Goal: Task Accomplishment & Management: Manage account settings

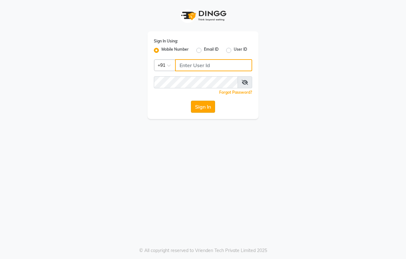
type input "7972180715"
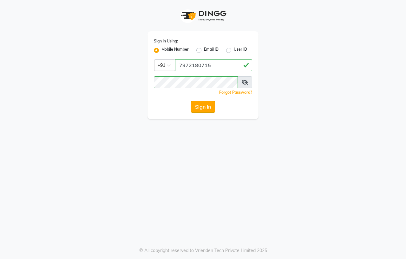
click at [207, 106] on button "Sign In" at bounding box center [203, 107] width 24 height 12
click at [207, 107] on button "Sign In" at bounding box center [203, 107] width 24 height 12
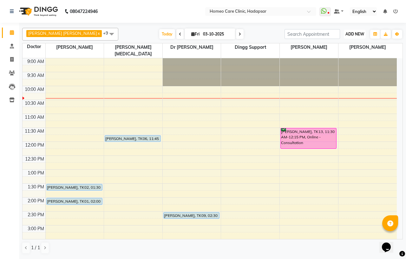
click at [357, 32] on span "ADD NEW" at bounding box center [354, 34] width 19 height 5
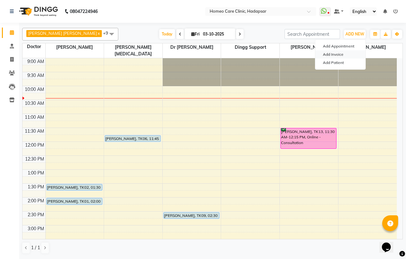
click at [333, 56] on link "Add Invoice" at bounding box center [340, 54] width 50 height 8
select select "7485"
select select "service"
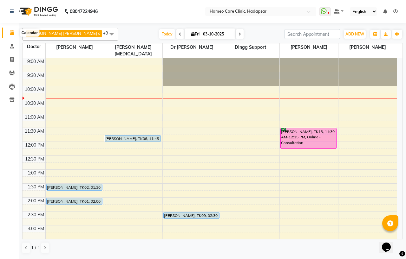
click at [13, 34] on icon at bounding box center [12, 32] width 4 height 5
click at [360, 34] on span "ADD NEW" at bounding box center [354, 34] width 19 height 5
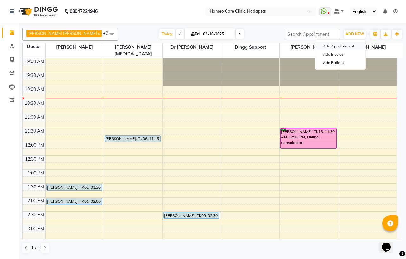
click at [330, 47] on button "Add Appointment" at bounding box center [340, 46] width 50 height 8
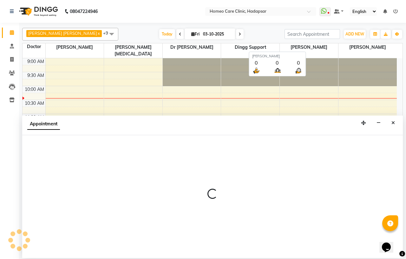
select select "600"
select select "tentative"
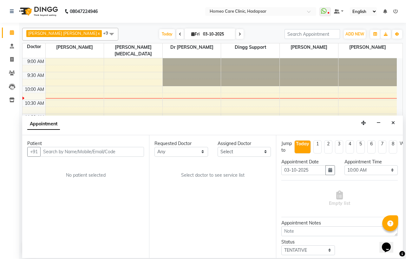
click at [116, 151] on input "text" at bounding box center [92, 152] width 104 height 10
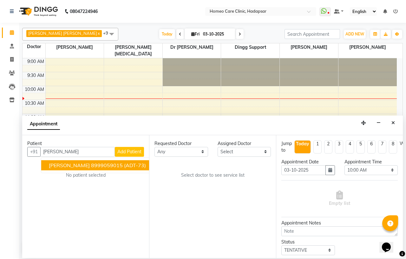
click at [102, 165] on ngb-highlight "8999059015" at bounding box center [107, 165] width 32 height 6
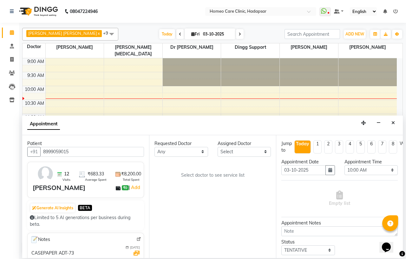
type input "8999059015"
click at [202, 152] on select "Any Dingg Support [PERSON_NAME] [PERSON_NAME] [PERSON_NAME] [PERSON_NAME][MEDIC…" at bounding box center [181, 152] width 54 height 10
select select "65961"
click at [154, 147] on select "Any Dingg Support [PERSON_NAME] [PERSON_NAME] [PERSON_NAME] [PERSON_NAME][MEDIC…" at bounding box center [181, 152] width 54 height 10
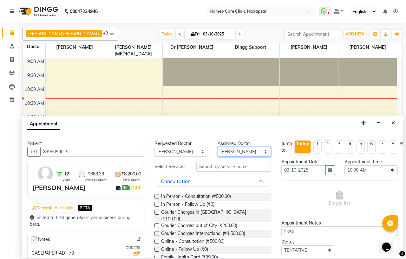
click at [260, 152] on select "Select Dingg Support [PERSON_NAME] [PERSON_NAME] [PERSON_NAME] [PERSON_NAME][ME…" at bounding box center [244, 152] width 54 height 10
select select "65966"
click at [217, 147] on select "Select Dingg Support [PERSON_NAME] [PERSON_NAME] [PERSON_NAME] [PERSON_NAME][ME…" at bounding box center [244, 152] width 54 height 10
click at [387, 170] on select "Select 10:00 AM 10:05 AM 10:10 AM 10:15 AM 10:20 AM 10:25 AM 10:30 AM 10:35 AM …" at bounding box center [371, 170] width 54 height 10
click at [344, 165] on select "Select 10:00 AM 10:05 AM 10:10 AM 10:15 AM 10:20 AM 10:25 AM 10:30 AM 10:35 AM …" at bounding box center [371, 170] width 54 height 10
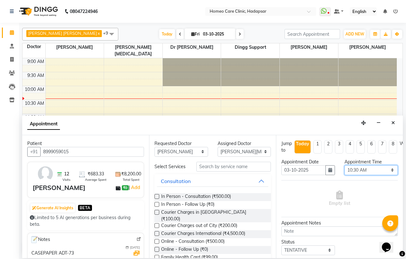
click at [387, 169] on select "Select 10:00 AM 10:05 AM 10:10 AM 10:15 AM 10:20 AM 10:25 AM 10:30 AM 10:35 AM …" at bounding box center [371, 170] width 54 height 10
select select "1020"
click at [344, 165] on select "Select 10:00 AM 10:05 AM 10:10 AM 10:15 AM 10:20 AM 10:25 AM 10:30 AM 10:35 AM …" at bounding box center [371, 170] width 54 height 10
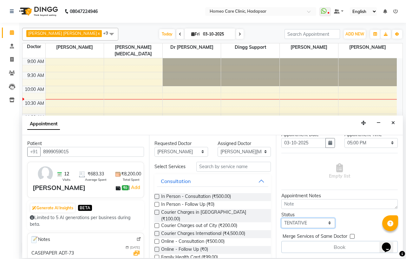
click at [327, 218] on select "Select TENTATIVE CONFIRM CHECK-IN UPCOMING" at bounding box center [308, 223] width 54 height 10
select select "confirm booking"
click at [281, 218] on select "Select TENTATIVE CONFIRM CHECK-IN UPCOMING" at bounding box center [308, 223] width 54 height 10
click at [156, 207] on label at bounding box center [156, 204] width 5 height 5
click at [156, 207] on input "checkbox" at bounding box center [156, 205] width 4 height 4
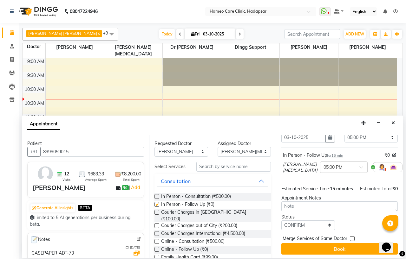
checkbox input "false"
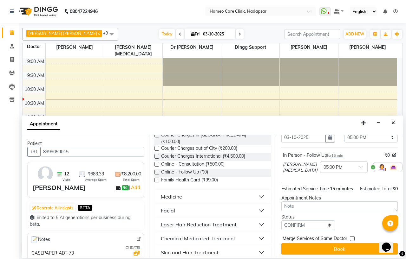
scroll to position [81, 0]
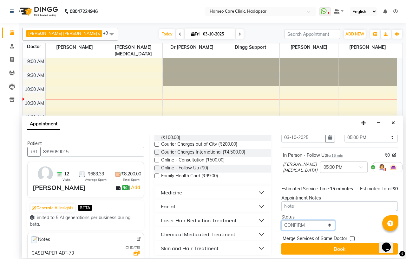
click at [327, 230] on select "Select TENTATIVE CONFIRM CHECK-IN UPCOMING" at bounding box center [308, 226] width 54 height 10
click at [281, 230] on select "Select TENTATIVE CONFIRM CHECK-IN UPCOMING" at bounding box center [308, 226] width 54 height 10
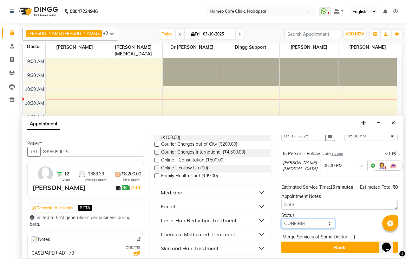
scroll to position [52, 0]
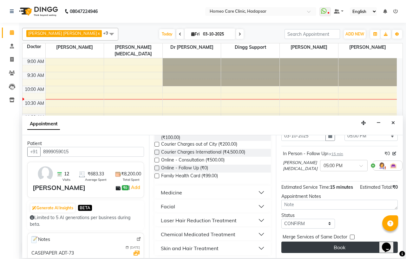
click at [323, 242] on button "Book" at bounding box center [339, 247] width 116 height 11
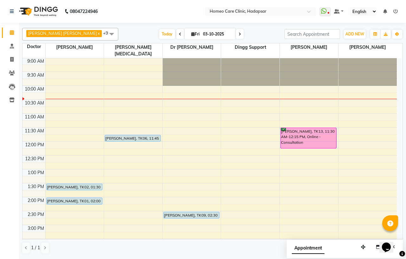
scroll to position [0, 0]
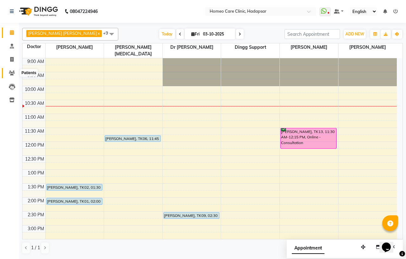
click at [12, 73] on icon at bounding box center [12, 73] width 6 height 5
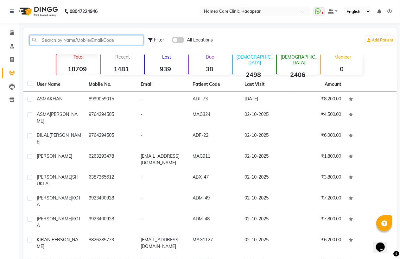
click at [58, 40] on input "text" at bounding box center [86, 40] width 114 height 10
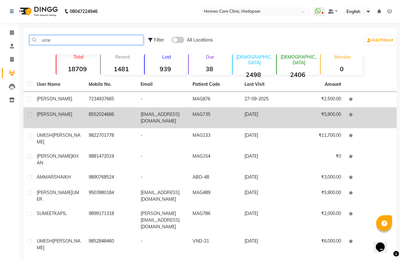
type input "ume"
click at [52, 114] on span "[PERSON_NAME]" at bounding box center [54, 115] width 35 height 6
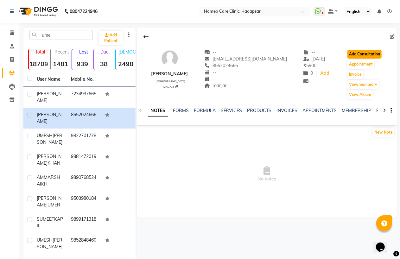
click at [370, 55] on button "Add Consultation" at bounding box center [365, 54] width 34 height 9
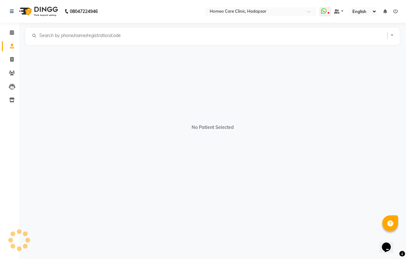
select select "[DEMOGRAPHIC_DATA]"
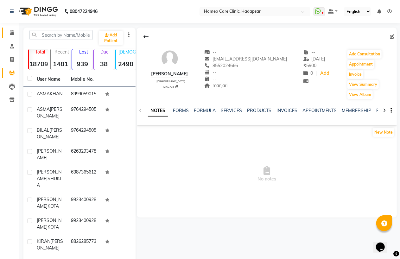
click at [18, 32] on li "Calendar" at bounding box center [9, 33] width 19 height 14
click at [16, 33] on span at bounding box center [11, 32] width 11 height 7
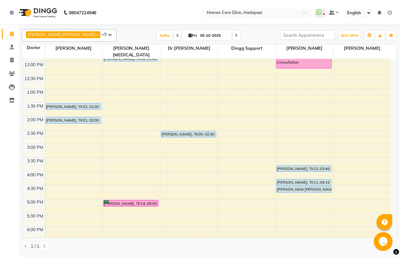
scroll to position [106, 0]
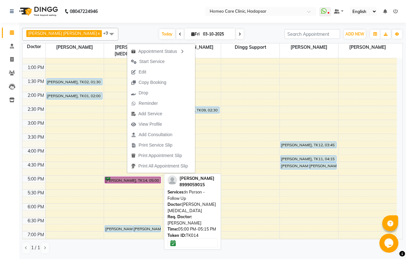
click at [123, 182] on div at bounding box center [132, 183] width 55 height 3
select select "6"
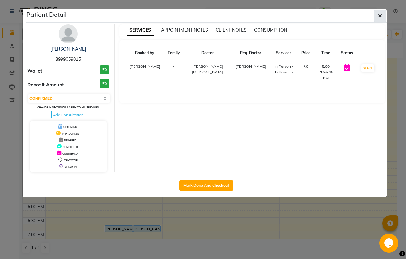
click at [379, 16] on icon "button" at bounding box center [380, 15] width 4 height 5
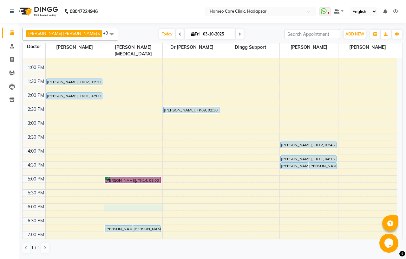
click at [140, 199] on div "9:00 AM 9:30 AM 10:00 AM 10:30 AM 11:00 AM 11:30 AM 12:00 PM 12:30 PM 1:00 PM 1…" at bounding box center [209, 148] width 374 height 390
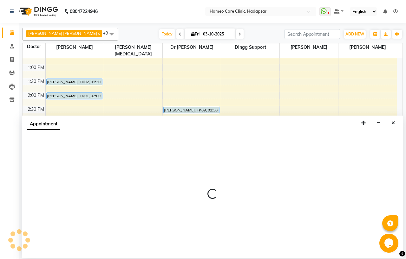
select select "65966"
select select "1080"
select select "tentative"
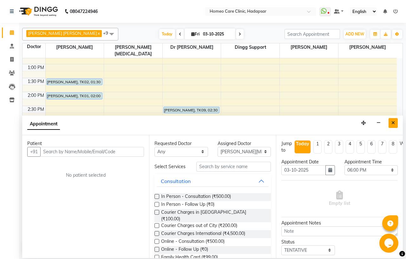
click at [393, 123] on icon "Close" at bounding box center [392, 123] width 3 height 4
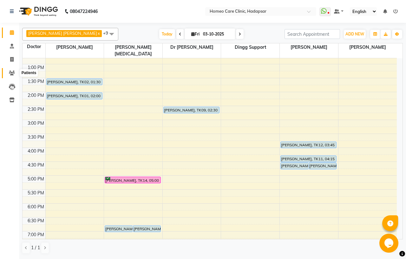
click at [12, 73] on icon at bounding box center [12, 73] width 6 height 5
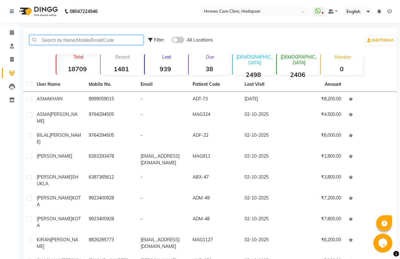
click at [59, 41] on input "text" at bounding box center [86, 40] width 114 height 10
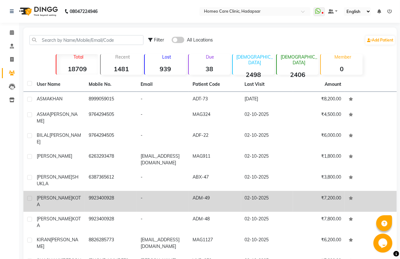
click at [65, 195] on span "KOTA" at bounding box center [59, 201] width 44 height 12
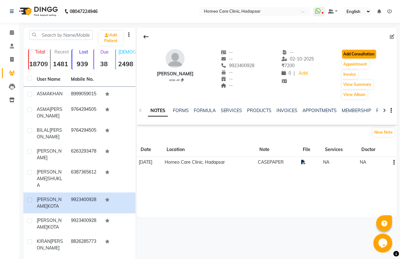
click at [362, 55] on button "Add Consultation" at bounding box center [359, 54] width 34 height 9
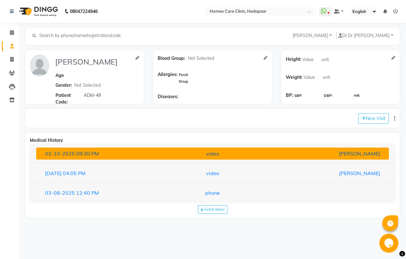
click at [207, 153] on div "video" at bounding box center [212, 154] width 115 height 8
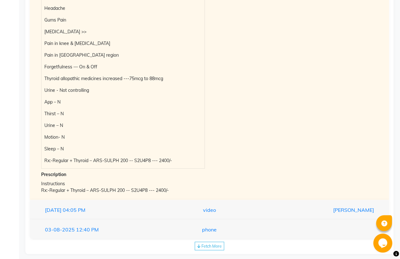
scroll to position [240, 0]
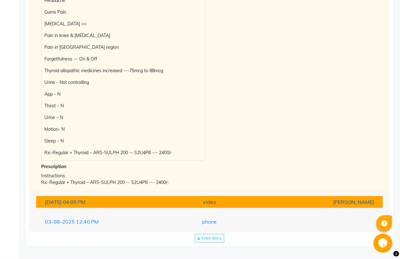
click at [230, 198] on div "video" at bounding box center [209, 202] width 113 height 8
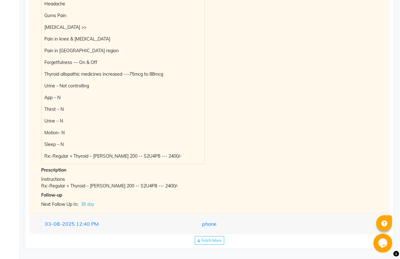
scroll to position [247, 0]
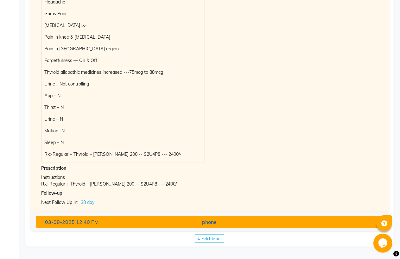
click at [235, 221] on div "phone" at bounding box center [209, 222] width 113 height 8
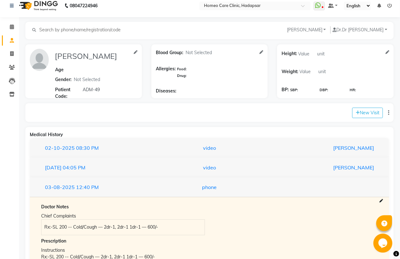
scroll to position [0, 0]
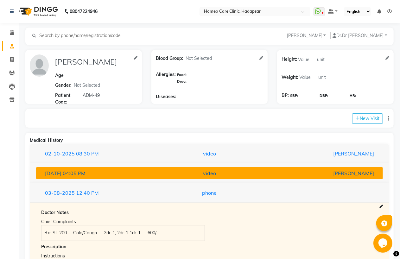
click at [217, 176] on div "video" at bounding box center [209, 174] width 113 height 8
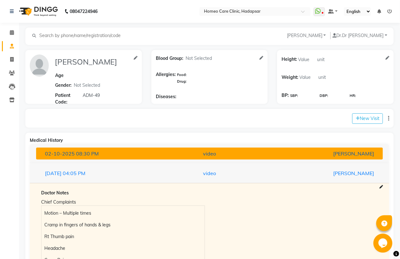
click at [222, 151] on div "video" at bounding box center [209, 154] width 113 height 8
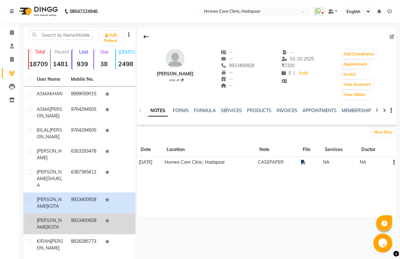
click at [114, 234] on td at bounding box center [118, 224] width 34 height 21
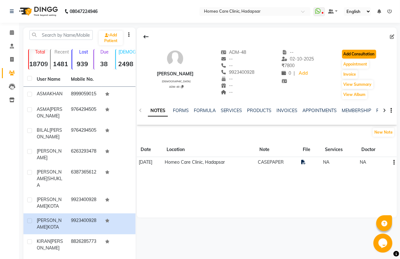
click at [349, 53] on button "Add Consultation" at bounding box center [359, 54] width 34 height 9
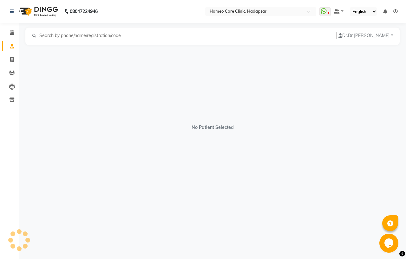
select select "[DEMOGRAPHIC_DATA]"
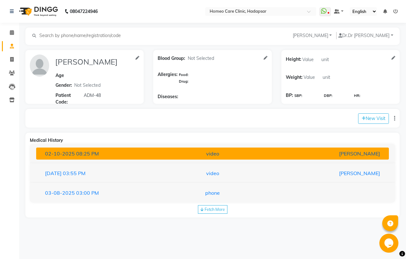
click at [351, 157] on div "[PERSON_NAME]" at bounding box center [327, 154] width 115 height 8
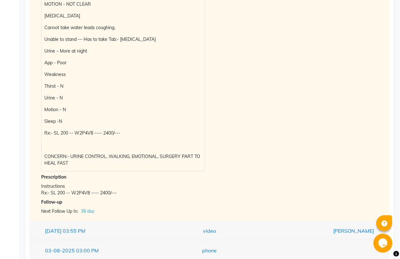
scroll to position [242, 0]
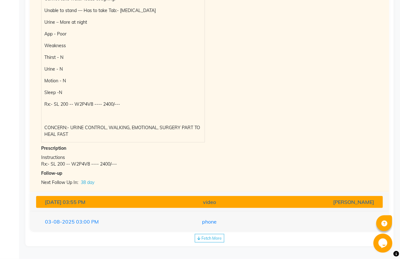
click at [298, 203] on div "[PERSON_NAME]" at bounding box center [322, 202] width 113 height 8
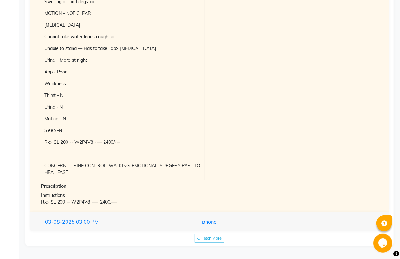
scroll to position [223, 0]
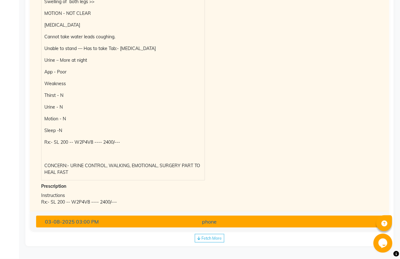
click at [299, 220] on div "button" at bounding box center [322, 222] width 113 height 8
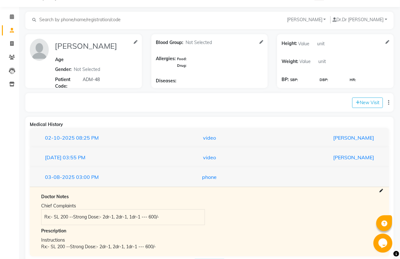
scroll to position [0, 0]
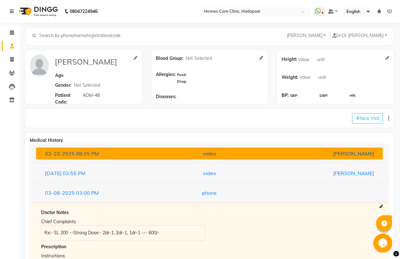
click at [285, 153] on div "[PERSON_NAME]" at bounding box center [322, 154] width 113 height 8
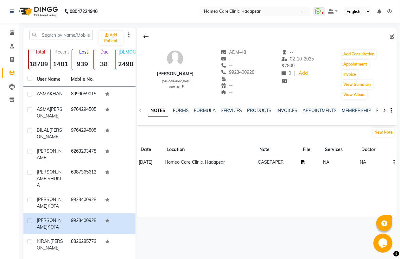
click at [306, 162] on icon at bounding box center [303, 162] width 4 height 4
click at [357, 55] on button "Add Consultation" at bounding box center [359, 54] width 34 height 9
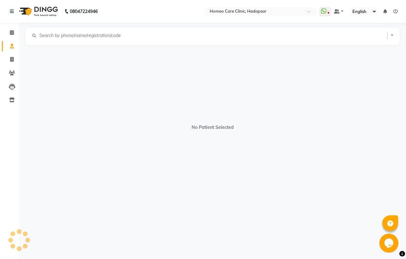
select select "[DEMOGRAPHIC_DATA]"
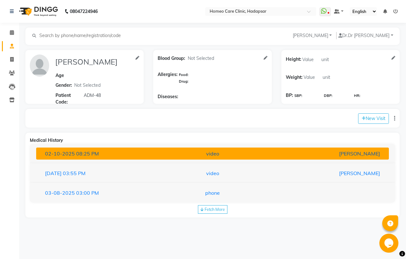
click at [167, 155] on div "video" at bounding box center [212, 154] width 115 height 8
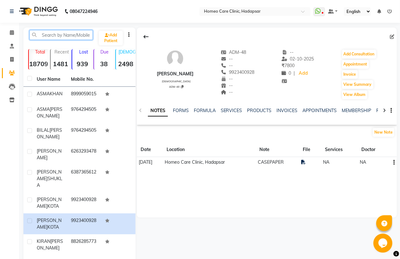
click at [45, 34] on input "text" at bounding box center [60, 35] width 63 height 10
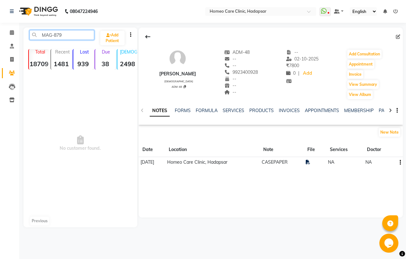
click at [53, 35] on input "MAG-879" at bounding box center [61, 35] width 65 height 10
click at [54, 35] on input "MAG-879" at bounding box center [61, 35] width 65 height 10
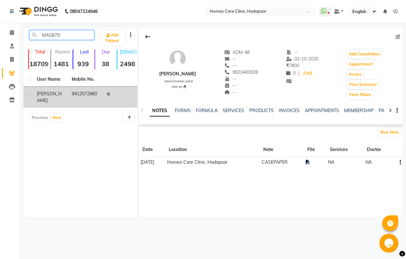
type input "MAG879"
click at [45, 96] on span "[PERSON_NAME]" at bounding box center [49, 97] width 25 height 12
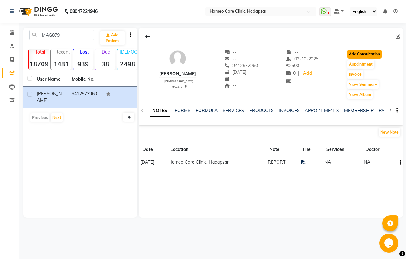
click at [373, 55] on button "Add Consultation" at bounding box center [364, 54] width 34 height 9
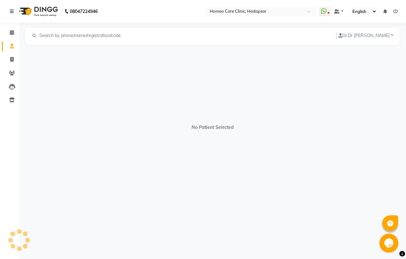
select select "[DEMOGRAPHIC_DATA]"
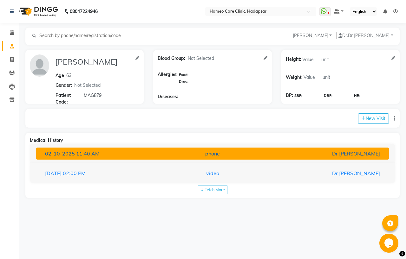
click at [124, 155] on div "[DATE] 11:40 AM" at bounding box center [97, 154] width 115 height 8
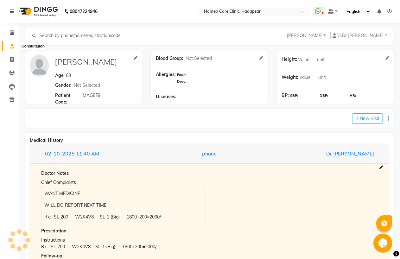
click at [13, 48] on icon at bounding box center [12, 46] width 4 height 5
click at [10, 74] on icon at bounding box center [12, 73] width 6 height 5
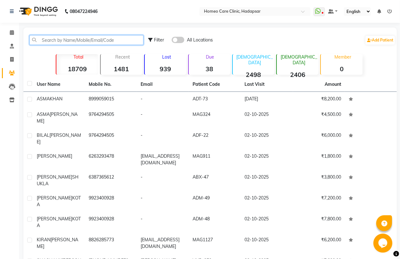
click at [53, 41] on input "text" at bounding box center [86, 40] width 114 height 10
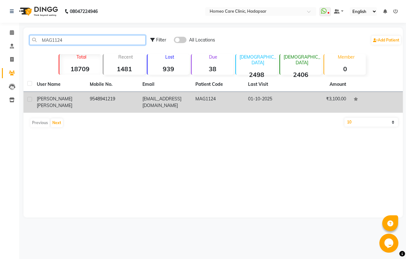
type input "MAG1124"
click at [48, 98] on span "[PERSON_NAME]" at bounding box center [54, 99] width 35 height 6
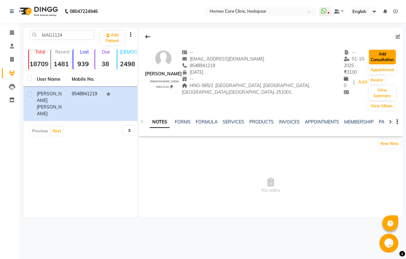
click at [381, 56] on button "Add Consultation" at bounding box center [382, 57] width 27 height 15
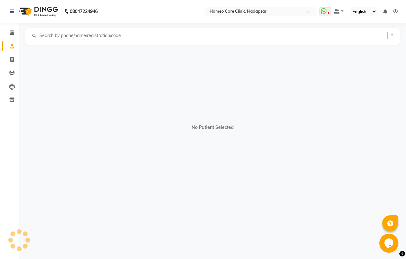
select select "[DEMOGRAPHIC_DATA]"
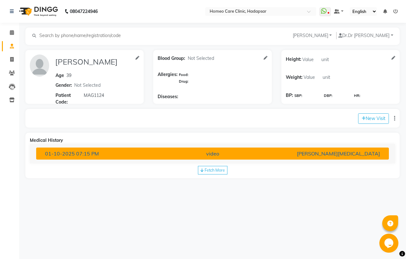
click at [216, 155] on div "video" at bounding box center [212, 154] width 115 height 8
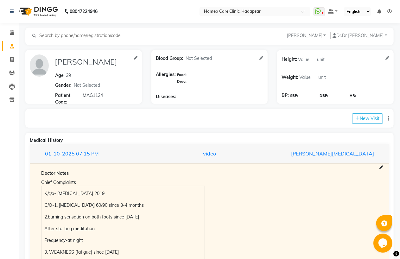
click at [44, 34] on input "text" at bounding box center [82, 35] width 87 height 7
click at [11, 74] on icon at bounding box center [12, 73] width 6 height 5
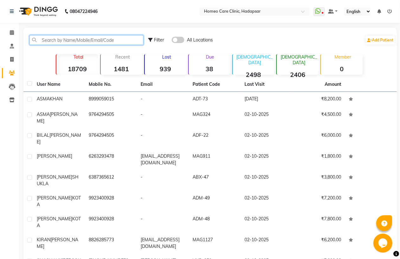
click at [49, 40] on input "text" at bounding box center [86, 40] width 114 height 10
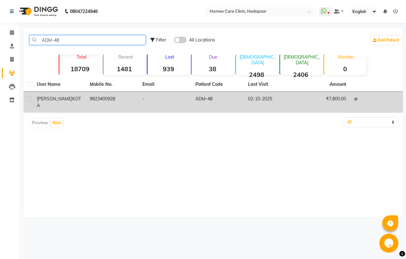
type input "ADM-48"
click at [68, 105] on div "[PERSON_NAME]" at bounding box center [59, 102] width 45 height 13
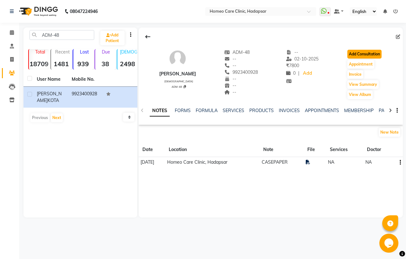
click at [364, 54] on button "Add Consultation" at bounding box center [364, 54] width 34 height 9
select select "[DEMOGRAPHIC_DATA]"
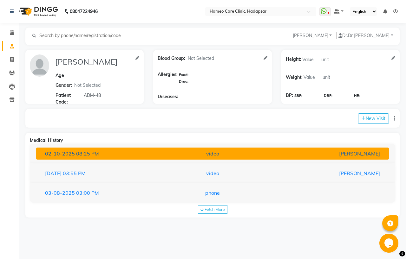
click at [216, 156] on div "video" at bounding box center [212, 154] width 115 height 8
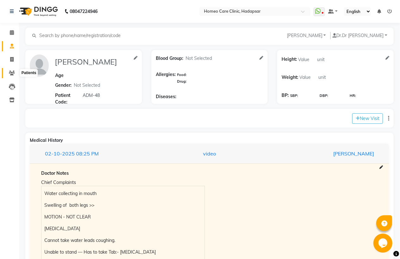
click at [12, 75] on icon at bounding box center [12, 73] width 6 height 5
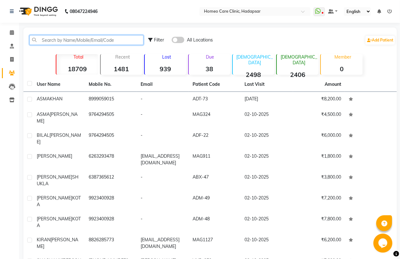
click at [66, 40] on input "text" at bounding box center [86, 40] width 114 height 10
click at [71, 40] on input "text" at bounding box center [86, 40] width 114 height 10
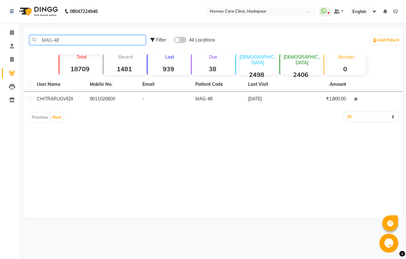
click at [51, 39] on input "MAG-48" at bounding box center [87, 40] width 116 height 10
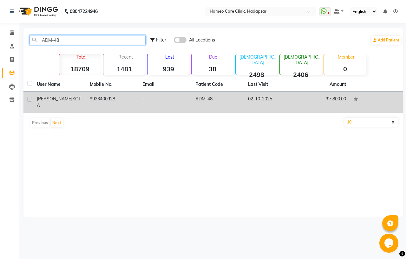
type input "ADM-48"
click at [58, 99] on span "[PERSON_NAME]" at bounding box center [54, 99] width 35 height 6
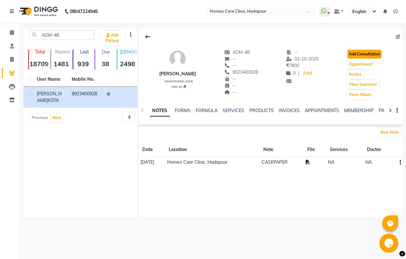
click at [359, 55] on button "Add Consultation" at bounding box center [364, 54] width 34 height 9
select select "[DEMOGRAPHIC_DATA]"
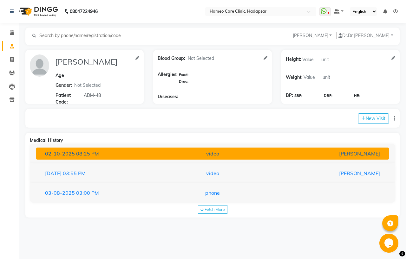
click at [184, 152] on div "video" at bounding box center [212, 154] width 115 height 8
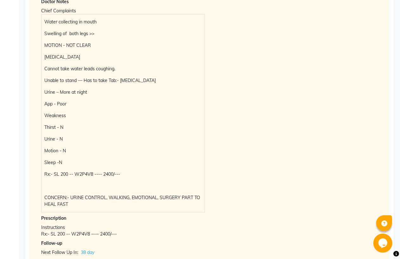
scroll to position [171, 0]
click at [292, 178] on div "Chief Complaints Water collecting in mouth Swelling of both legs >> MOTION - NO…" at bounding box center [209, 110] width 346 height 206
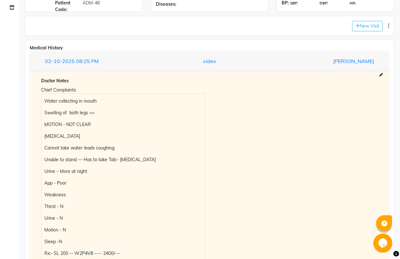
scroll to position [0, 0]
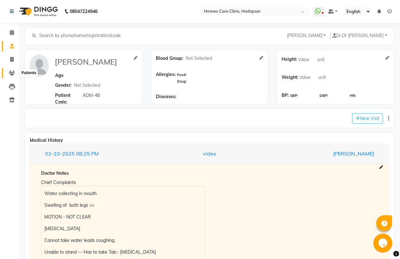
click at [12, 73] on icon at bounding box center [12, 73] width 6 height 5
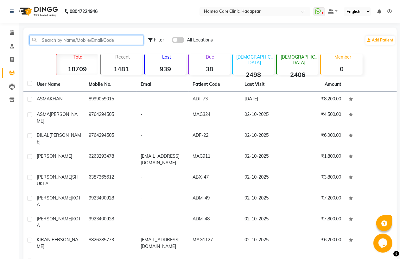
click at [55, 40] on input "text" at bounding box center [86, 40] width 114 height 10
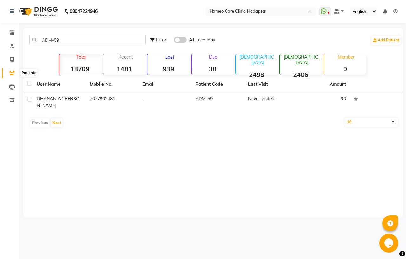
click at [11, 75] on icon at bounding box center [12, 73] width 6 height 5
click at [64, 40] on input "ADM-59" at bounding box center [87, 40] width 116 height 10
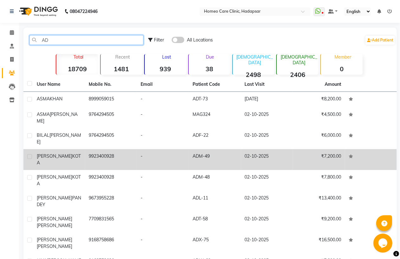
type input "AD"
click at [59, 153] on div "[PERSON_NAME]" at bounding box center [59, 159] width 44 height 13
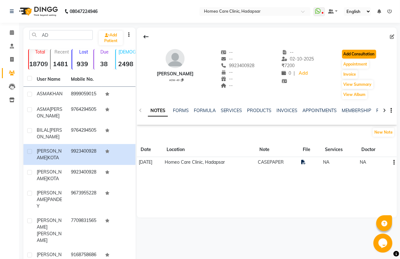
click at [366, 55] on button "Add Consultation" at bounding box center [359, 54] width 34 height 9
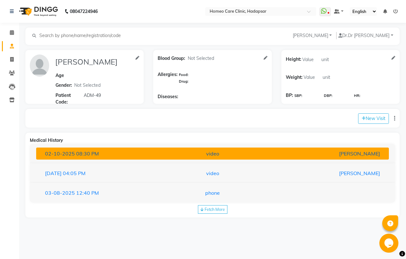
click at [192, 153] on div "video" at bounding box center [212, 154] width 115 height 8
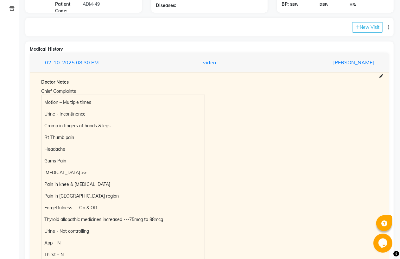
scroll to position [64, 0]
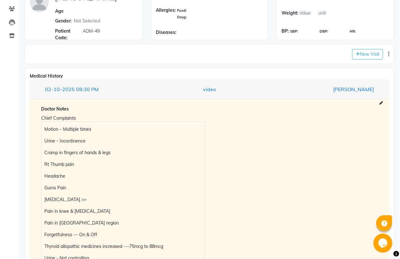
click at [258, 202] on div "Chief Complaints Motion – Multiple times Urine - Incontinence Cramp in fingers …" at bounding box center [209, 225] width 346 height 223
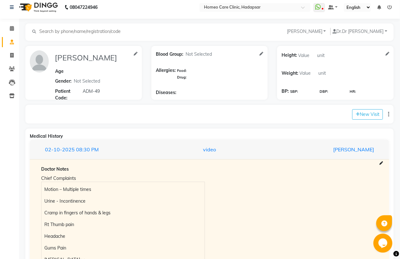
scroll to position [0, 0]
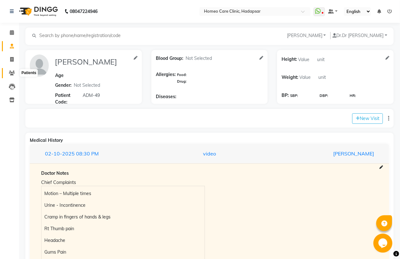
click at [12, 74] on icon at bounding box center [12, 73] width 6 height 5
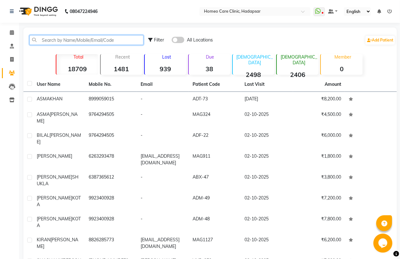
click at [48, 40] on input "text" at bounding box center [86, 40] width 114 height 10
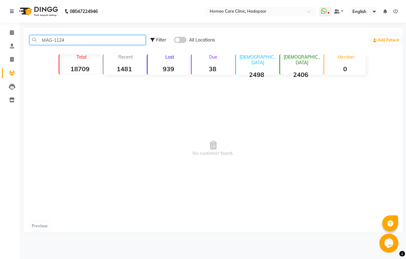
click at [53, 40] on input "MAG-1124" at bounding box center [87, 40] width 116 height 10
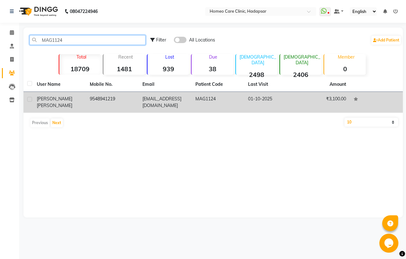
type input "MAG1124"
click at [58, 103] on span "[PERSON_NAME]" at bounding box center [54, 106] width 35 height 6
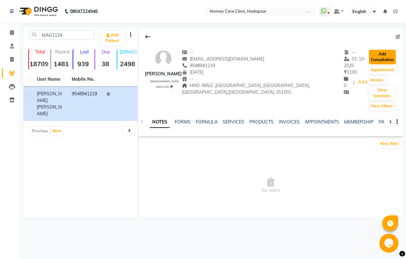
click at [382, 58] on button "Add Consultation" at bounding box center [382, 57] width 27 height 15
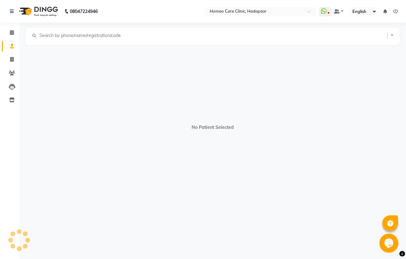
select select "[DEMOGRAPHIC_DATA]"
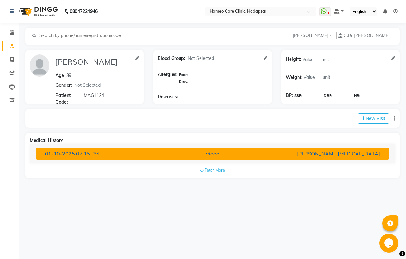
click at [217, 154] on div "video" at bounding box center [212, 154] width 115 height 8
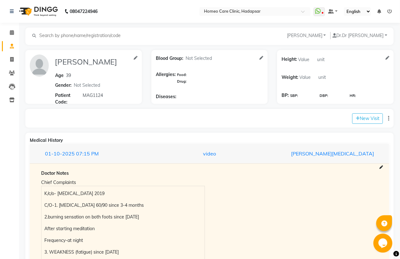
click at [51, 34] on input "text" at bounding box center [82, 35] width 87 height 7
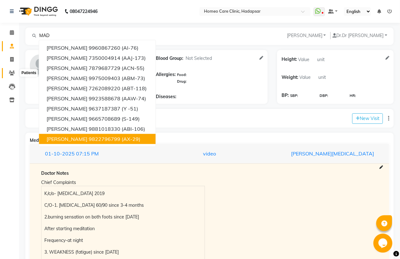
type input "MAD"
click at [11, 74] on icon at bounding box center [12, 73] width 6 height 5
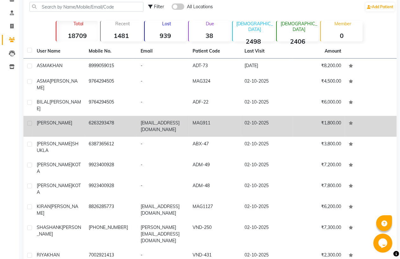
scroll to position [36, 0]
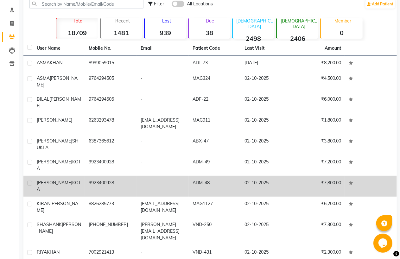
click at [71, 180] on div "[PERSON_NAME]" at bounding box center [59, 186] width 44 height 13
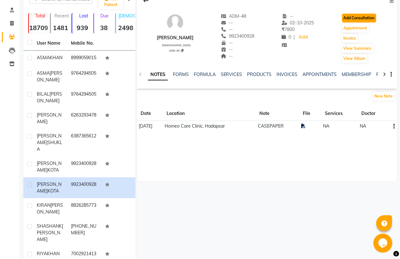
click at [359, 17] on button "Add Consultation" at bounding box center [359, 18] width 34 height 9
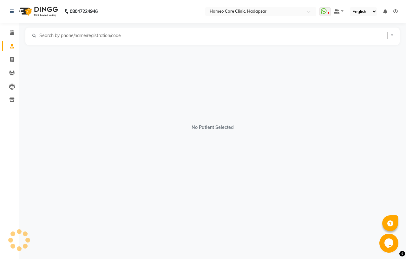
select select "[DEMOGRAPHIC_DATA]"
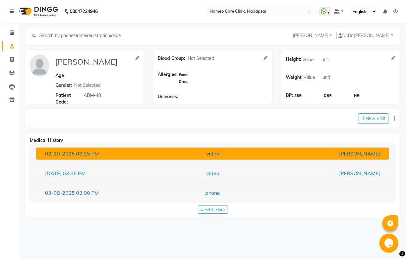
click at [215, 154] on div "video" at bounding box center [212, 154] width 115 height 8
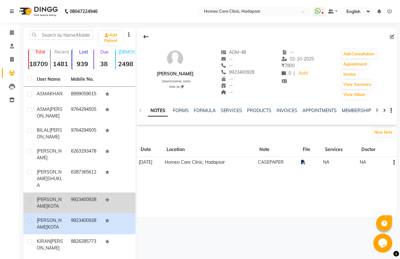
click at [63, 203] on div "[PERSON_NAME]" at bounding box center [50, 202] width 27 height 13
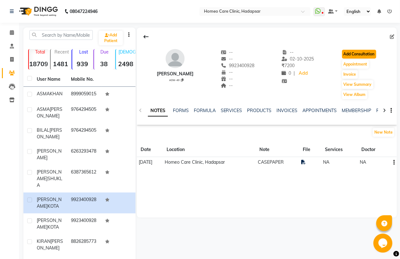
click at [361, 55] on button "Add Consultation" at bounding box center [359, 54] width 34 height 9
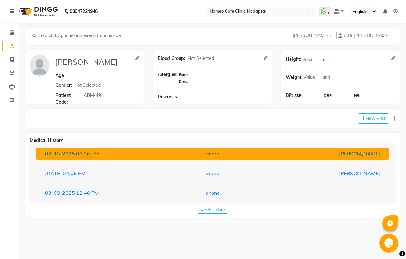
click at [214, 152] on div "video" at bounding box center [212, 154] width 115 height 8
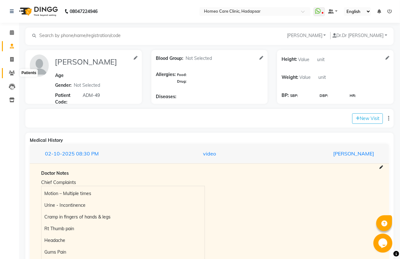
click at [11, 74] on icon at bounding box center [12, 73] width 6 height 5
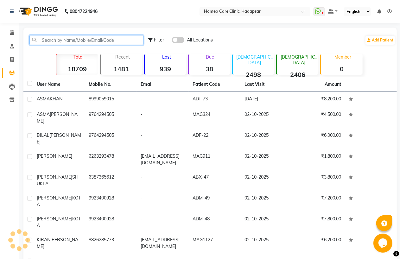
click at [48, 39] on input "text" at bounding box center [86, 40] width 114 height 10
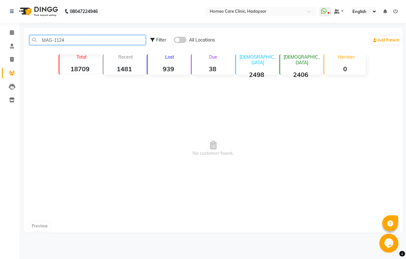
click at [54, 40] on input "MAG-1124" at bounding box center [87, 40] width 116 height 10
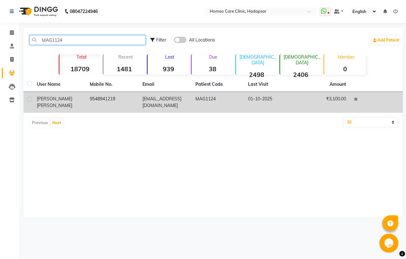
type input "MAG1124"
click at [55, 103] on span "[PERSON_NAME]" at bounding box center [54, 106] width 35 height 6
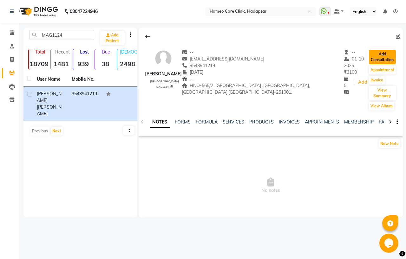
click at [373, 55] on button "Add Consultation" at bounding box center [382, 57] width 27 height 15
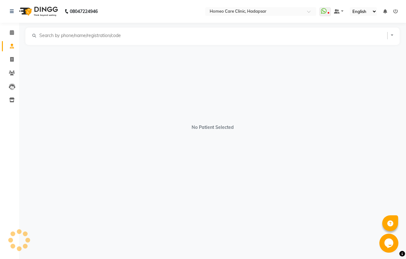
select select "[DEMOGRAPHIC_DATA]"
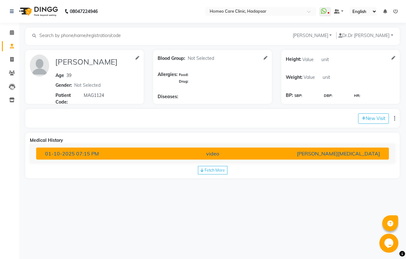
click at [207, 151] on div "video" at bounding box center [212, 154] width 115 height 8
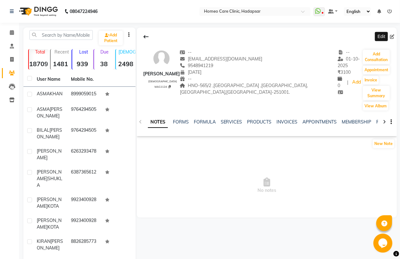
click at [390, 39] on icon at bounding box center [392, 37] width 4 height 4
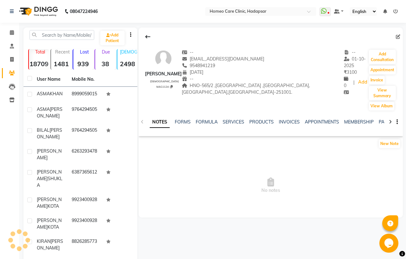
select select "20"
select select "09"
select select "1986"
select select "[DEMOGRAPHIC_DATA]"
select select "50944"
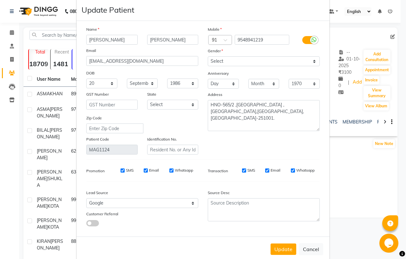
scroll to position [22, 0]
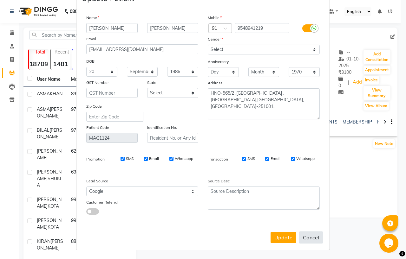
click at [309, 235] on button "Cancel" at bounding box center [310, 238] width 24 height 12
select select
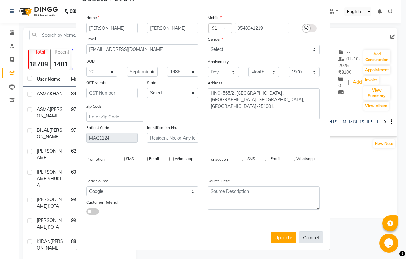
select select
checkbox input "false"
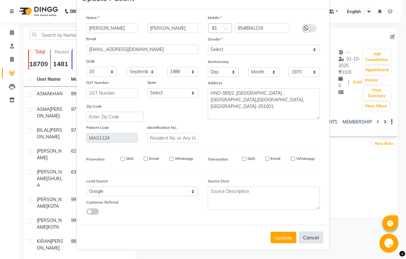
checkbox input "false"
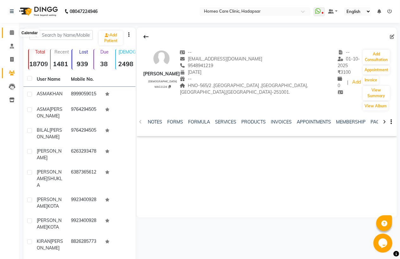
click at [11, 30] on span at bounding box center [11, 32] width 11 height 7
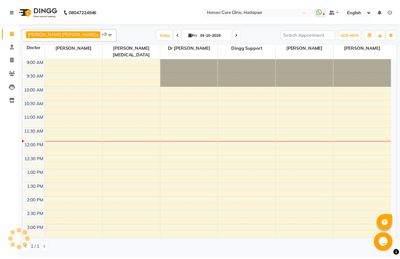
scroll to position [56, 0]
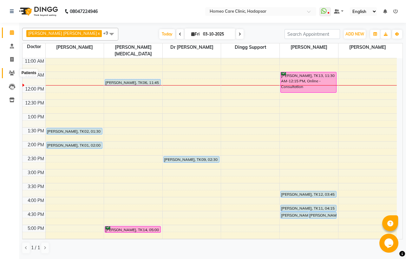
click at [10, 74] on icon at bounding box center [12, 73] width 6 height 5
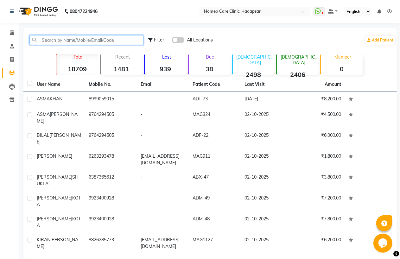
click at [87, 39] on input "text" at bounding box center [86, 40] width 114 height 10
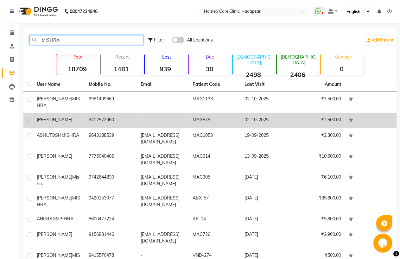
type input "MISHRA"
click at [86, 116] on td "9412572960" at bounding box center [111, 121] width 52 height 16
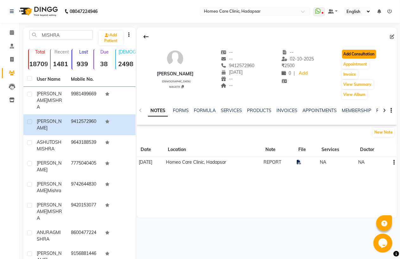
click at [366, 57] on button "Add Consultation" at bounding box center [359, 54] width 34 height 9
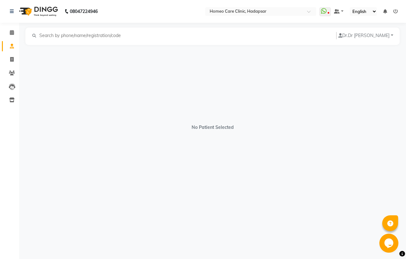
select select "[DEMOGRAPHIC_DATA]"
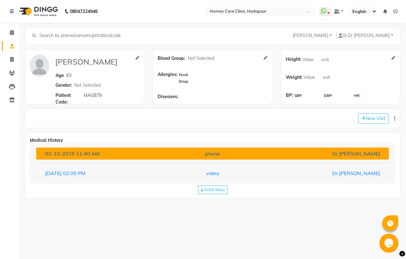
click at [221, 156] on div "phone" at bounding box center [212, 154] width 115 height 8
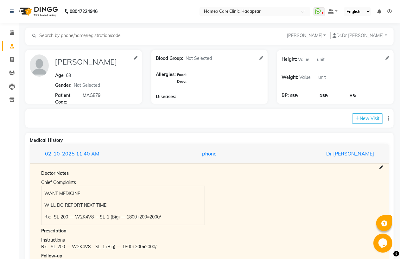
click at [40, 70] on img at bounding box center [39, 66] width 19 height 22
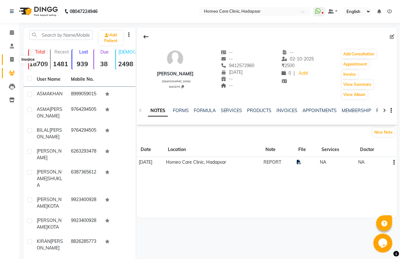
click at [13, 59] on icon at bounding box center [11, 59] width 3 height 5
select select "service"
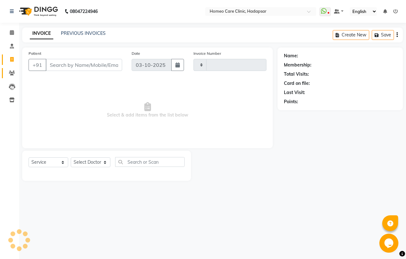
type input "3719"
select select "7485"
drag, startPoint x: 12, startPoint y: 70, endPoint x: 14, endPoint y: 67, distance: 3.8
click at [11, 70] on span at bounding box center [11, 73] width 11 height 7
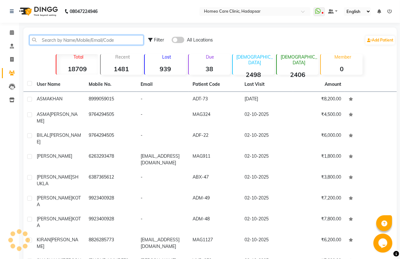
click at [62, 37] on input "text" at bounding box center [86, 40] width 114 height 10
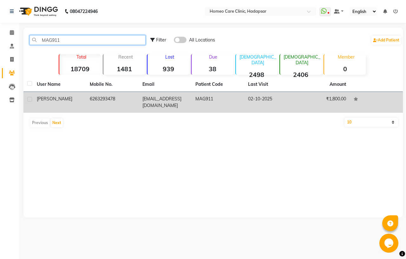
type input "MAG911"
click at [223, 106] on td "MAG911" at bounding box center [217, 102] width 53 height 21
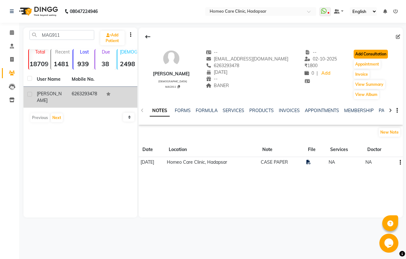
click at [369, 56] on button "Add Consultation" at bounding box center [370, 54] width 34 height 9
select select "[DEMOGRAPHIC_DATA]"
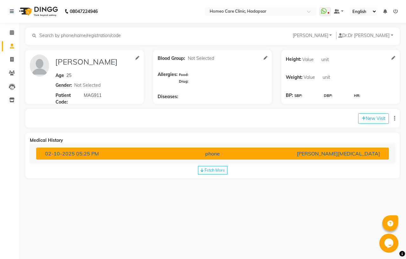
click at [303, 152] on div "[PERSON_NAME][MEDICAL_DATA]" at bounding box center [327, 154] width 115 height 8
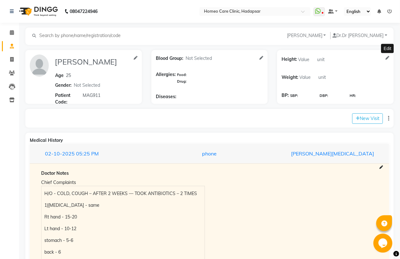
click at [388, 58] on icon at bounding box center [388, 58] width 4 height 4
click at [38, 68] on img at bounding box center [39, 66] width 19 height 22
click at [14, 72] on icon at bounding box center [12, 73] width 6 height 5
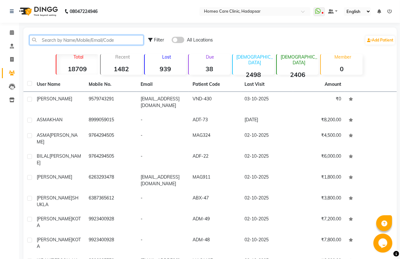
click at [60, 41] on input "text" at bounding box center [86, 40] width 114 height 10
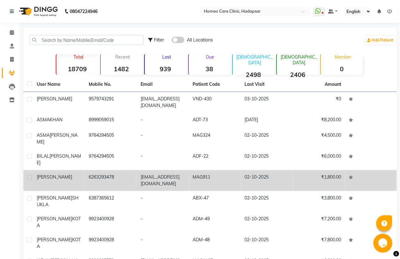
click at [63, 174] on span "[PERSON_NAME]" at bounding box center [54, 177] width 35 height 6
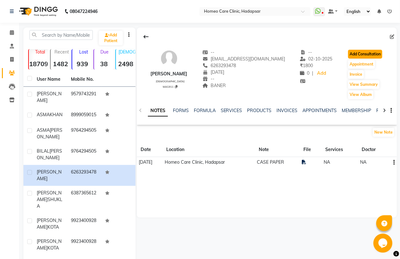
click at [369, 55] on button "Add Consultation" at bounding box center [365, 54] width 34 height 9
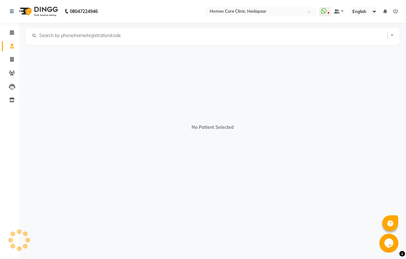
select select "[DEMOGRAPHIC_DATA]"
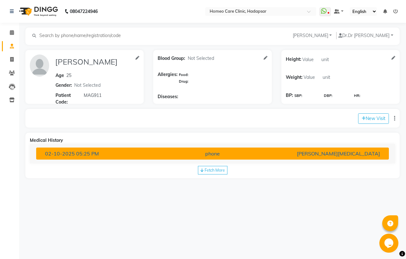
click at [149, 152] on div "[DATE] 05:25 PM" at bounding box center [97, 154] width 115 height 8
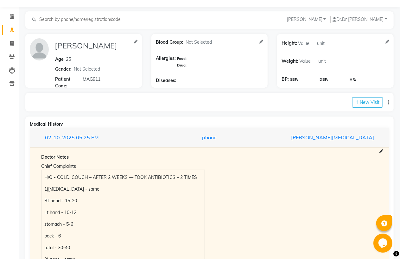
scroll to position [35, 0]
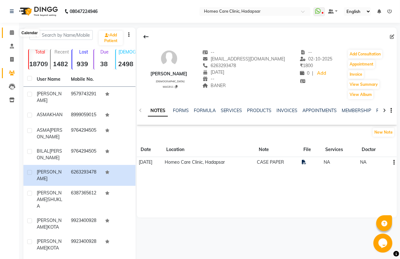
click at [11, 33] on icon at bounding box center [12, 32] width 4 height 5
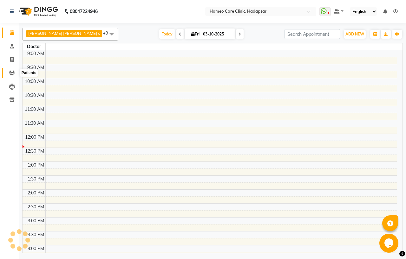
click at [11, 76] on span at bounding box center [11, 73] width 11 height 7
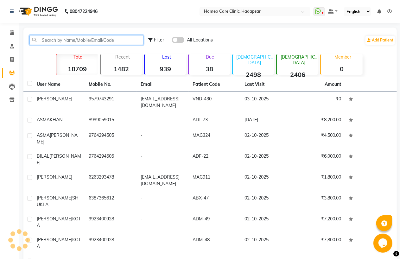
click at [85, 40] on input "text" at bounding box center [86, 40] width 114 height 10
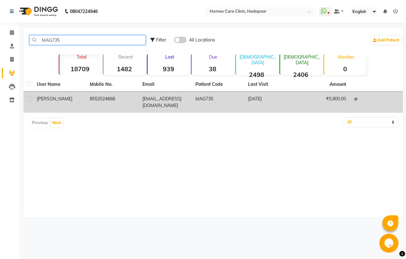
type input "MAG735"
click at [296, 102] on td "[DATE]" at bounding box center [270, 102] width 53 height 21
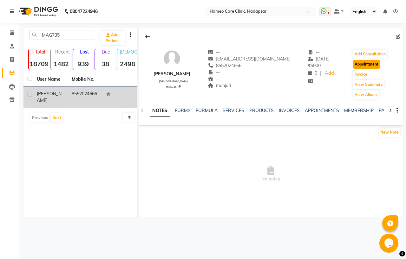
click at [359, 65] on button "Appointment" at bounding box center [366, 64] width 27 height 9
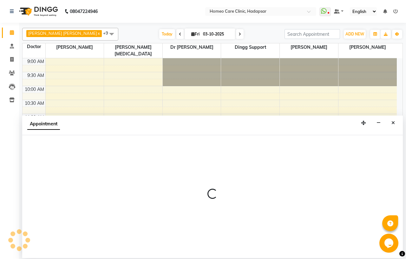
select select "600"
select select "tentative"
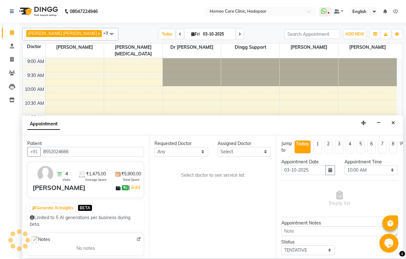
scroll to position [84, 0]
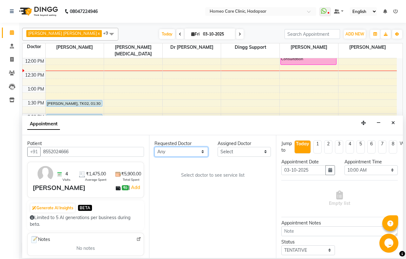
click at [178, 147] on select "Any Dingg Support [PERSON_NAME] [PERSON_NAME] [PERSON_NAME] [PERSON_NAME][MEDIC…" at bounding box center [181, 152] width 54 height 10
select select "65961"
click at [154, 147] on select "Any Dingg Support [PERSON_NAME] [PERSON_NAME] [PERSON_NAME] [PERSON_NAME][MEDIC…" at bounding box center [181, 152] width 54 height 10
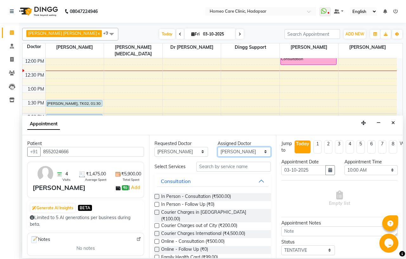
click at [230, 152] on select "Select Dingg Support [PERSON_NAME] [PERSON_NAME] [PERSON_NAME] [PERSON_NAME][ME…" at bounding box center [244, 152] width 54 height 10
select select "66337"
click at [217, 147] on select "Select Dingg Support [PERSON_NAME] [PERSON_NAME] [PERSON_NAME] [PERSON_NAME][ME…" at bounding box center [244, 152] width 54 height 10
click at [159, 206] on div "In Person - Follow Up (₹0)" at bounding box center [212, 205] width 116 height 8
click at [155, 207] on label at bounding box center [156, 204] width 5 height 5
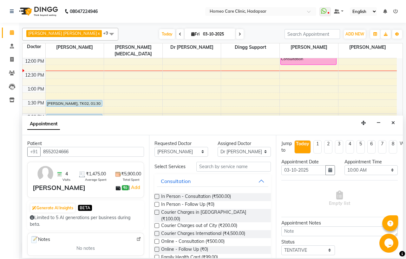
click at [155, 207] on input "checkbox" at bounding box center [156, 205] width 4 height 4
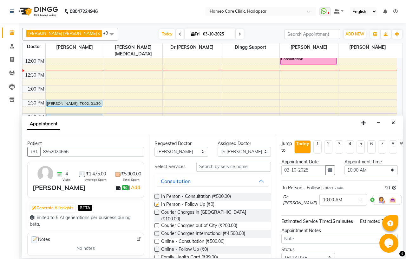
checkbox input "false"
click at [369, 170] on select "Select 10:00 AM 10:05 AM 10:10 AM 10:15 AM 10:20 AM 10:25 AM 10:30 AM 10:35 AM …" at bounding box center [371, 170] width 54 height 10
select select "745"
click at [344, 165] on select "Select 10:00 AM 10:05 AM 10:10 AM 10:15 AM 10:20 AM 10:25 AM 10:30 AM 10:35 AM …" at bounding box center [371, 170] width 54 height 10
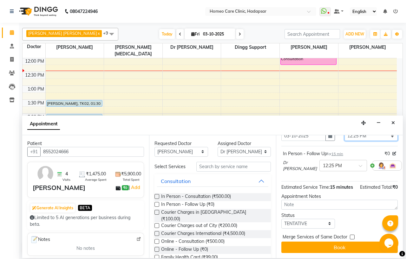
scroll to position [46, 0]
click at [312, 219] on select "Select TENTATIVE CONFIRM CHECK-IN UPCOMING" at bounding box center [308, 224] width 54 height 10
select select "confirm booking"
click at [281, 219] on select "Select TENTATIVE CONFIRM CHECK-IN UPCOMING" at bounding box center [308, 224] width 54 height 10
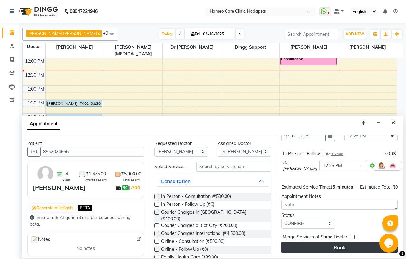
click at [311, 242] on button "Book" at bounding box center [339, 247] width 116 height 11
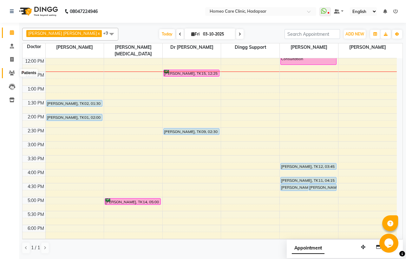
click at [13, 74] on icon at bounding box center [12, 73] width 6 height 5
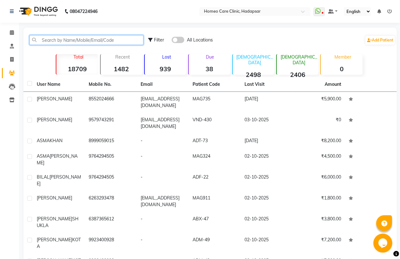
drag, startPoint x: 48, startPoint y: 40, endPoint x: 59, endPoint y: 48, distance: 12.9
click at [48, 41] on input "text" at bounding box center [86, 40] width 114 height 10
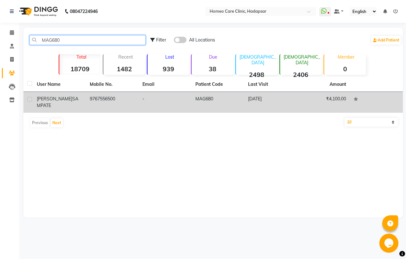
type input "MAG680"
click at [144, 102] on td "-" at bounding box center [164, 102] width 53 height 21
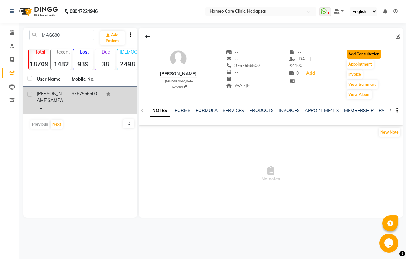
click at [355, 54] on button "Add Consultation" at bounding box center [363, 54] width 34 height 9
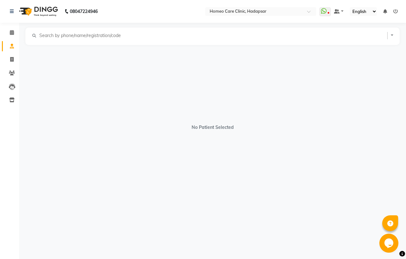
select select "[DEMOGRAPHIC_DATA]"
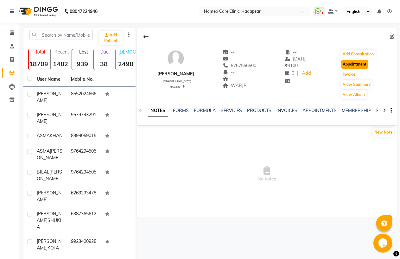
click at [356, 62] on button "Appointment" at bounding box center [355, 64] width 27 height 9
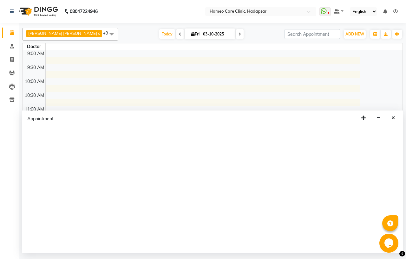
select select "tentative"
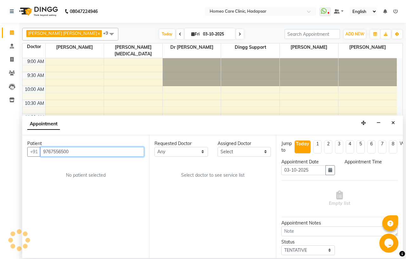
select select "600"
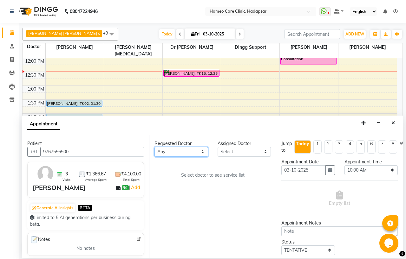
click at [183, 151] on select "Any Dingg Support [PERSON_NAME] [PERSON_NAME] [PERSON_NAME] [PERSON_NAME][MEDIC…" at bounding box center [181, 152] width 54 height 10
select select "65961"
click at [154, 147] on select "Any Dingg Support [PERSON_NAME] [PERSON_NAME] [PERSON_NAME] [PERSON_NAME][MEDIC…" at bounding box center [181, 152] width 54 height 10
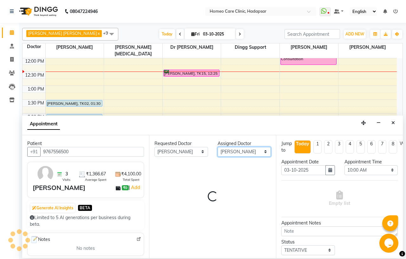
click at [234, 149] on select "Select Dingg Support [PERSON_NAME] [PERSON_NAME] [PERSON_NAME] [PERSON_NAME][ME…" at bounding box center [244, 152] width 54 height 10
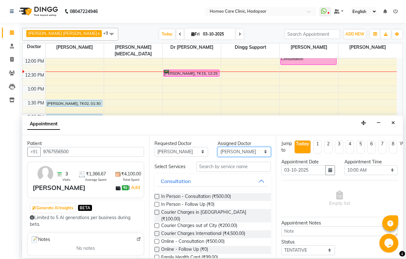
select select "66337"
click at [217, 147] on select "Select Dingg Support [PERSON_NAME] [PERSON_NAME] [PERSON_NAME] [PERSON_NAME][ME…" at bounding box center [244, 152] width 54 height 10
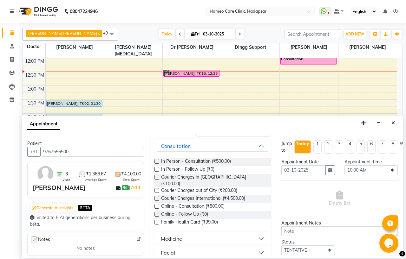
click at [156, 171] on label at bounding box center [156, 169] width 5 height 5
click at [156, 171] on input "checkbox" at bounding box center [156, 170] width 4 height 4
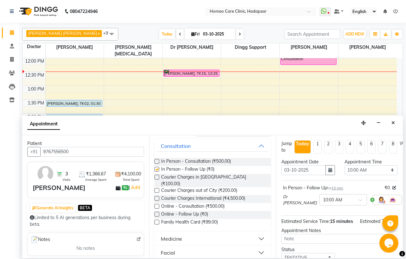
checkbox input "false"
click at [353, 171] on select "Select 10:00 AM 10:05 AM 10:10 AM 10:15 AM 10:20 AM 10:25 AM 10:30 AM 10:35 AM …" at bounding box center [371, 170] width 54 height 10
select select "755"
click at [344, 165] on select "Select 10:00 AM 10:05 AM 10:10 AM 10:15 AM 10:20 AM 10:25 AM 10:30 AM 10:35 AM …" at bounding box center [371, 170] width 54 height 10
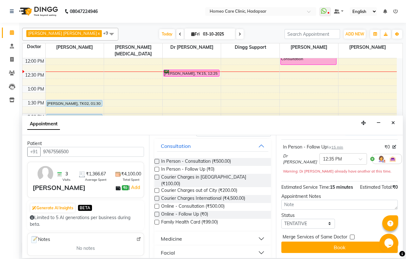
scroll to position [53, 0]
click at [299, 219] on select "Select TENTATIVE CONFIRM CHECK-IN UPCOMING" at bounding box center [308, 224] width 54 height 10
select select "confirm booking"
click at [281, 219] on select "Select TENTATIVE CONFIRM CHECK-IN UPCOMING" at bounding box center [308, 224] width 54 height 10
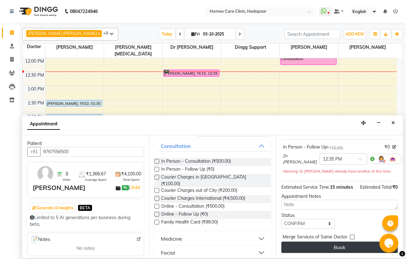
click at [312, 242] on button "Book" at bounding box center [339, 247] width 116 height 11
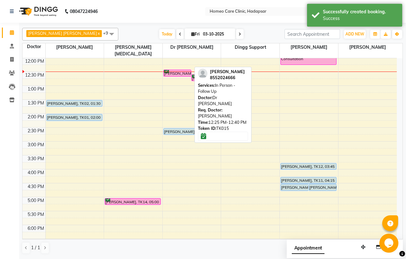
click at [174, 70] on div "[PERSON_NAME], TK15, 12:25 PM-12:40 PM, In Person - Follow Up" at bounding box center [178, 73] width 28 height 6
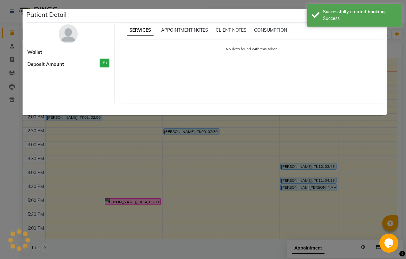
select select "6"
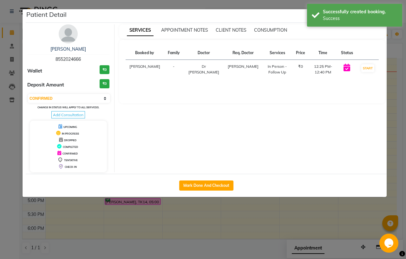
click at [70, 28] on img at bounding box center [68, 33] width 19 height 19
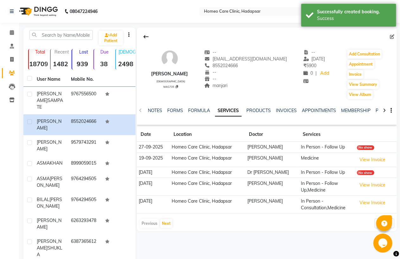
drag, startPoint x: 214, startPoint y: 64, endPoint x: 248, endPoint y: 64, distance: 34.2
click at [248, 64] on div "8552024666" at bounding box center [245, 65] width 83 height 7
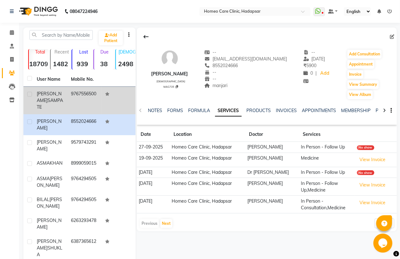
click at [54, 93] on span "[PERSON_NAME]" at bounding box center [49, 97] width 25 height 12
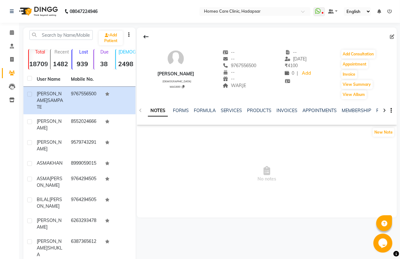
drag, startPoint x: 155, startPoint y: 73, endPoint x: 202, endPoint y: 74, distance: 46.9
click at [194, 74] on div "[PERSON_NAME]" at bounding box center [175, 74] width 37 height 7
copy div "[PERSON_NAME]"
click at [184, 87] on icon at bounding box center [183, 86] width 3 height 3
drag, startPoint x: 236, startPoint y: 65, endPoint x: 264, endPoint y: 65, distance: 27.9
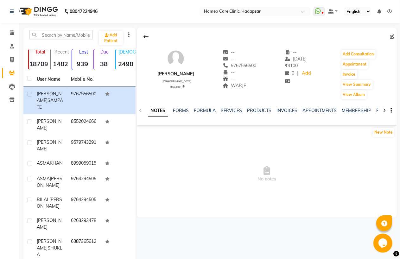
click at [264, 65] on div "[PERSON_NAME] [DEMOGRAPHIC_DATA] MAG680 -- -- 9767556500 -- -- WARJE -- [DATE] …" at bounding box center [267, 71] width 260 height 57
copy span "9767556500"
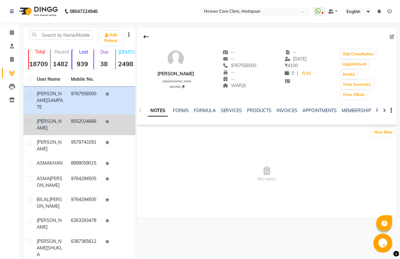
click at [45, 119] on span "[PERSON_NAME]" at bounding box center [49, 125] width 25 height 12
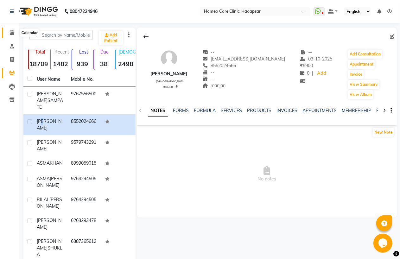
click at [11, 35] on icon at bounding box center [12, 32] width 4 height 5
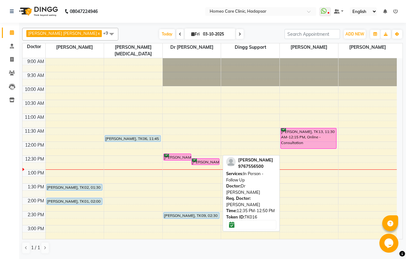
click at [205, 159] on div "[PERSON_NAME], TK16, 12:35 PM-12:50 PM, In Person - Follow Up" at bounding box center [205, 162] width 28 height 6
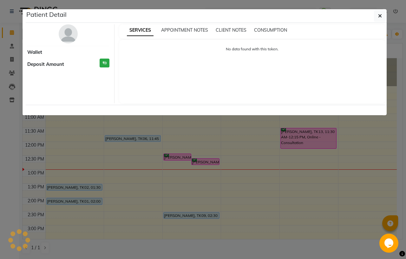
select select "6"
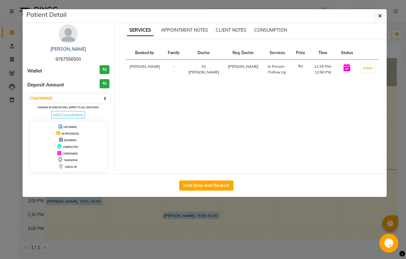
click at [72, 40] on img at bounding box center [68, 33] width 19 height 19
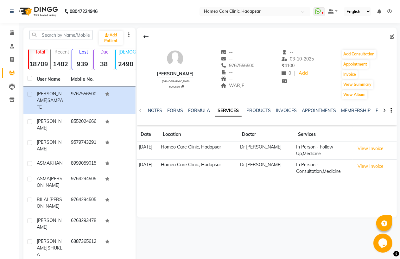
drag, startPoint x: 236, startPoint y: 64, endPoint x: 270, endPoint y: 63, distance: 34.3
click at [270, 63] on div "[PERSON_NAME] [DEMOGRAPHIC_DATA] MAG680 -- -- 9767556500 -- -- WARJE -- [DATE] …" at bounding box center [267, 71] width 260 height 57
copy span "9767556500"
click at [14, 31] on span at bounding box center [11, 32] width 11 height 7
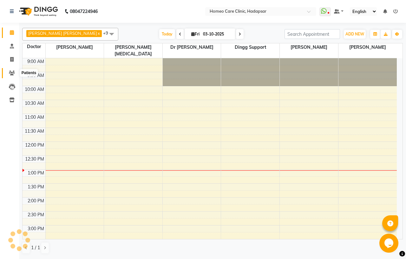
click at [10, 74] on icon at bounding box center [12, 73] width 6 height 5
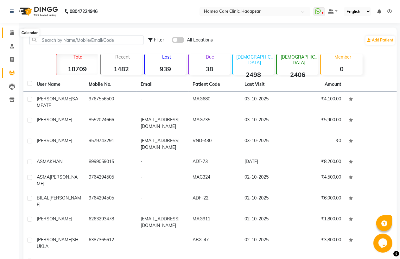
click at [9, 31] on span at bounding box center [11, 32] width 11 height 7
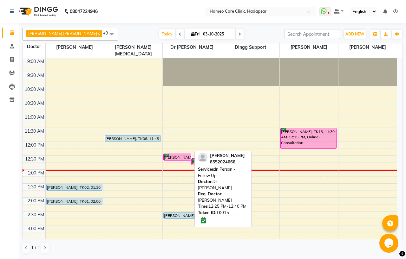
click at [183, 154] on div "[PERSON_NAME], TK15, 12:25 PM-12:40 PM, In Person - Follow Up" at bounding box center [178, 157] width 28 height 6
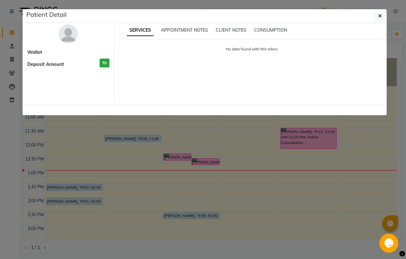
select select "6"
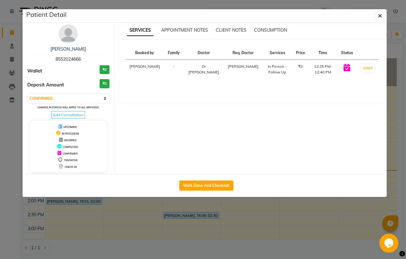
click at [67, 37] on img at bounding box center [68, 33] width 19 height 19
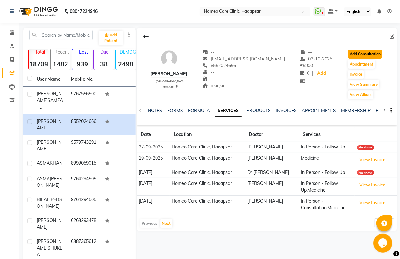
click at [359, 55] on button "Add Consultation" at bounding box center [365, 54] width 34 height 9
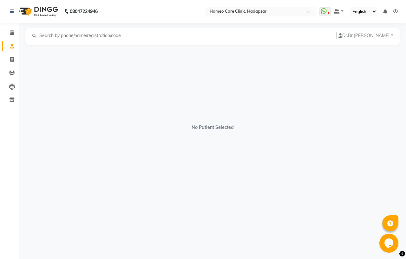
select select "[DEMOGRAPHIC_DATA]"
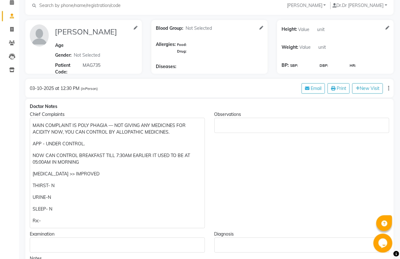
scroll to position [35, 0]
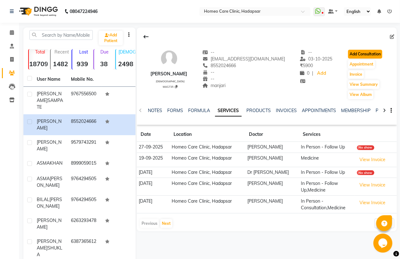
click at [357, 50] on button "Add Consultation" at bounding box center [365, 54] width 34 height 9
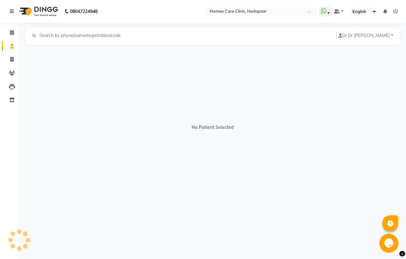
select select "[DEMOGRAPHIC_DATA]"
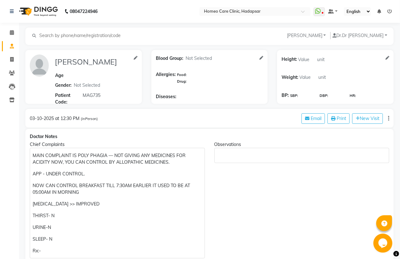
scroll to position [211, 0]
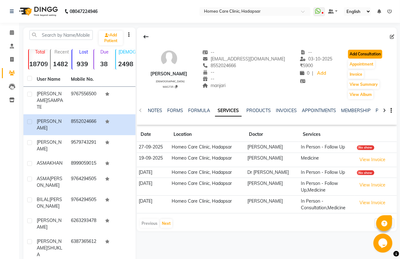
click at [369, 55] on button "Add Consultation" at bounding box center [365, 54] width 34 height 9
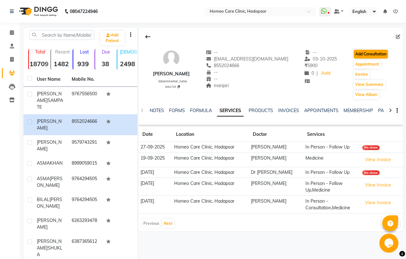
select select "[DEMOGRAPHIC_DATA]"
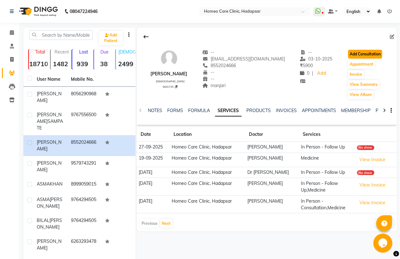
click at [375, 53] on button "Add Consultation" at bounding box center [365, 54] width 34 height 9
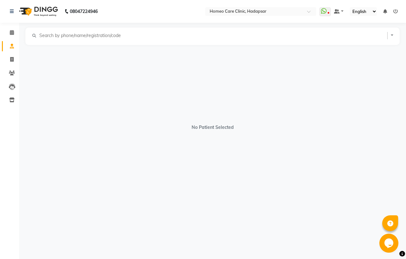
select select "[DEMOGRAPHIC_DATA]"
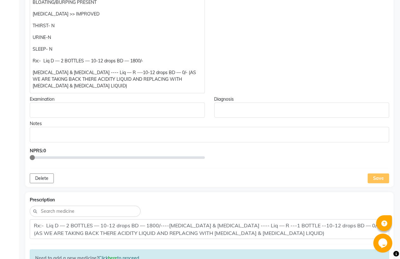
scroll to position [176, 0]
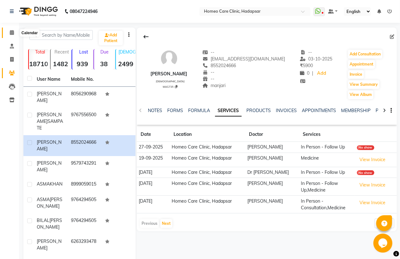
click at [13, 29] on span at bounding box center [11, 32] width 11 height 7
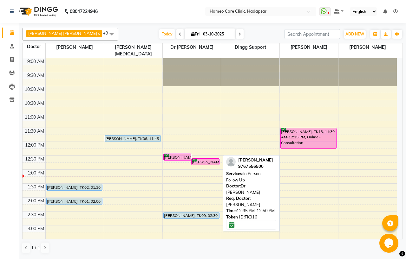
click at [211, 159] on div "[PERSON_NAME], TK16, 12:35 PM-12:50 PM, In Person - Follow Up" at bounding box center [205, 162] width 28 height 6
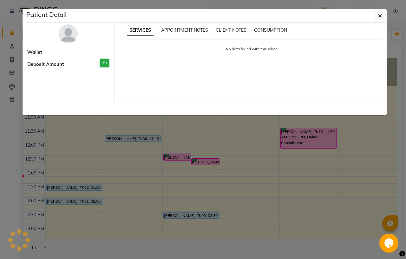
select select "6"
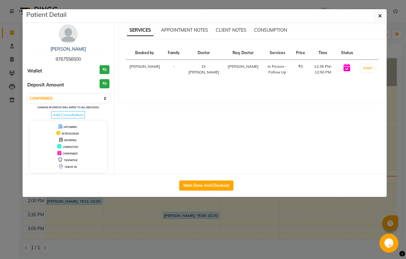
click at [66, 36] on img at bounding box center [68, 33] width 19 height 19
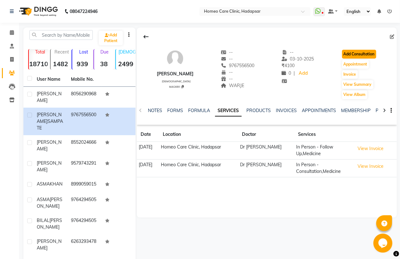
click at [361, 55] on button "Add Consultation" at bounding box center [359, 54] width 34 height 9
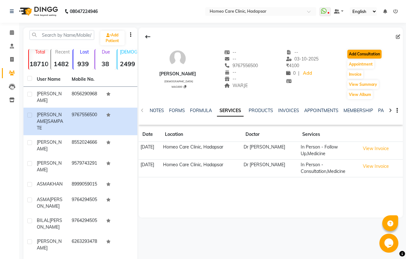
select select "[DEMOGRAPHIC_DATA]"
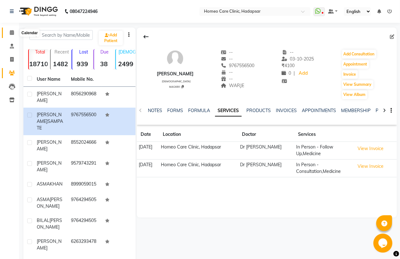
click at [12, 32] on icon at bounding box center [12, 32] width 4 height 5
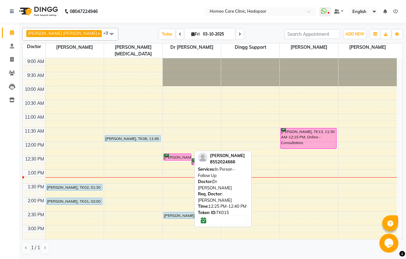
click at [179, 154] on div "[PERSON_NAME], TK15, 12:25 PM-12:40 PM, In Person - Follow Up" at bounding box center [178, 157] width 28 height 6
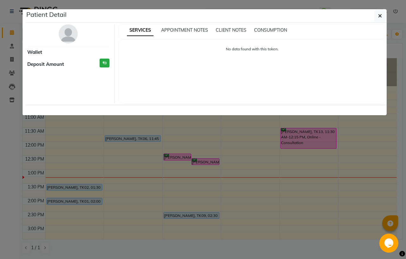
select select "6"
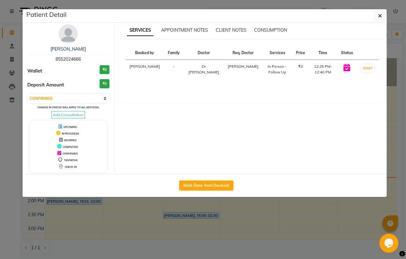
click at [68, 41] on img at bounding box center [68, 33] width 19 height 19
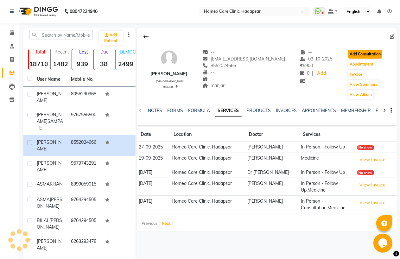
click at [365, 50] on button "Add Consultation" at bounding box center [365, 54] width 34 height 9
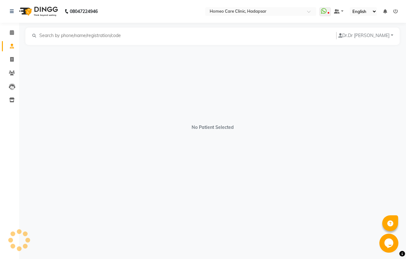
select select "[DEMOGRAPHIC_DATA]"
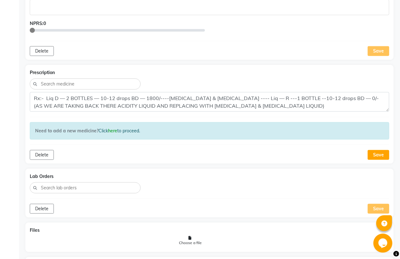
scroll to position [352, 0]
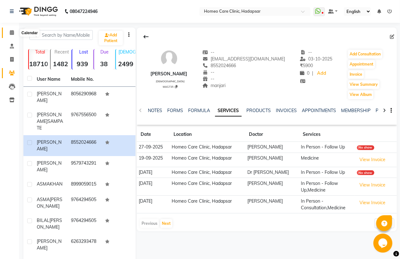
click at [13, 34] on icon at bounding box center [12, 32] width 4 height 5
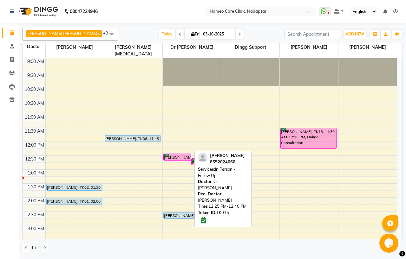
click at [176, 159] on div at bounding box center [178, 160] width 28 height 3
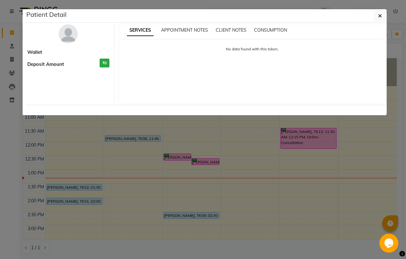
select select "6"
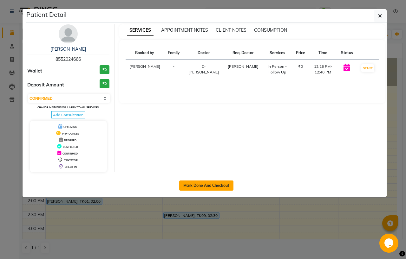
click at [201, 187] on button "Mark Done And Checkout" at bounding box center [206, 186] width 54 height 10
select select "service"
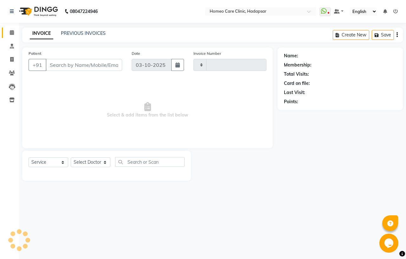
type input "3719"
select select "7485"
type input "8552024666"
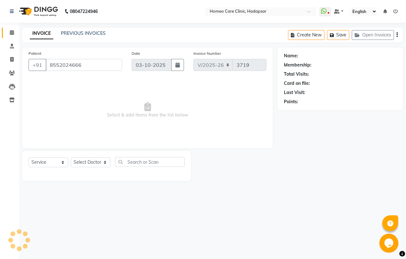
select select "66337"
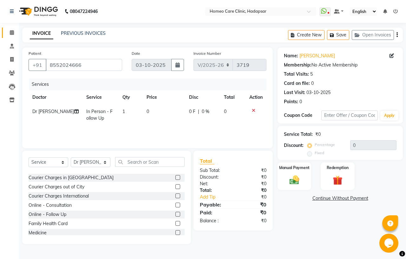
scroll to position [35, 0]
click at [175, 214] on label at bounding box center [177, 214] width 5 height 5
click at [175, 214] on input "checkbox" at bounding box center [177, 214] width 4 height 4
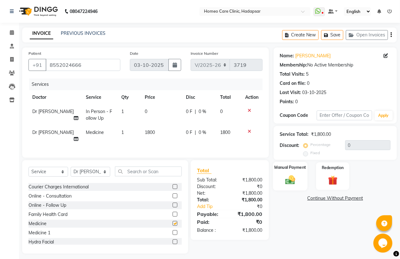
checkbox input "false"
click at [331, 36] on button "Save" at bounding box center [332, 35] width 22 height 10
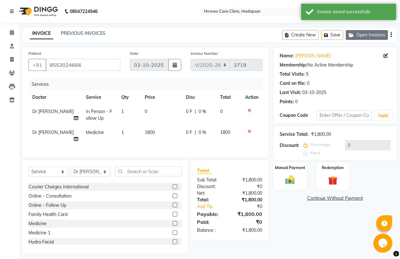
click at [355, 35] on icon "button" at bounding box center [353, 35] width 8 height 4
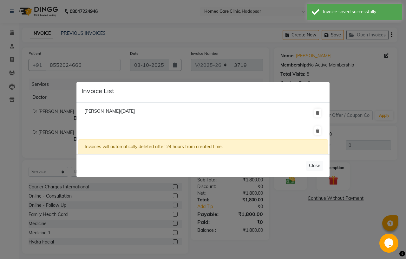
click at [367, 61] on ngb-modal-window "Invoice List [PERSON_NAME]/[DATE] Invoices will automatically deleted after 24 …" at bounding box center [203, 129] width 406 height 259
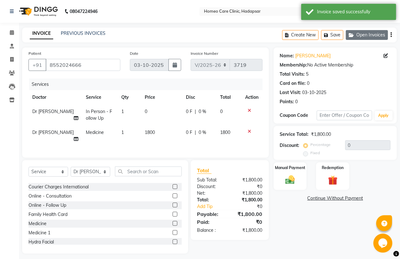
click at [369, 34] on button "Open Invoices" at bounding box center [367, 35] width 42 height 10
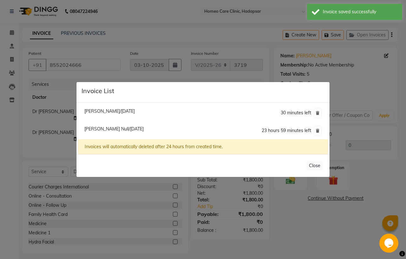
click at [144, 128] on span "[PERSON_NAME] Null/[DATE]" at bounding box center [113, 129] width 59 height 6
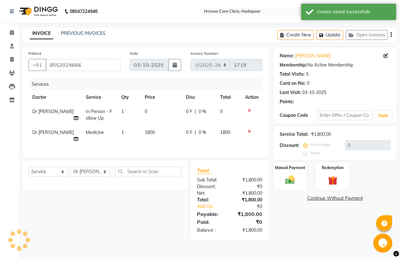
select select
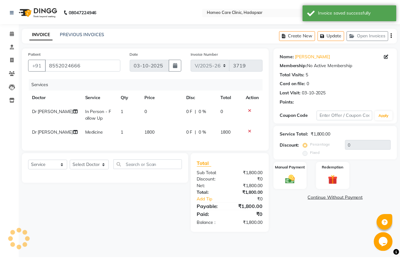
scroll to position [0, 0]
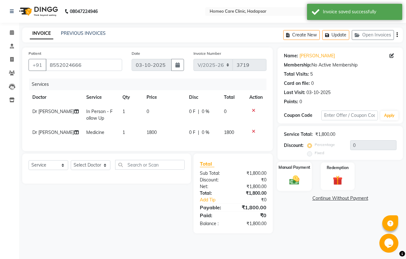
click at [308, 178] on div "Manual Payment" at bounding box center [294, 176] width 35 height 29
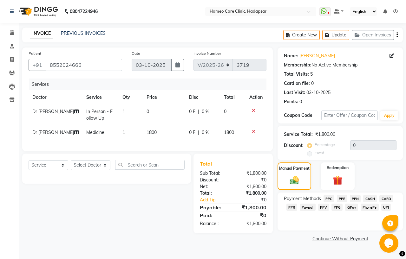
click at [327, 197] on span "PPC" at bounding box center [328, 198] width 11 height 7
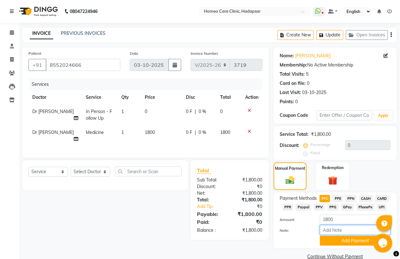
click at [335, 228] on input "Note:" at bounding box center [355, 230] width 71 height 10
type input "PPC"
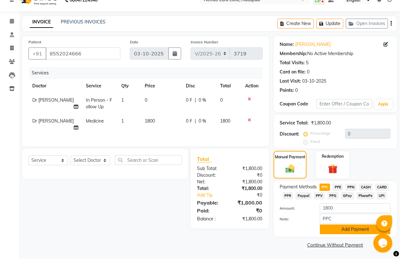
click at [345, 226] on button "Add Payment" at bounding box center [355, 230] width 71 height 10
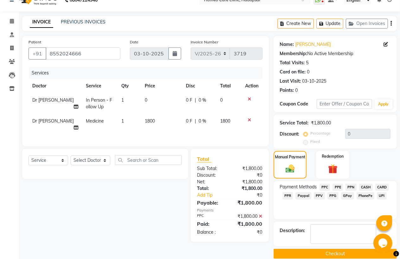
scroll to position [20, 0]
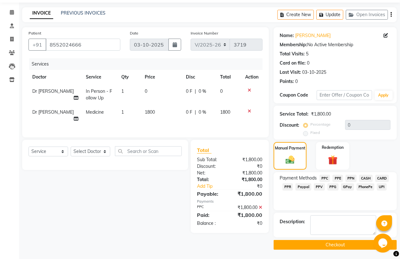
click at [321, 245] on button "Checkout" at bounding box center [335, 245] width 123 height 10
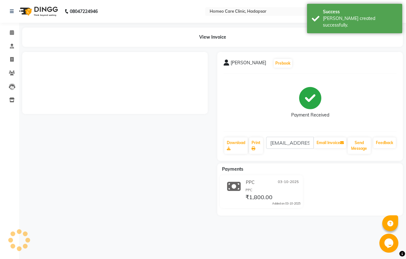
select select "7485"
select select "service"
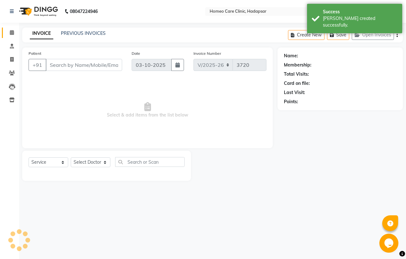
type input "8552024666"
select select "66337"
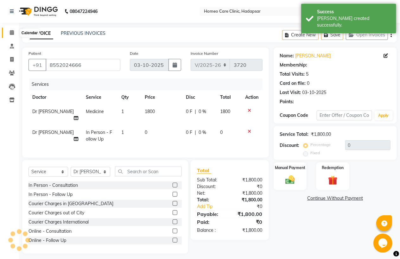
click at [10, 31] on icon at bounding box center [12, 32] width 4 height 5
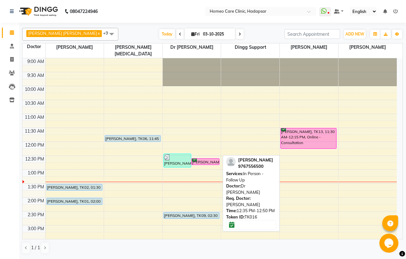
click at [210, 164] on div at bounding box center [205, 165] width 28 height 3
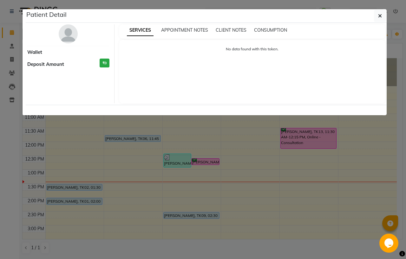
select select "6"
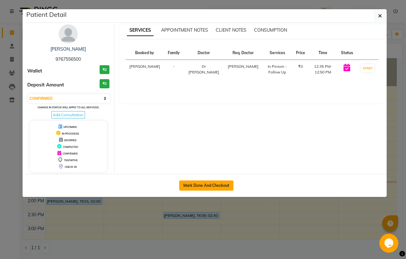
click at [212, 185] on button "Mark Done And Checkout" at bounding box center [206, 186] width 54 height 10
select select "7485"
select select "service"
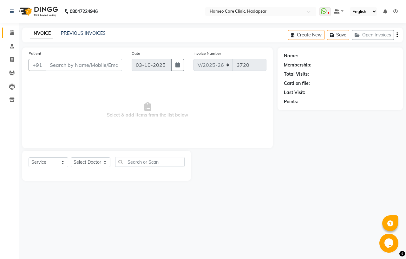
type input "9767556500"
select select "66337"
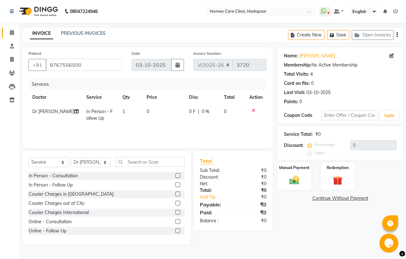
scroll to position [35, 0]
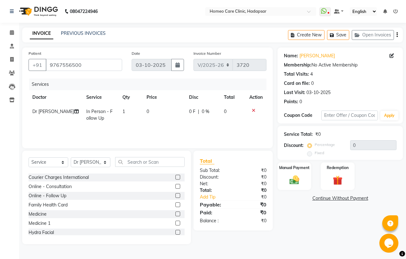
click at [175, 214] on label at bounding box center [177, 214] width 5 height 5
click at [175, 214] on input "checkbox" at bounding box center [177, 214] width 4 height 4
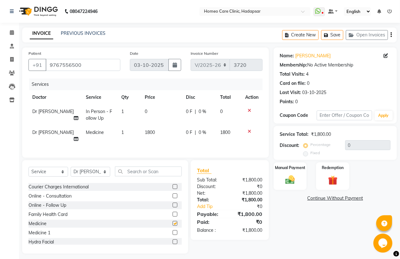
checkbox input "false"
click at [331, 38] on button "Save" at bounding box center [332, 35] width 22 height 10
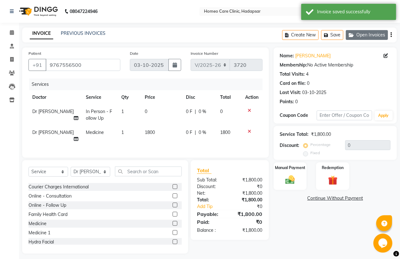
click at [362, 34] on button "Open Invoices" at bounding box center [367, 35] width 42 height 10
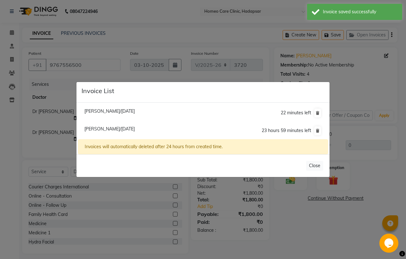
click at [135, 129] on span "[PERSON_NAME]/[DATE]" at bounding box center [109, 129] width 50 height 6
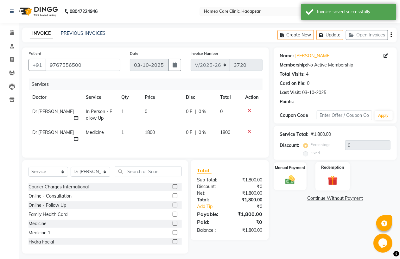
select select
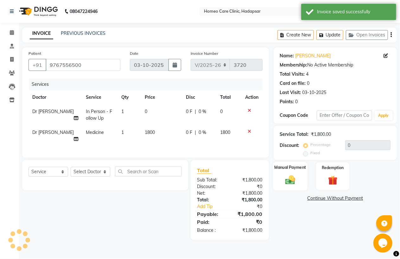
scroll to position [0, 0]
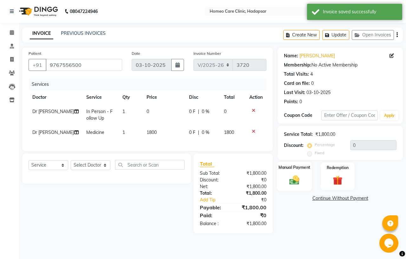
click at [281, 175] on div "Manual Payment" at bounding box center [294, 176] width 35 height 29
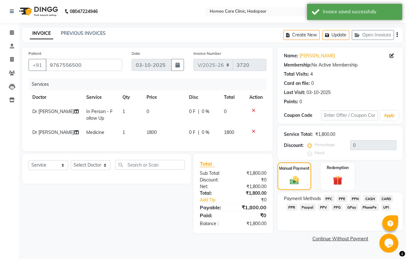
click at [329, 198] on span "PPC" at bounding box center [328, 198] width 11 height 7
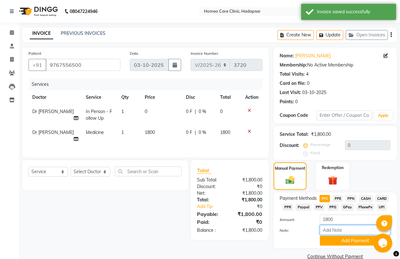
drag, startPoint x: 330, startPoint y: 230, endPoint x: 330, endPoint y: 224, distance: 5.4
click at [330, 230] on input "Note:" at bounding box center [355, 230] width 71 height 10
type input "PPC"
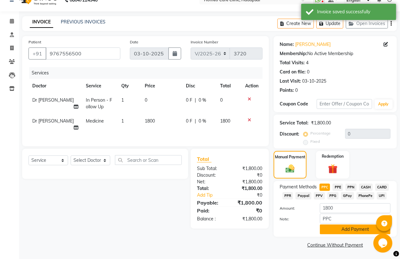
click at [346, 229] on button "Add Payment" at bounding box center [355, 230] width 71 height 10
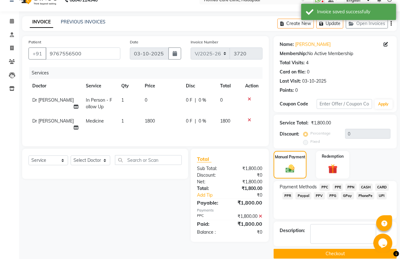
scroll to position [20, 0]
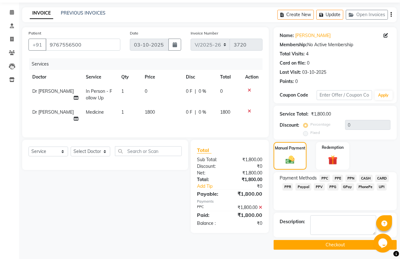
click at [334, 247] on button "Checkout" at bounding box center [335, 245] width 123 height 10
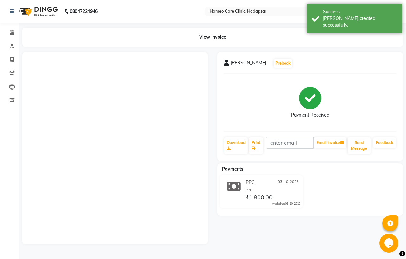
select select "7485"
select select "service"
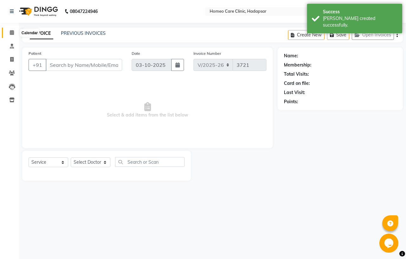
click at [13, 33] on icon at bounding box center [12, 32] width 4 height 5
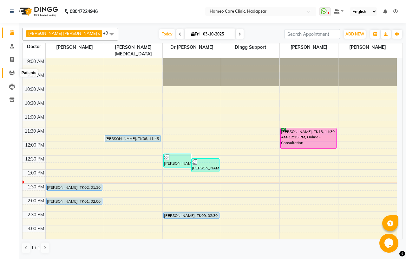
click at [11, 75] on icon at bounding box center [12, 73] width 6 height 5
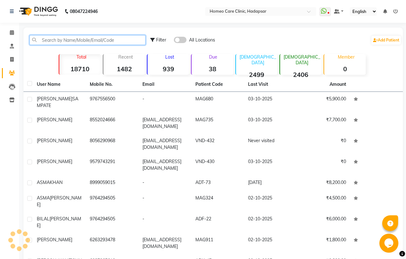
click at [57, 38] on input "text" at bounding box center [87, 40] width 116 height 10
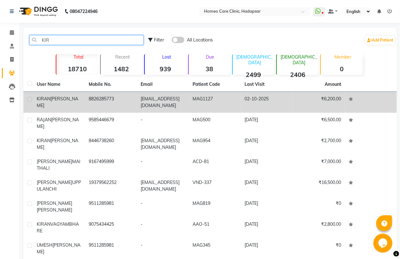
type input "KIR"
click at [175, 101] on td "[EMAIL_ADDRESS][DOMAIN_NAME]" at bounding box center [163, 102] width 52 height 21
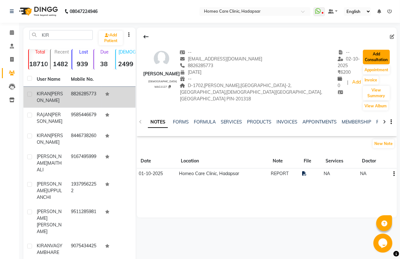
click at [386, 55] on button "Add Consultation" at bounding box center [376, 57] width 27 height 15
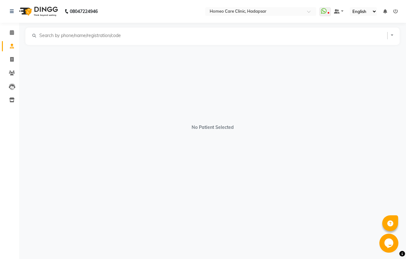
select select "[DEMOGRAPHIC_DATA]"
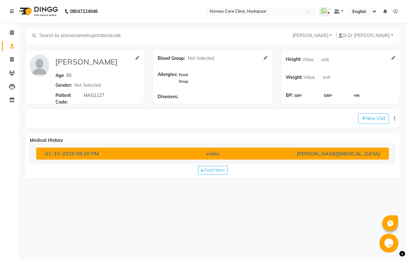
click at [215, 149] on button "[DATE] 08:20 PM video [PERSON_NAME][MEDICAL_DATA]" at bounding box center [212, 154] width 352 height 12
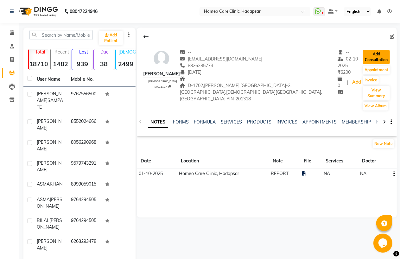
click at [385, 57] on button "Add Consultation" at bounding box center [376, 57] width 27 height 15
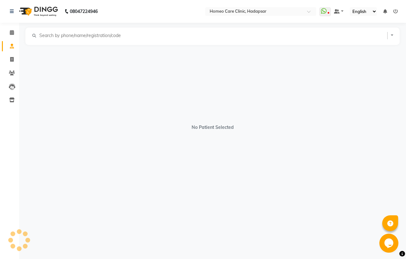
select select "[DEMOGRAPHIC_DATA]"
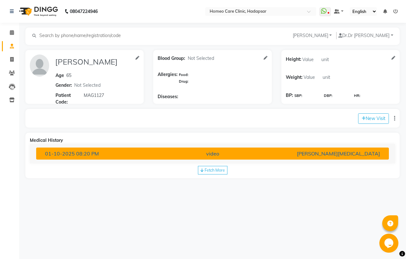
click at [216, 151] on div "video" at bounding box center [212, 154] width 115 height 8
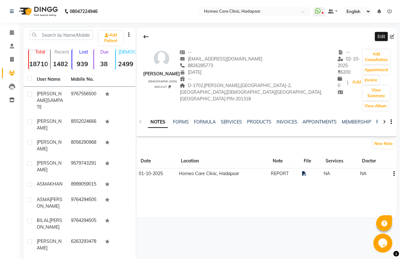
click at [390, 35] on icon at bounding box center [392, 37] width 4 height 4
select select "20"
select select "04"
select select "1960"
select select "[DEMOGRAPHIC_DATA]"
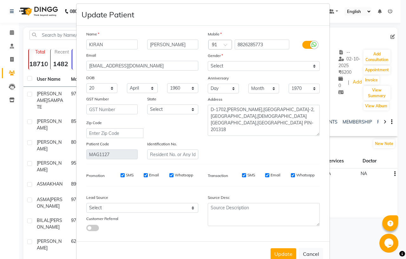
scroll to position [22, 0]
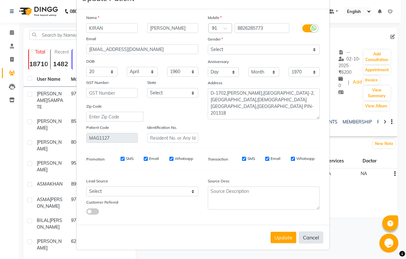
drag, startPoint x: 312, startPoint y: 240, endPoint x: 305, endPoint y: 240, distance: 6.7
click at [312, 240] on button "Cancel" at bounding box center [310, 238] width 24 height 12
select select
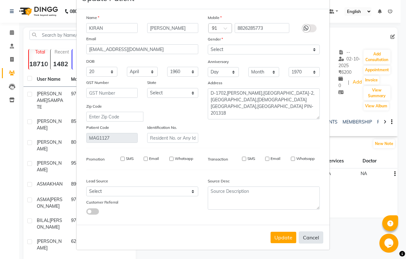
select select
checkbox input "false"
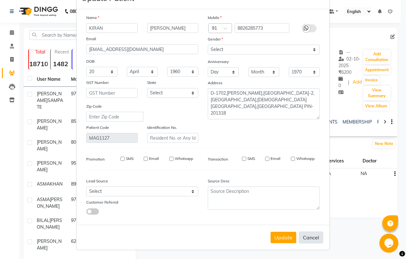
checkbox input "false"
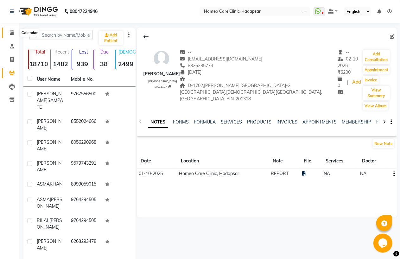
click at [9, 31] on span at bounding box center [11, 32] width 11 height 7
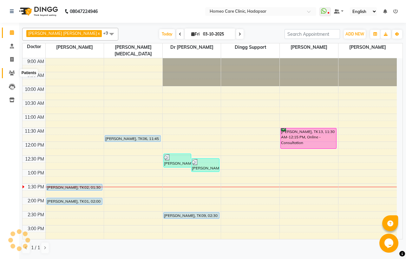
click at [13, 72] on icon at bounding box center [12, 73] width 6 height 5
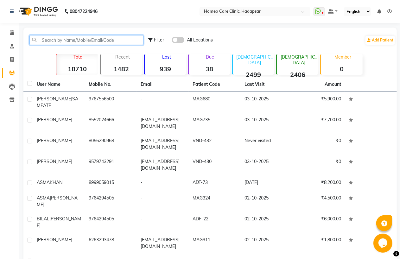
click at [36, 42] on input "text" at bounding box center [86, 40] width 114 height 10
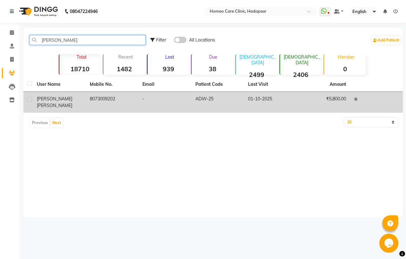
type input "[PERSON_NAME]"
click at [241, 94] on td "ADW-25" at bounding box center [217, 102] width 53 height 21
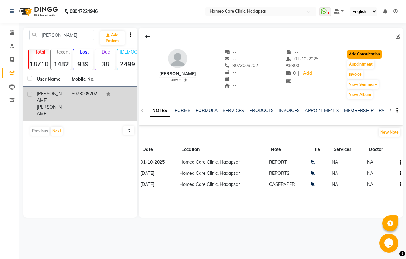
click at [378, 54] on button "Add Consultation" at bounding box center [364, 54] width 34 height 9
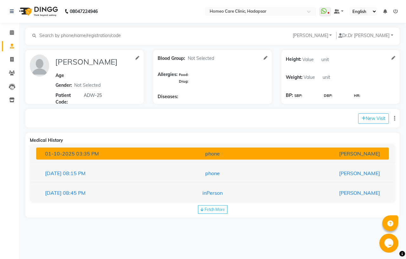
click at [236, 155] on div "phone" at bounding box center [212, 154] width 115 height 8
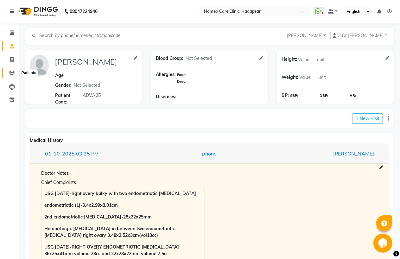
click at [8, 74] on span at bounding box center [11, 73] width 11 height 7
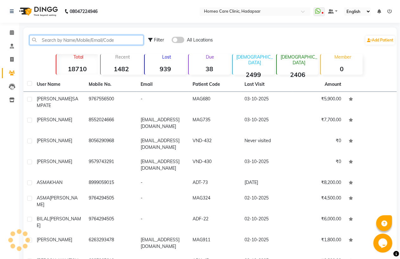
click at [72, 42] on input "text" at bounding box center [86, 40] width 114 height 10
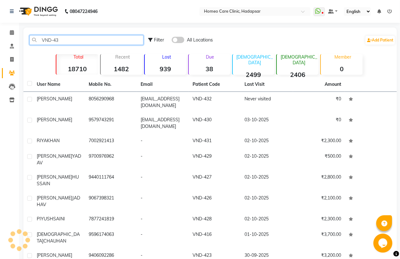
type input "VND-430"
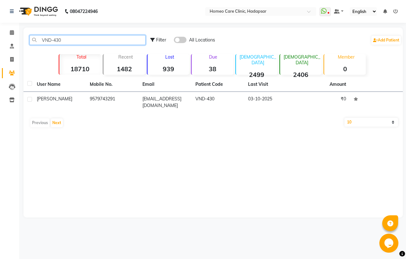
drag, startPoint x: 71, startPoint y: 40, endPoint x: 36, endPoint y: 43, distance: 34.4
click at [36, 43] on input "VND-430" at bounding box center [87, 40] width 116 height 10
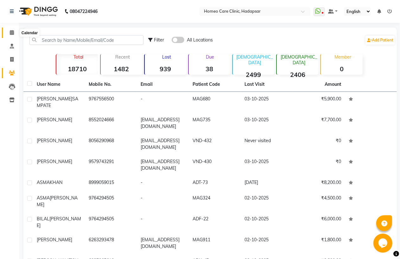
click at [11, 30] on span at bounding box center [11, 32] width 11 height 7
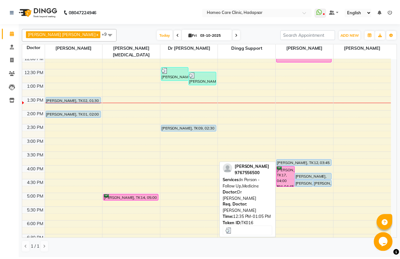
scroll to position [106, 0]
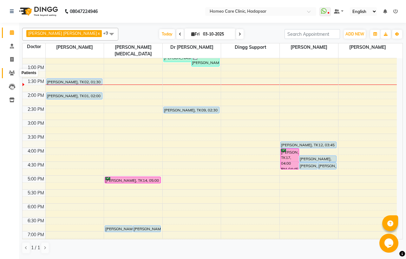
click at [13, 74] on icon at bounding box center [12, 73] width 6 height 5
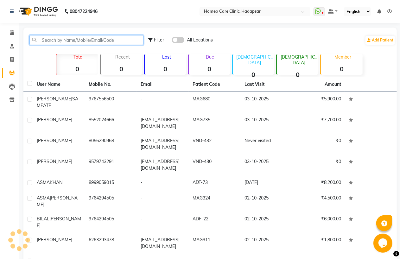
click at [49, 39] on input "text" at bounding box center [86, 40] width 114 height 10
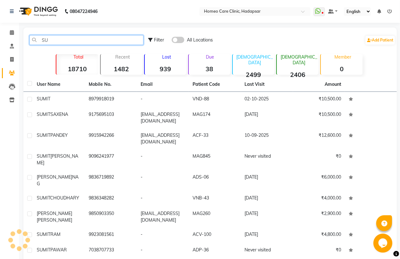
type input "S"
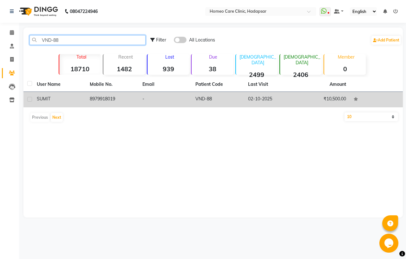
type input "VND-88"
click at [272, 99] on td "02-10-2025" at bounding box center [270, 100] width 53 height 16
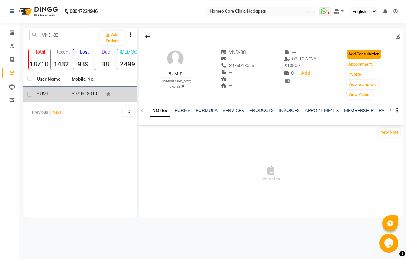
click at [362, 55] on button "Add Consultation" at bounding box center [363, 54] width 34 height 9
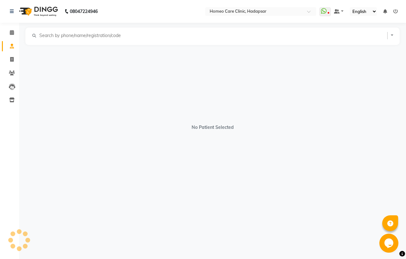
select select "[DEMOGRAPHIC_DATA]"
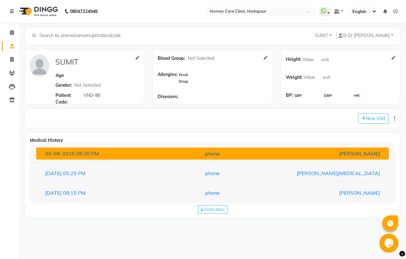
click at [259, 154] on div "phone" at bounding box center [212, 154] width 115 height 8
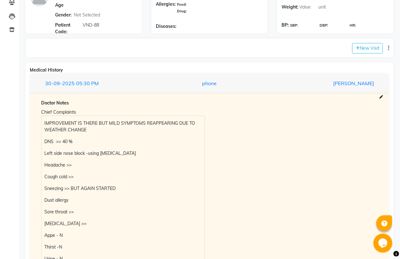
scroll to position [176, 0]
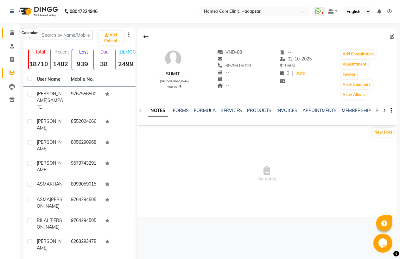
click at [12, 33] on icon at bounding box center [12, 32] width 4 height 5
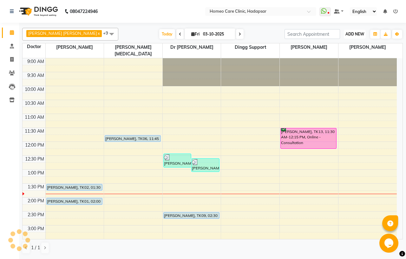
click at [350, 34] on span "ADD NEW" at bounding box center [354, 34] width 19 height 5
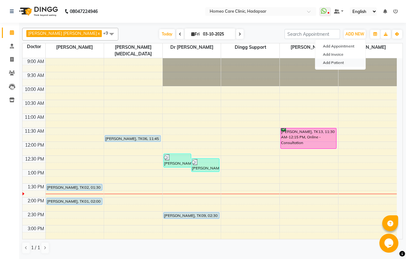
click at [340, 62] on link "Add Patient" at bounding box center [340, 63] width 50 height 8
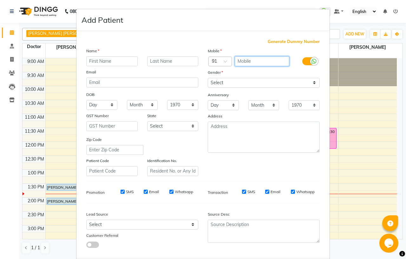
click at [245, 57] on input "text" at bounding box center [261, 61] width 55 height 10
paste input "8208377707"
type input "8208377707"
click at [239, 36] on div "Generate Dummy Number Name Email DOB Day 01 02 03 04 05 06 07 08 09 10 11 12 13…" at bounding box center [202, 144] width 253 height 227
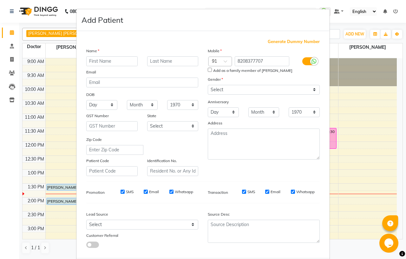
click at [208, 71] on input "Add as a family member of [PERSON_NAME]" at bounding box center [210, 70] width 4 height 4
checkbox input "true"
click at [112, 60] on input "text" at bounding box center [111, 61] width 51 height 10
type input "[PERSON_NAME]"
click at [169, 63] on input "text" at bounding box center [172, 61] width 51 height 10
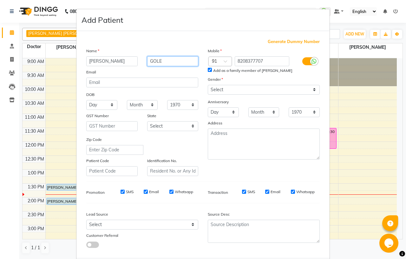
type input "GOLE"
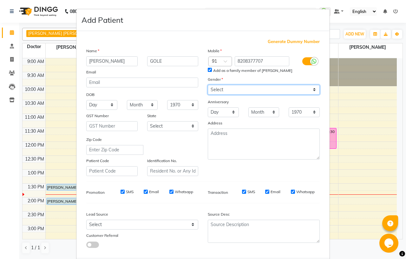
click at [226, 88] on select "Select [DEMOGRAPHIC_DATA] [DEMOGRAPHIC_DATA] Other Prefer Not To Say" at bounding box center [264, 90] width 112 height 10
select select "[DEMOGRAPHIC_DATA]"
click at [208, 85] on select "Select [DEMOGRAPHIC_DATA] [DEMOGRAPHIC_DATA] Other Prefer Not To Say" at bounding box center [264, 90] width 112 height 10
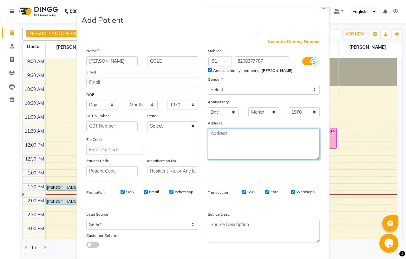
click at [221, 129] on textarea at bounding box center [264, 144] width 112 height 31
type textarea "[PERSON_NAME]"
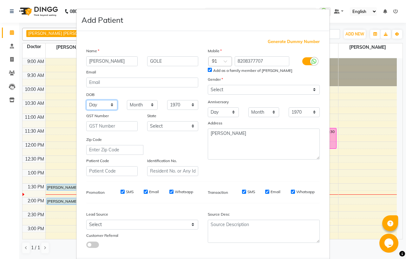
click at [101, 102] on select "Day 01 02 03 04 05 06 07 08 09 10 11 12 13 14 15 16 17 18 19 20 21 22 23 24 25 …" at bounding box center [101, 105] width 31 height 10
select select "27"
click at [86, 100] on select "Day 01 02 03 04 05 06 07 08 09 10 11 12 13 14 15 16 17 18 19 20 21 22 23 24 25 …" at bounding box center [101, 105] width 31 height 10
click at [137, 107] on select "Month January February March April May June July August September October Novem…" at bounding box center [142, 105] width 31 height 10
select select "03"
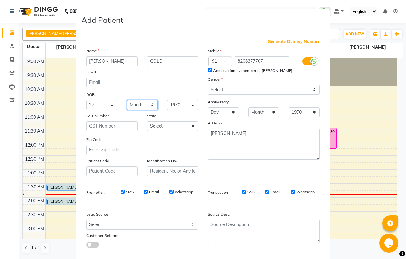
click at [127, 100] on select "Month January February March April May June July August September October Novem…" at bounding box center [142, 105] width 31 height 10
click at [178, 106] on select "1940 1941 1942 1943 1944 1945 1946 1947 1948 1949 1950 1951 1952 1953 1954 1955…" at bounding box center [182, 105] width 31 height 10
select select "2008"
click at [167, 100] on select "1940 1941 1942 1943 1944 1945 1946 1947 1948 1949 1950 1951 1952 1953 1954 1955…" at bounding box center [182, 105] width 31 height 10
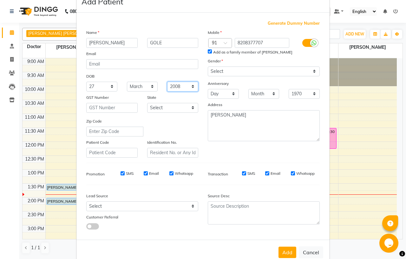
scroll to position [33, 0]
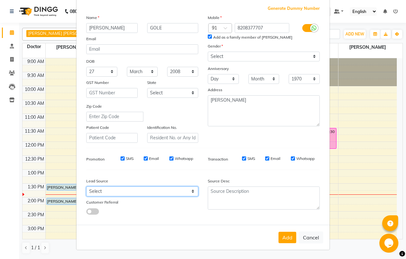
click at [95, 192] on select "Select Walk-in Referral Internet Friend Word of Mouth Advertisement Facebook Ju…" at bounding box center [142, 192] width 112 height 10
select select "50937"
click at [86, 187] on select "Select Walk-in Referral Internet Friend Word of Mouth Advertisement Facebook Ju…" at bounding box center [142, 192] width 112 height 10
click at [94, 211] on span at bounding box center [92, 212] width 13 height 6
click at [86, 213] on input "checkbox" at bounding box center [86, 213] width 0 height 0
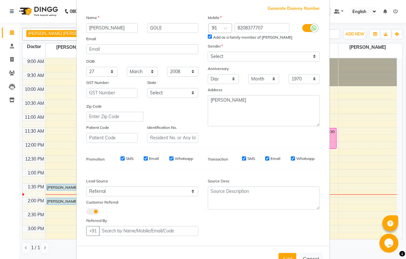
click at [113, 238] on div "Generate Dummy Number Name [PERSON_NAME] Email DOB Day 01 02 03 04 05 06 07 08 …" at bounding box center [202, 123] width 243 height 236
click at [115, 229] on input "text" at bounding box center [148, 231] width 99 height 10
paste input "8208377707"
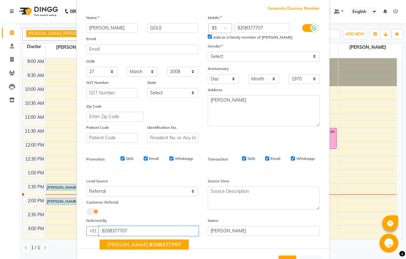
click at [134, 243] on span "[PERSON_NAME]" at bounding box center [127, 244] width 41 height 6
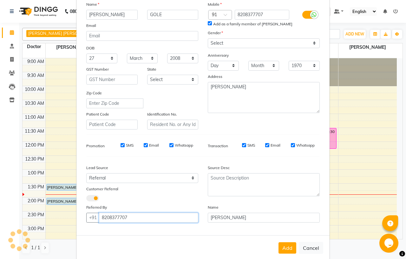
scroll to position [57, 0]
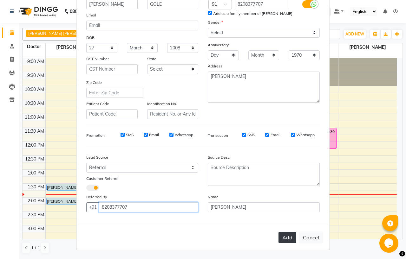
type input "8208377707"
click at [289, 237] on button "Add" at bounding box center [287, 237] width 18 height 11
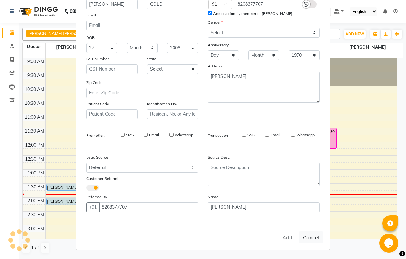
select select
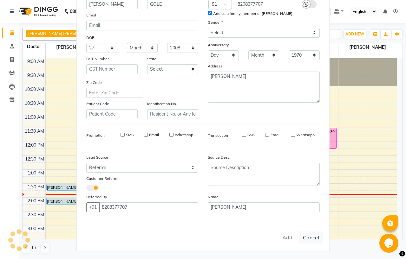
select select
checkbox input "false"
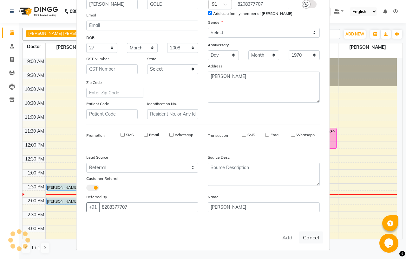
checkbox input "false"
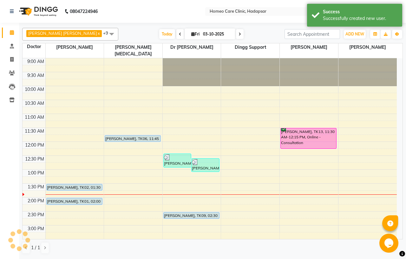
scroll to position [55, 0]
click at [11, 74] on icon at bounding box center [12, 73] width 6 height 5
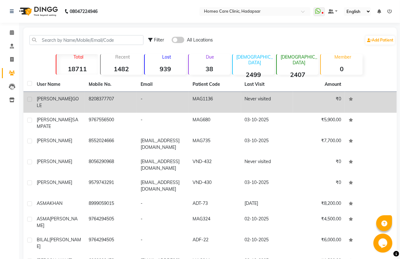
click at [125, 96] on td "8208377707" at bounding box center [111, 102] width 52 height 21
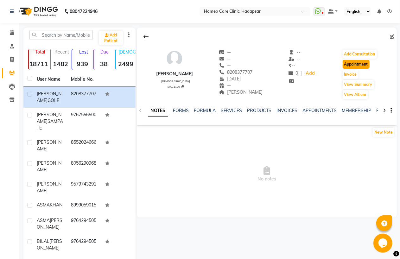
click at [354, 62] on button "Appointment" at bounding box center [356, 64] width 27 height 9
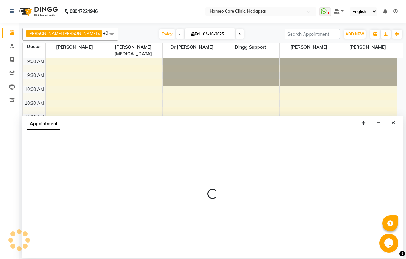
select select "tentative"
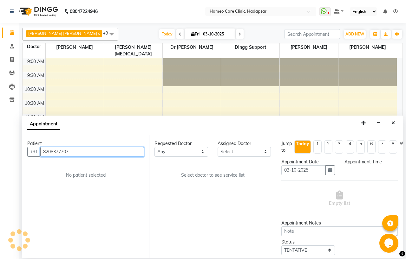
select select "600"
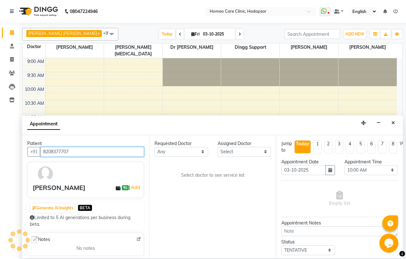
scroll to position [112, 0]
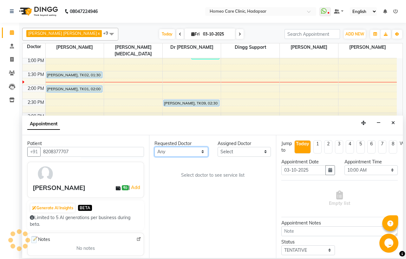
click at [164, 150] on select "Any Dingg Support [PERSON_NAME] [PERSON_NAME] [PERSON_NAME] [PERSON_NAME][MEDIC…" at bounding box center [181, 152] width 54 height 10
select select "65961"
click at [154, 147] on select "Any Dingg Support [PERSON_NAME] [PERSON_NAME] [PERSON_NAME] [PERSON_NAME][MEDIC…" at bounding box center [181, 152] width 54 height 10
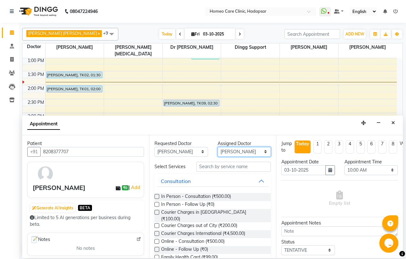
click at [232, 151] on select "Select Dingg Support [PERSON_NAME] [PERSON_NAME] [PERSON_NAME] [PERSON_NAME][ME…" at bounding box center [244, 152] width 54 height 10
select select "66337"
click at [217, 147] on select "Select Dingg Support [PERSON_NAME] [PERSON_NAME] [PERSON_NAME] [PERSON_NAME][ME…" at bounding box center [244, 152] width 54 height 10
click at [196, 200] on span "In Person - Consultation (₹500.00)" at bounding box center [196, 197] width 70 height 8
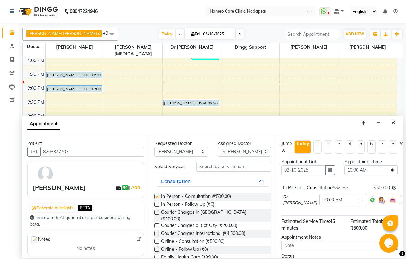
checkbox input "false"
click at [365, 170] on select "Select 10:00 AM 10:05 AM 10:10 AM 10:15 AM 10:20 AM 10:25 AM 10:30 AM 10:35 AM …" at bounding box center [371, 170] width 54 height 10
select select "840"
click at [344, 165] on select "Select 10:00 AM 10:05 AM 10:10 AM 10:15 AM 10:20 AM 10:25 AM 10:30 AM 10:35 AM …" at bounding box center [371, 170] width 54 height 10
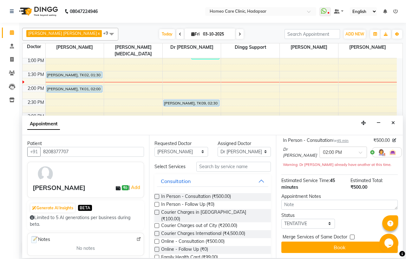
scroll to position [53, 0]
click at [305, 219] on select "Select TENTATIVE CONFIRM CHECK-IN UPCOMING" at bounding box center [308, 224] width 54 height 10
select select "confirm booking"
click at [281, 219] on select "Select TENTATIVE CONFIRM CHECK-IN UPCOMING" at bounding box center [308, 224] width 54 height 10
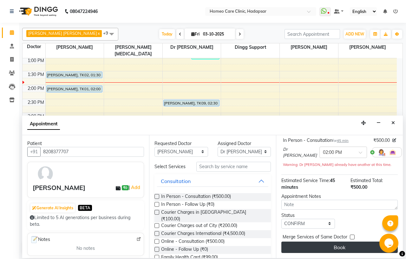
click at [309, 243] on button "Book" at bounding box center [339, 247] width 116 height 11
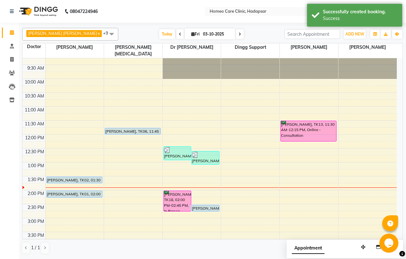
scroll to position [7, 0]
click at [14, 74] on icon at bounding box center [12, 73] width 6 height 5
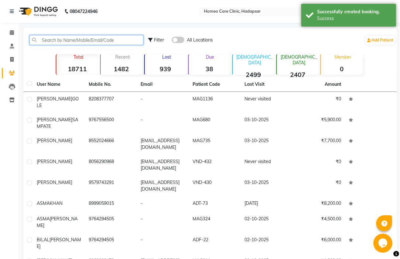
click at [71, 40] on input "text" at bounding box center [86, 40] width 114 height 10
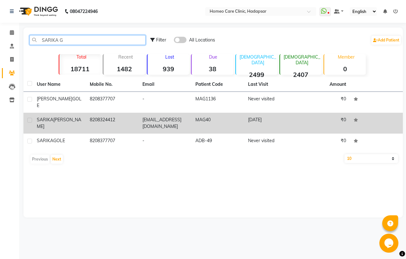
type input "SARIKA G"
click at [108, 114] on td "8208324412" at bounding box center [112, 123] width 53 height 21
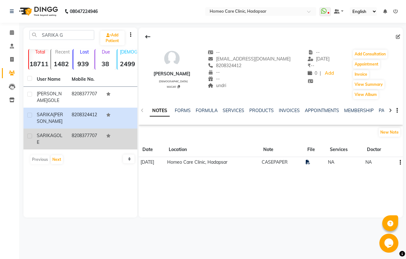
click at [82, 138] on td "8208377707" at bounding box center [85, 139] width 35 height 21
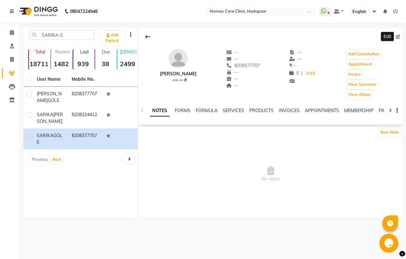
click at [395, 38] on icon at bounding box center [397, 37] width 4 height 4
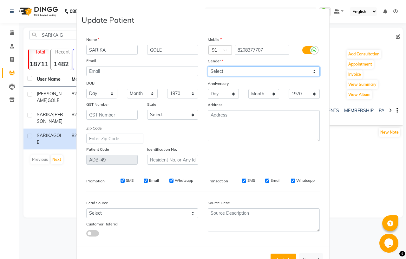
click at [233, 75] on select "Select [DEMOGRAPHIC_DATA] [DEMOGRAPHIC_DATA] Other Prefer Not To Say" at bounding box center [264, 72] width 112 height 10
select select "[DEMOGRAPHIC_DATA]"
click at [208, 67] on select "Select [DEMOGRAPHIC_DATA] [DEMOGRAPHIC_DATA] Other Prefer Not To Say" at bounding box center [264, 72] width 112 height 10
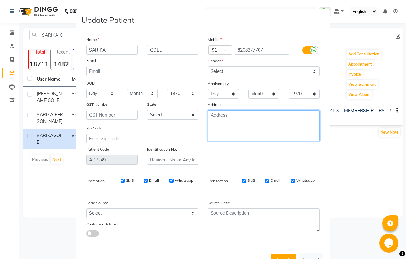
click at [221, 118] on textarea at bounding box center [264, 125] width 112 height 31
type textarea "[PERSON_NAME]"
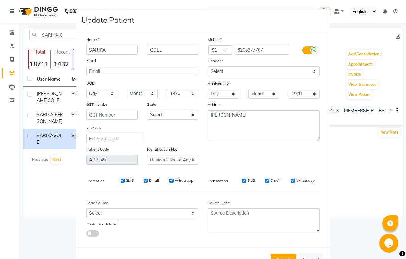
click at [101, 99] on div "Name [PERSON_NAME] Email DOB Day 01 02 03 04 05 06 07 08 09 10 11 12 13 14 15 1…" at bounding box center [141, 100] width 121 height 129
click at [101, 99] on select "Day 01 02 03 04 05 06 07 08 09 10 11 12 13 14 15 16 17 18 19 20 21 22 23 24 25 …" at bounding box center [101, 94] width 31 height 10
select select "30"
click at [86, 89] on select "Day 01 02 03 04 05 06 07 08 09 10 11 12 13 14 15 16 17 18 19 20 21 22 23 24 25 …" at bounding box center [101, 94] width 31 height 10
click at [137, 90] on select "Month January February March April May June July August September October Novem…" at bounding box center [142, 94] width 31 height 10
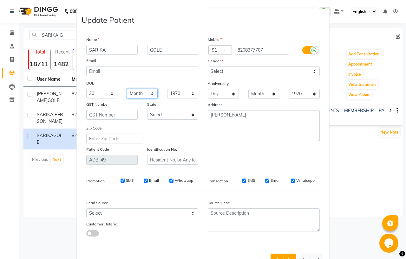
select select "04"
click at [127, 89] on select "Month January February March April May June July August September October Novem…" at bounding box center [142, 94] width 31 height 10
click at [170, 97] on select "1940 1941 1942 1943 1944 1945 1946 1947 1948 1949 1950 1951 1952 1953 1954 1955…" at bounding box center [182, 94] width 31 height 10
select select "1984"
click at [167, 89] on select "1940 1941 1942 1943 1944 1945 1946 1947 1948 1949 1950 1951 1952 1953 1954 1955…" at bounding box center [182, 94] width 31 height 10
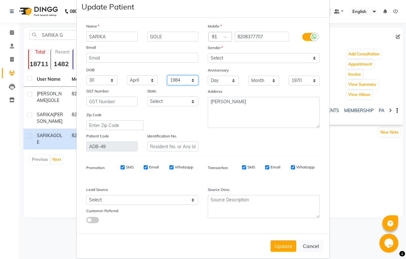
scroll to position [22, 0]
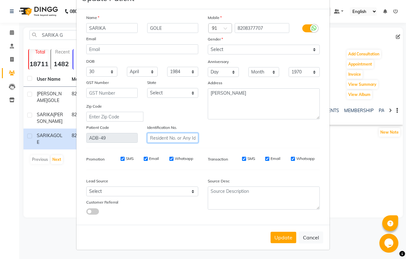
click at [175, 137] on input "text" at bounding box center [172, 138] width 51 height 10
type input "ADB-48"
click at [274, 238] on button "Update" at bounding box center [283, 237] width 26 height 11
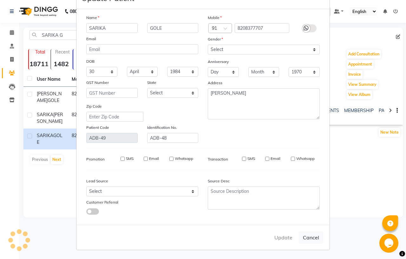
select select
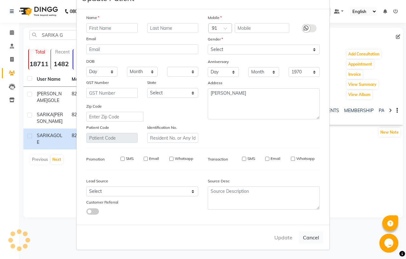
select select
checkbox input "false"
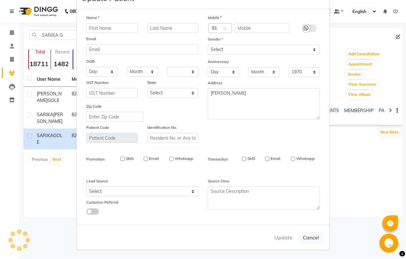
checkbox input "false"
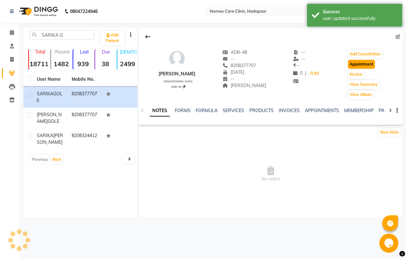
click at [357, 64] on button "Appointment" at bounding box center [361, 64] width 27 height 9
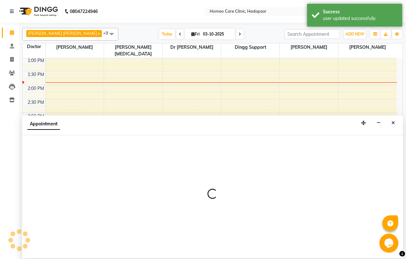
select select "tentative"
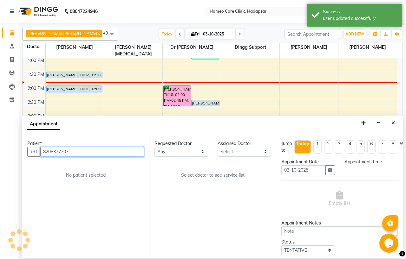
select select "600"
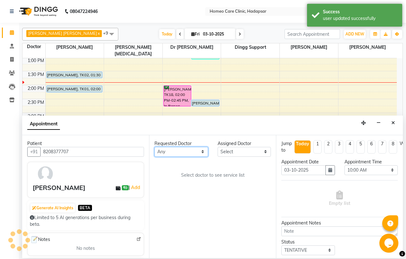
scroll to position [112, 0]
click at [167, 151] on select "Any Dingg Support [PERSON_NAME] [PERSON_NAME] [PERSON_NAME] [PERSON_NAME][MEDIC…" at bounding box center [181, 152] width 54 height 10
select select "65961"
click at [154, 147] on select "Any Dingg Support [PERSON_NAME] [PERSON_NAME] [PERSON_NAME] [PERSON_NAME][MEDIC…" at bounding box center [181, 152] width 54 height 10
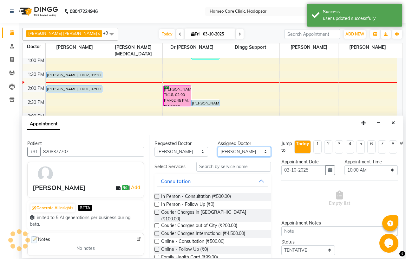
click at [227, 150] on select "Select Dingg Support [PERSON_NAME] [PERSON_NAME] [PERSON_NAME] [PERSON_NAME][ME…" at bounding box center [244, 152] width 54 height 10
select select "66337"
click at [217, 147] on select "Select Dingg Support [PERSON_NAME] [PERSON_NAME] [PERSON_NAME] [PERSON_NAME][ME…" at bounding box center [244, 152] width 54 height 10
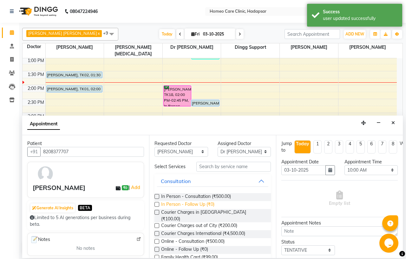
click at [167, 208] on span "In Person - Follow Up (₹0)" at bounding box center [187, 205] width 53 height 8
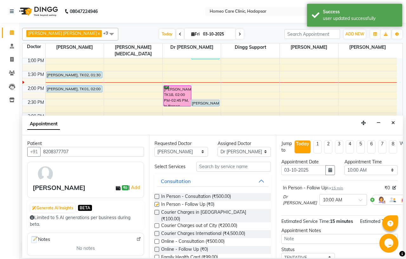
checkbox input "false"
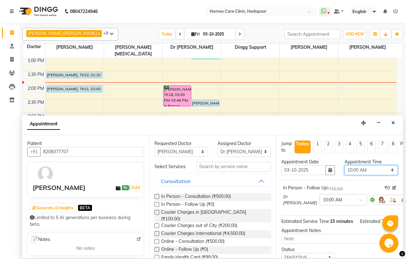
click at [359, 169] on select "Select 10:00 AM 10:05 AM 10:10 AM 10:15 AM 10:20 AM 10:25 AM 10:30 AM 10:35 AM …" at bounding box center [371, 170] width 54 height 10
select select "840"
click at [344, 165] on select "Select 10:00 AM 10:05 AM 10:10 AM 10:15 AM 10:20 AM 10:25 AM 10:30 AM 10:35 AM …" at bounding box center [371, 170] width 54 height 10
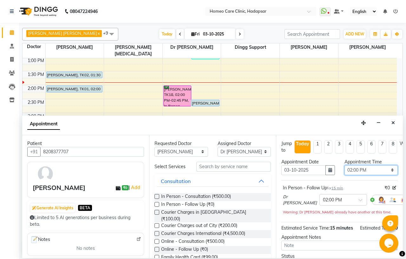
scroll to position [59, 0]
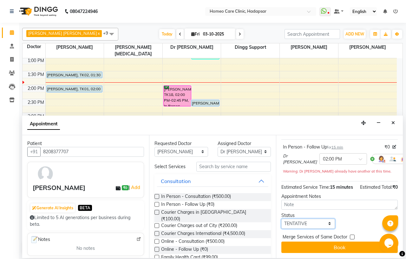
click at [311, 219] on select "Select TENTATIVE CONFIRM CHECK-IN UPCOMING" at bounding box center [308, 224] width 54 height 10
select select "confirm booking"
click at [281, 219] on select "Select TENTATIVE CONFIRM CHECK-IN UPCOMING" at bounding box center [308, 224] width 54 height 10
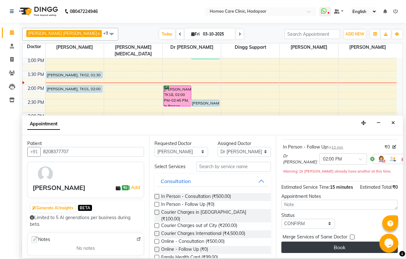
click at [297, 242] on button "Book" at bounding box center [339, 247] width 116 height 11
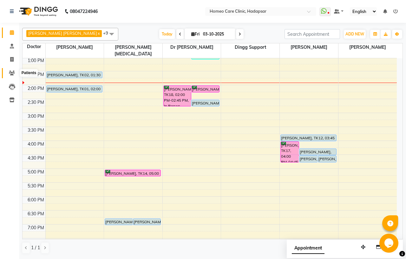
click at [14, 73] on icon at bounding box center [12, 73] width 6 height 5
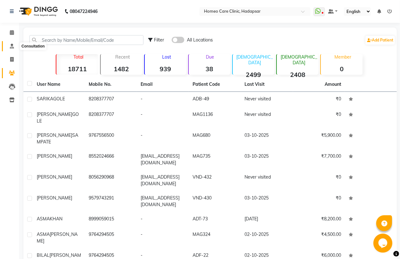
click at [12, 46] on icon at bounding box center [12, 46] width 4 height 5
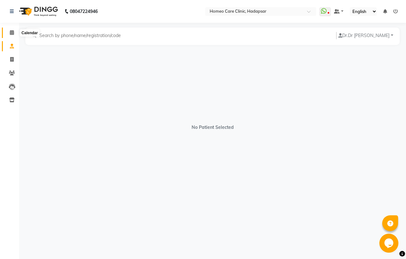
click at [14, 32] on span at bounding box center [11, 32] width 11 height 7
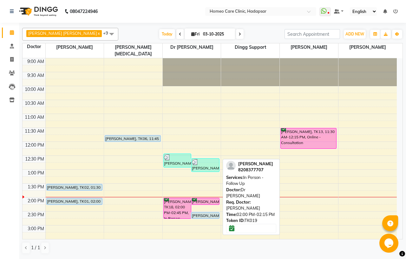
click at [207, 198] on div "[PERSON_NAME], TK19, 02:00 PM-02:15 PM, In Person - Follow Up" at bounding box center [205, 201] width 28 height 6
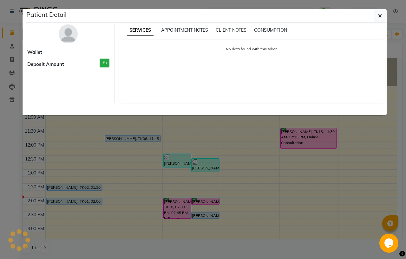
select select "6"
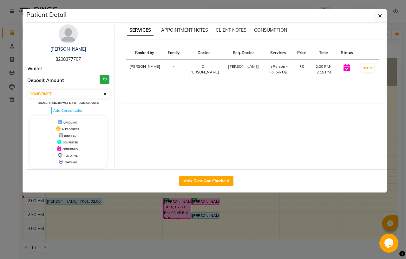
click at [77, 52] on div "[PERSON_NAME]" at bounding box center [68, 49] width 82 height 7
click at [78, 49] on link "[PERSON_NAME]" at bounding box center [67, 49] width 35 height 6
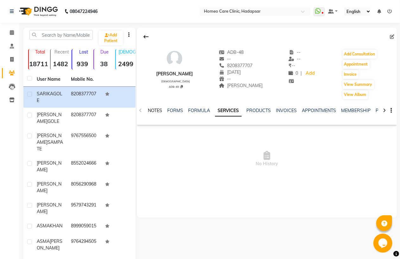
click at [161, 112] on link "NOTES" at bounding box center [155, 111] width 14 height 6
click at [390, 134] on button "New Note" at bounding box center [384, 132] width 22 height 9
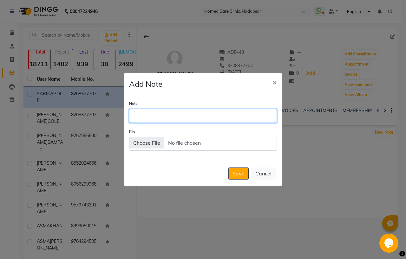
click at [185, 117] on textarea "Note" at bounding box center [203, 116] width 148 height 14
type textarea "CASEPAPER"
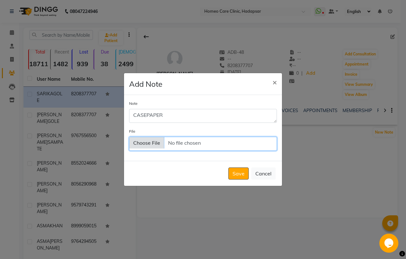
click at [198, 143] on input "File" at bounding box center [203, 144] width 148 height 14
type input "C:\fakepath\DocScanner [DATE] 01-56 PM.pdf"
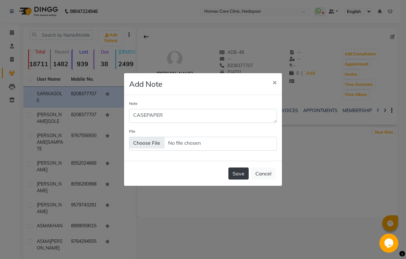
click at [239, 173] on button "Save" at bounding box center [238, 174] width 20 height 12
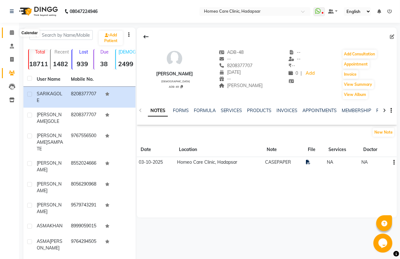
click at [10, 33] on icon at bounding box center [12, 32] width 4 height 5
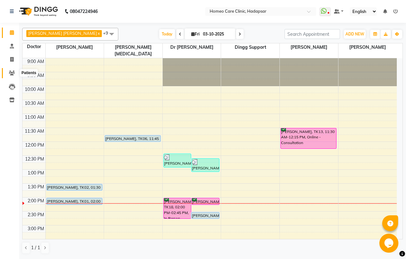
click at [13, 70] on span at bounding box center [11, 73] width 11 height 7
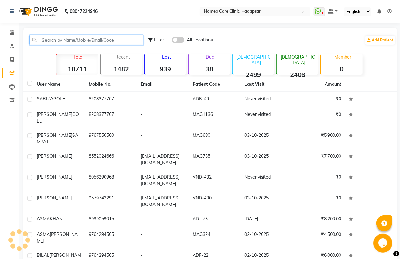
click at [51, 37] on input "text" at bounding box center [86, 40] width 114 height 10
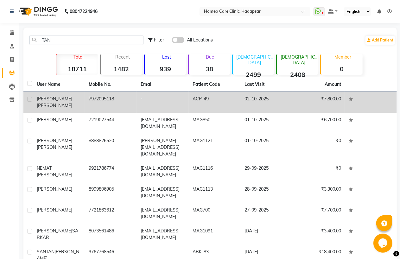
click at [102, 97] on td "7972095118" at bounding box center [111, 102] width 52 height 21
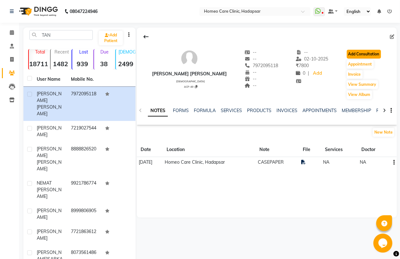
click at [368, 54] on button "Add Consultation" at bounding box center [364, 54] width 34 height 9
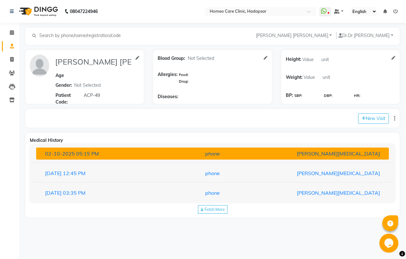
click at [147, 153] on div "[DATE] 05:15 PM" at bounding box center [97, 154] width 115 height 8
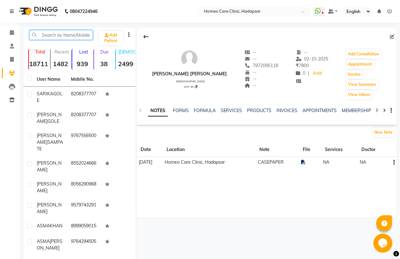
paste input "ADL-11"
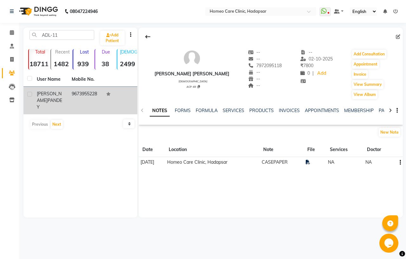
click at [67, 93] on td "[PERSON_NAME]" at bounding box center [50, 101] width 35 height 28
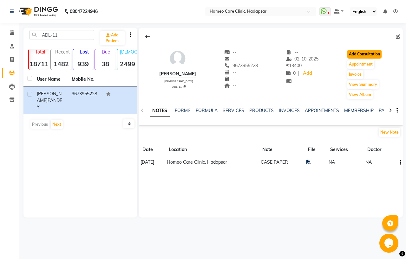
click at [363, 53] on button "Add Consultation" at bounding box center [364, 54] width 34 height 9
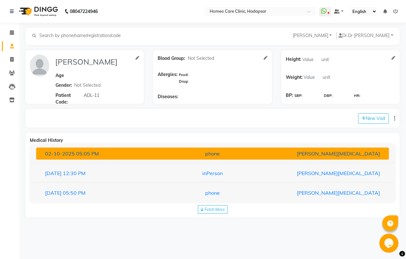
click at [141, 155] on div "[DATE] 05:05 PM" at bounding box center [97, 154] width 115 height 8
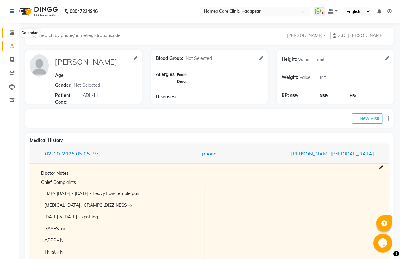
click at [8, 32] on span at bounding box center [11, 32] width 11 height 7
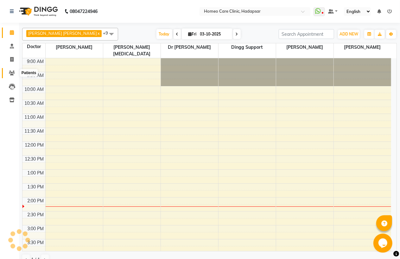
click at [14, 70] on span at bounding box center [11, 73] width 11 height 7
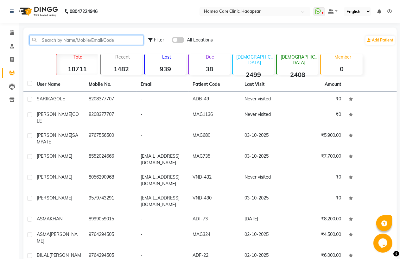
paste input "ACJ-48"
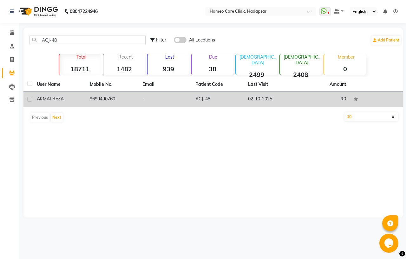
click at [70, 96] on div "[PERSON_NAME]" at bounding box center [59, 99] width 45 height 7
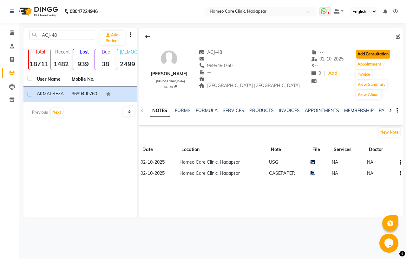
click at [363, 51] on button "Add Consultation" at bounding box center [373, 54] width 34 height 9
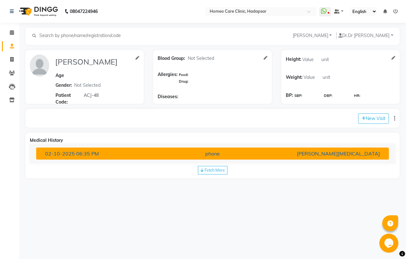
click at [196, 154] on div "phone" at bounding box center [212, 154] width 115 height 8
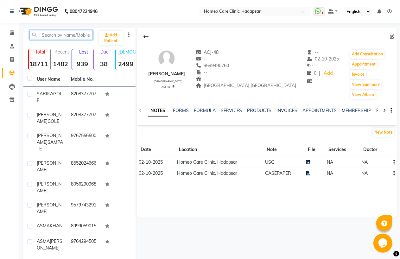
paste input "ABX-47"
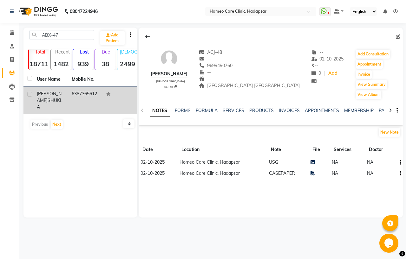
click at [64, 100] on div "[PERSON_NAME]" at bounding box center [50, 101] width 27 height 20
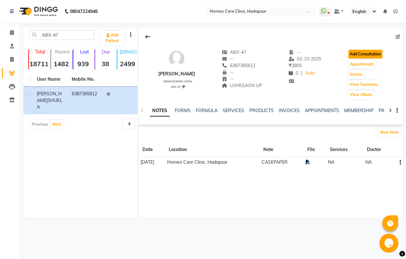
click at [360, 55] on button "Add Consultation" at bounding box center [365, 54] width 34 height 9
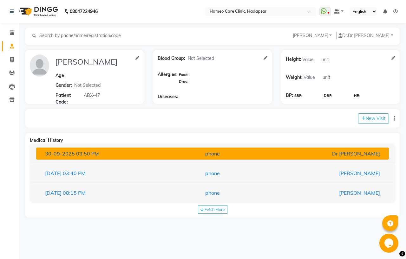
click at [192, 153] on div "phone" at bounding box center [212, 154] width 115 height 8
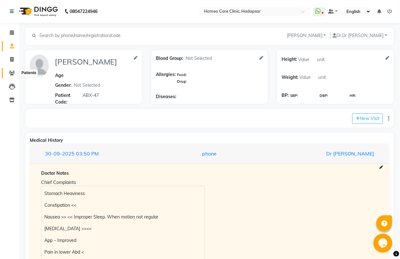
click at [13, 71] on icon at bounding box center [12, 73] width 6 height 5
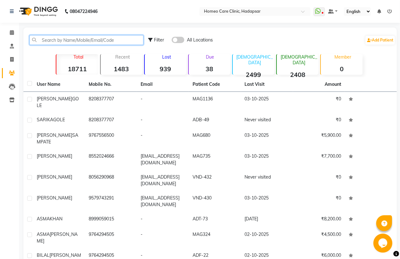
paste input "MAG-879"
click at [55, 40] on input "MAG-879" at bounding box center [86, 40] width 114 height 10
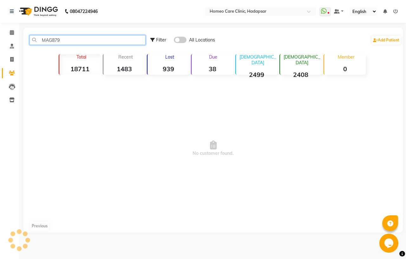
click at [68, 37] on input "MAG879" at bounding box center [87, 40] width 116 height 10
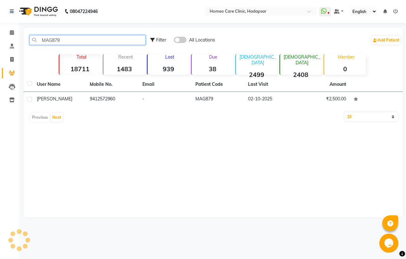
click at [68, 37] on input "MAG879" at bounding box center [87, 40] width 116 height 10
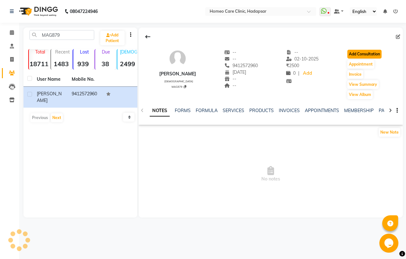
click at [375, 51] on button "Add Consultation" at bounding box center [364, 54] width 34 height 9
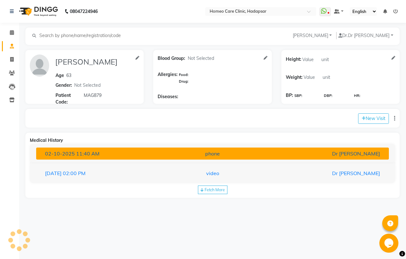
click at [202, 149] on button "[DATE] 11:40 AM phone Dr [PERSON_NAME]" at bounding box center [212, 154] width 352 height 12
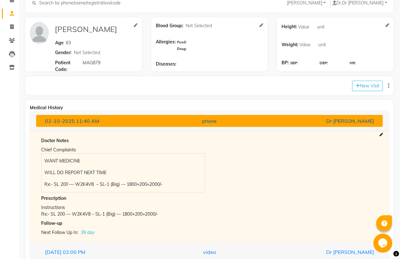
scroll to position [28, 0]
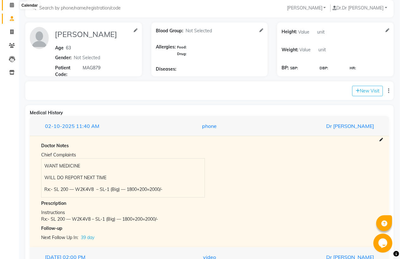
click at [14, 3] on span at bounding box center [11, 5] width 11 height 7
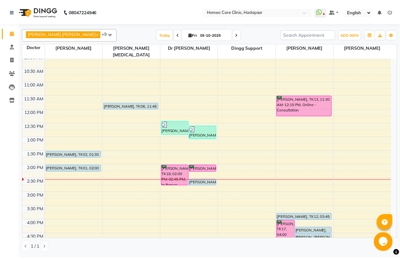
scroll to position [35, 0]
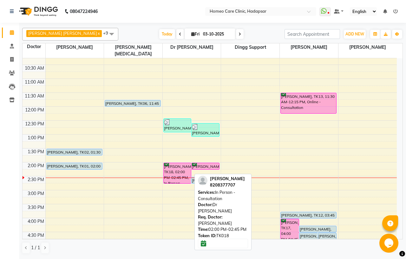
click at [175, 164] on div "[PERSON_NAME], TK18, 02:00 PM-02:45 PM, In Person - Consultation" at bounding box center [178, 173] width 28 height 20
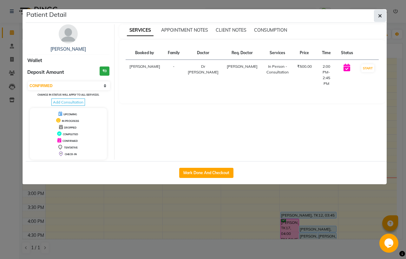
click at [378, 13] on icon "button" at bounding box center [380, 15] width 4 height 5
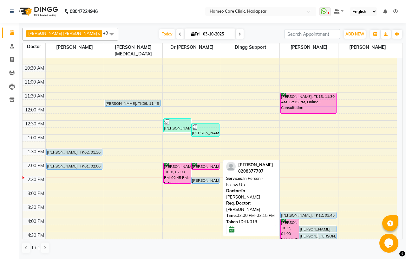
click at [210, 163] on div "[PERSON_NAME], TK19, 02:00 PM-02:15 PM, In Person - Follow Up" at bounding box center [205, 166] width 28 height 6
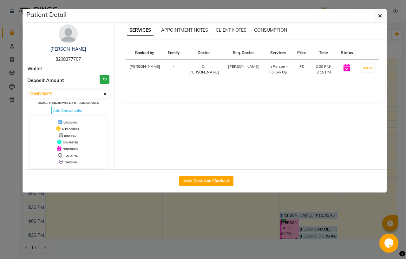
click at [63, 38] on img at bounding box center [68, 33] width 19 height 19
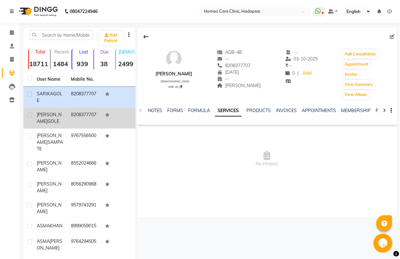
click at [64, 119] on td "[PERSON_NAME]" at bounding box center [50, 118] width 34 height 21
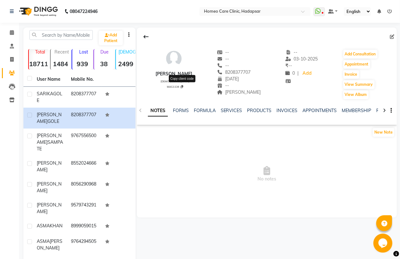
click at [183, 87] on icon at bounding box center [182, 86] width 3 height 3
click at [62, 35] on input "text" at bounding box center [60, 35] width 63 height 10
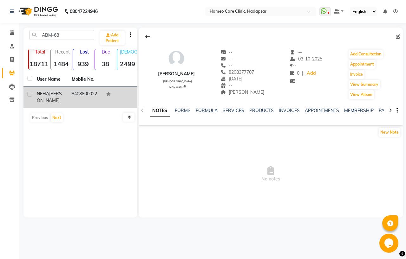
click at [46, 102] on span "[PERSON_NAME]" at bounding box center [49, 97] width 25 height 12
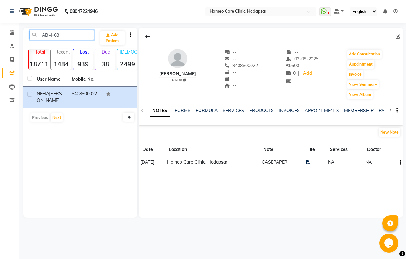
drag, startPoint x: 63, startPoint y: 34, endPoint x: 39, endPoint y: 34, distance: 24.4
click at [38, 34] on input "ABM-68" at bounding box center [61, 35] width 65 height 10
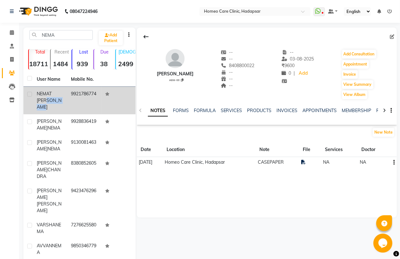
click at [49, 106] on span "NEMAT [PERSON_NAME]" at bounding box center [49, 100] width 25 height 19
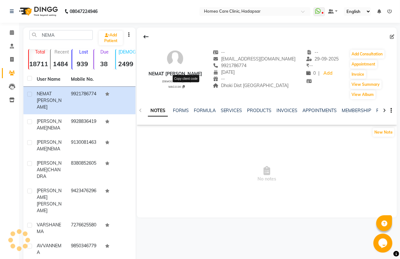
click at [185, 87] on icon at bounding box center [183, 86] width 3 height 3
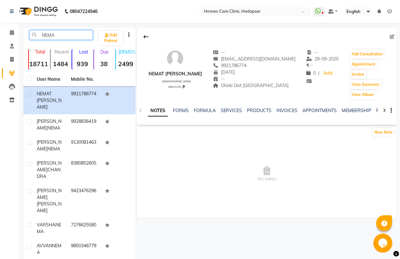
drag, startPoint x: 66, startPoint y: 32, endPoint x: 40, endPoint y: 34, distance: 25.7
click at [40, 34] on input "NEMA" at bounding box center [60, 35] width 63 height 10
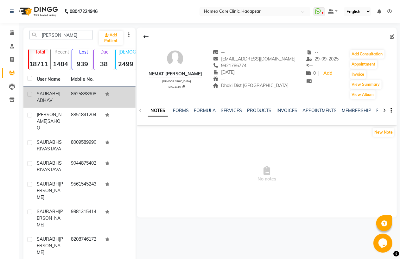
click at [42, 96] on span "SAURABH" at bounding box center [48, 94] width 22 height 6
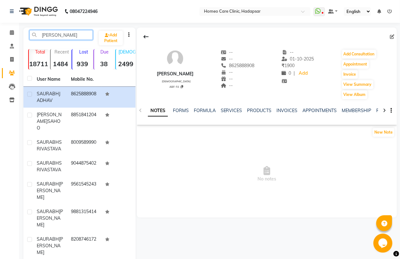
drag, startPoint x: 62, startPoint y: 34, endPoint x: 22, endPoint y: 32, distance: 40.0
click at [22, 32] on main "[PERSON_NAME] Add Patient Total 18711 Recent 1484 Lost 939 Due 38 [DEMOGRAPHIC_…" at bounding box center [209, 192] width 381 height 329
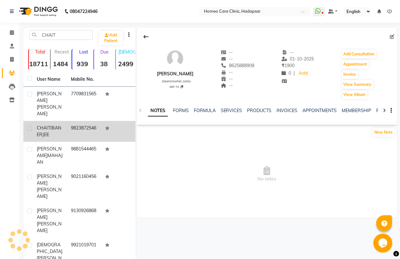
click at [46, 125] on span "CHAITI" at bounding box center [44, 128] width 15 height 6
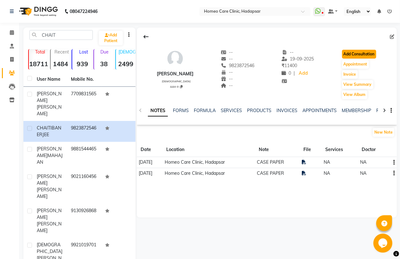
click at [363, 57] on button "Add Consultation" at bounding box center [359, 54] width 34 height 9
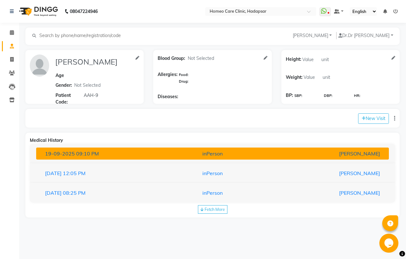
click at [124, 148] on button "[DATE] 09:10 PM inPerson [PERSON_NAME]" at bounding box center [212, 154] width 352 height 12
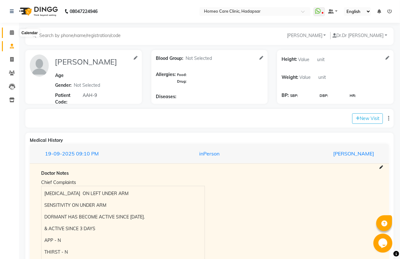
click at [13, 33] on icon at bounding box center [12, 32] width 4 height 5
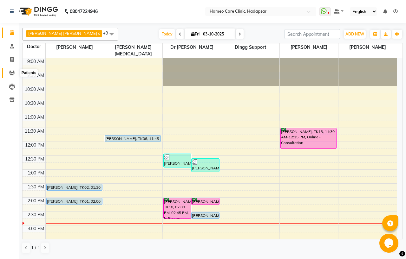
click at [11, 74] on icon at bounding box center [12, 73] width 6 height 5
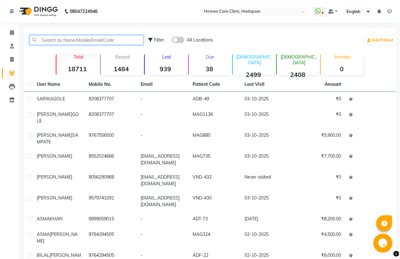
click at [91, 38] on input "text" at bounding box center [86, 40] width 114 height 10
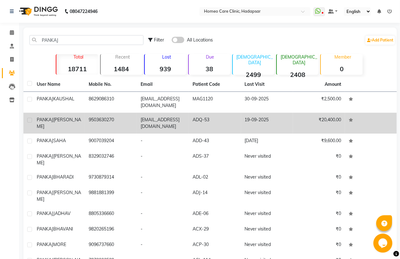
click at [75, 114] on td "[PERSON_NAME]" at bounding box center [59, 123] width 52 height 21
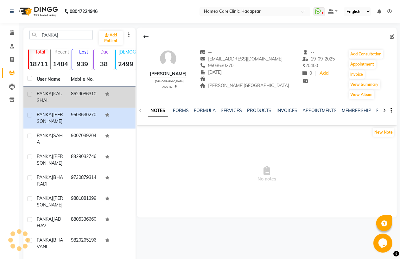
drag, startPoint x: 76, startPoint y: 115, endPoint x: 75, endPoint y: 106, distance: 9.3
click at [75, 106] on tbody "[PERSON_NAME] 8629086310 [PERSON_NAME] 9503630270 [PERSON_NAME] 9007039204 [PER…" at bounding box center [79, 191] width 112 height 209
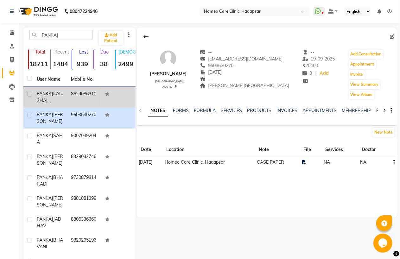
click at [68, 96] on td "8629086310" at bounding box center [84, 97] width 34 height 21
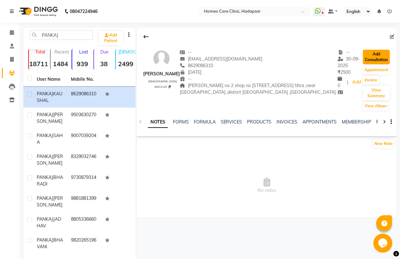
click at [372, 57] on button "Add Consultation" at bounding box center [376, 57] width 27 height 15
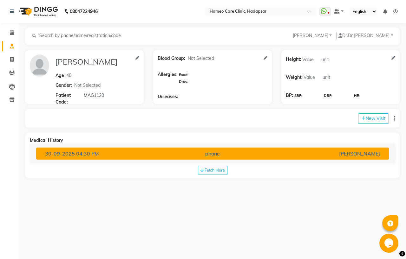
click at [314, 155] on div "[PERSON_NAME]" at bounding box center [327, 154] width 115 height 8
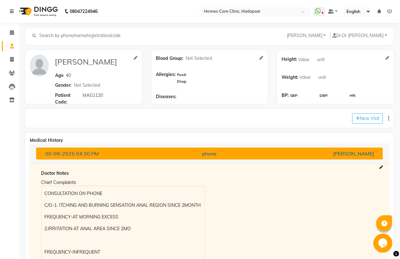
scroll to position [82, 0]
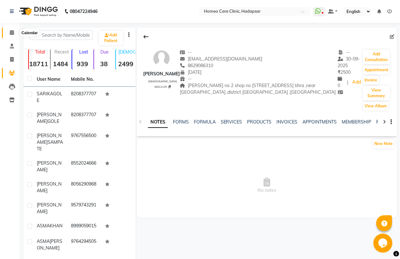
click at [11, 33] on icon at bounding box center [12, 32] width 4 height 5
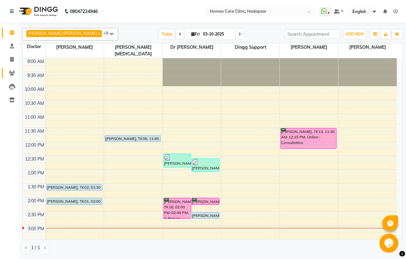
click at [10, 74] on icon at bounding box center [12, 73] width 6 height 5
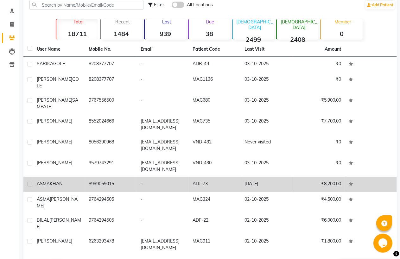
scroll to position [42, 0]
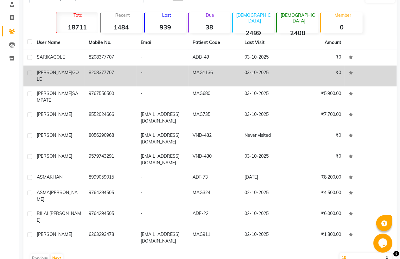
click at [71, 74] on span "GOLE" at bounding box center [58, 76] width 42 height 12
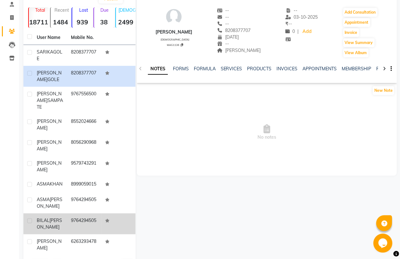
scroll to position [70, 0]
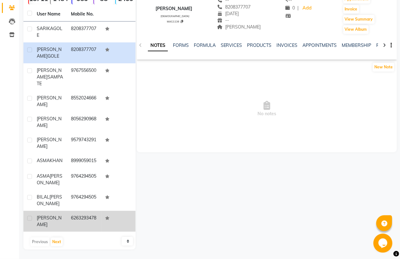
click at [70, 226] on td "6263293478" at bounding box center [84, 221] width 34 height 21
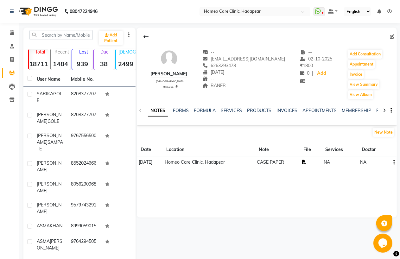
click at [306, 161] on icon at bounding box center [304, 162] width 4 height 4
click at [11, 30] on span at bounding box center [11, 32] width 11 height 7
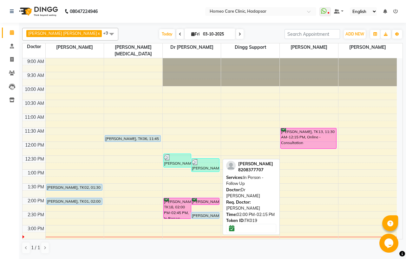
click at [206, 198] on div "[PERSON_NAME], TK19, 02:00 PM-02:15 PM, In Person - Follow Up" at bounding box center [205, 201] width 28 height 6
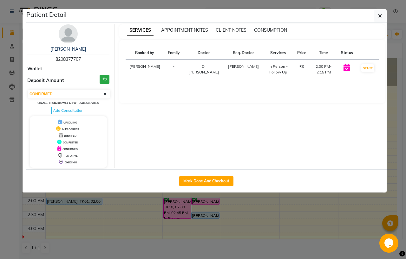
click at [67, 35] on img at bounding box center [68, 33] width 19 height 19
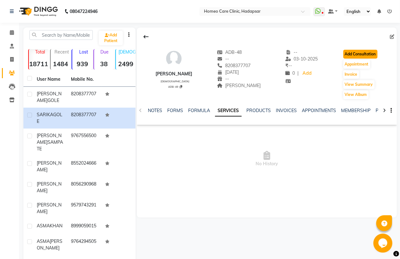
click at [358, 53] on button "Add Consultation" at bounding box center [360, 54] width 34 height 9
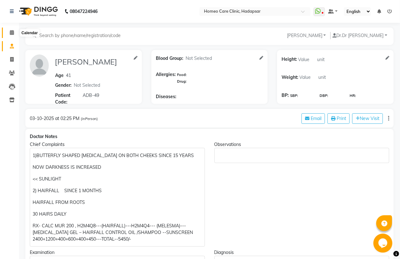
click at [11, 34] on icon at bounding box center [12, 32] width 4 height 5
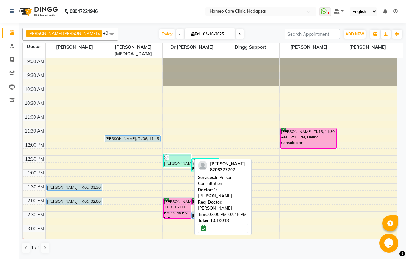
click at [175, 201] on div "[PERSON_NAME], TK18, 02:00 PM-02:45 PM, In Person - Consultation" at bounding box center [178, 208] width 28 height 20
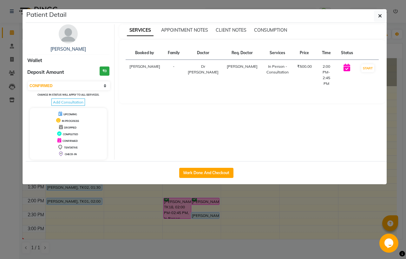
click at [66, 32] on img at bounding box center [68, 33] width 19 height 19
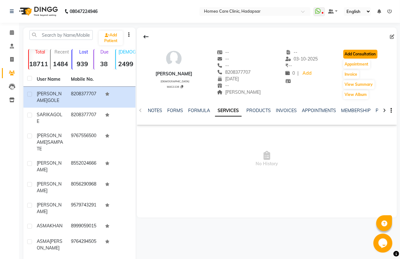
click at [354, 54] on button "Add Consultation" at bounding box center [360, 54] width 34 height 9
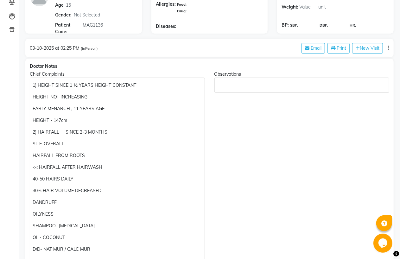
scroll to position [106, 0]
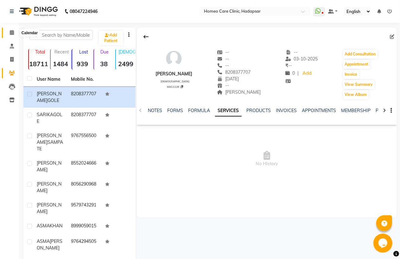
click at [11, 33] on icon at bounding box center [12, 32] width 4 height 5
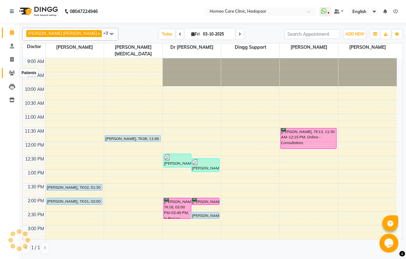
click at [12, 74] on icon at bounding box center [12, 73] width 6 height 5
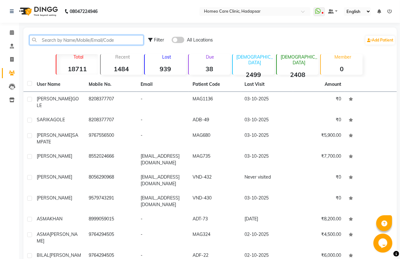
click at [66, 42] on input "text" at bounding box center [86, 40] width 114 height 10
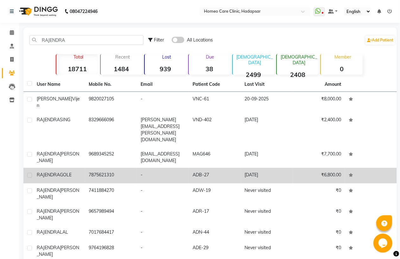
click at [311, 168] on td "₹6,800.00" at bounding box center [319, 176] width 52 height 16
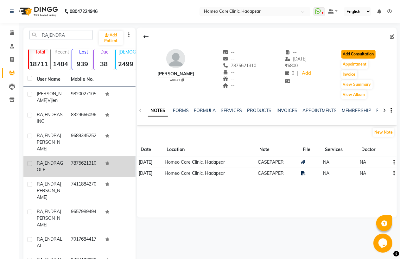
click at [351, 50] on button "Add Consultation" at bounding box center [359, 54] width 34 height 9
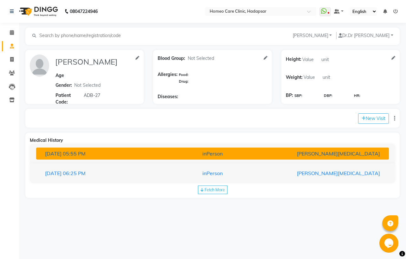
click at [268, 154] on div "inPerson" at bounding box center [212, 154] width 115 height 8
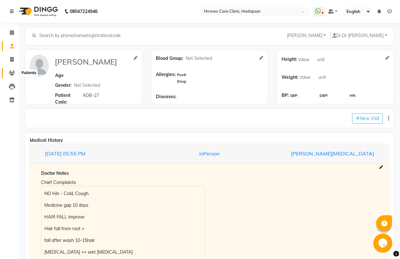
click at [10, 72] on icon at bounding box center [12, 73] width 6 height 5
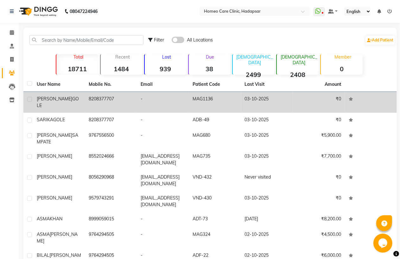
click at [103, 95] on td "8208377707" at bounding box center [111, 102] width 52 height 21
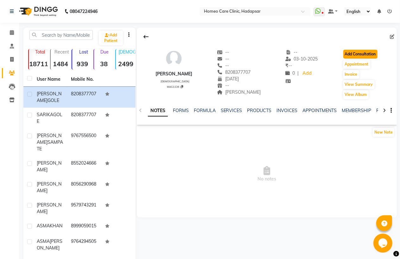
click at [356, 52] on button "Add Consultation" at bounding box center [360, 54] width 34 height 9
click at [10, 30] on icon at bounding box center [12, 32] width 4 height 5
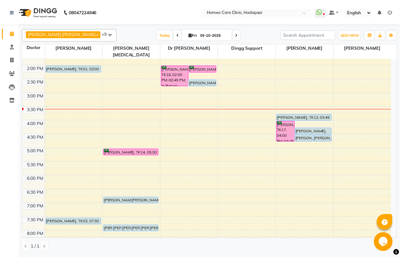
scroll to position [62, 0]
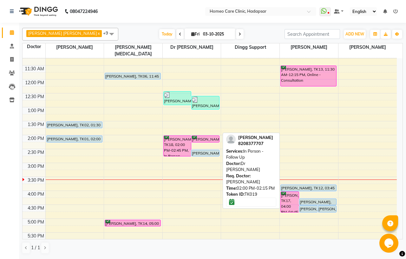
click at [196, 136] on link "[PERSON_NAME], TK19, 02:00 PM-02:15 PM, In Person - Follow Up" at bounding box center [205, 139] width 28 height 7
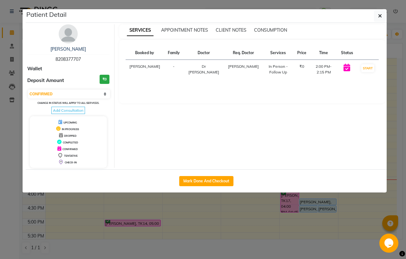
click at [67, 27] on img at bounding box center [68, 33] width 19 height 19
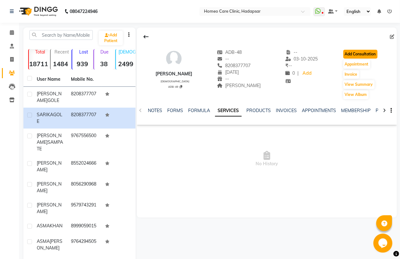
click at [360, 52] on button "Add Consultation" at bounding box center [360, 54] width 34 height 9
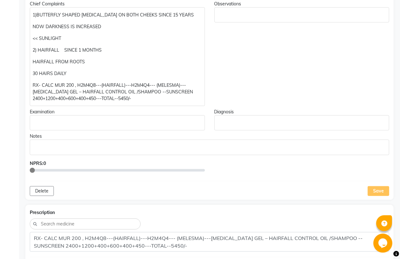
scroll to position [176, 0]
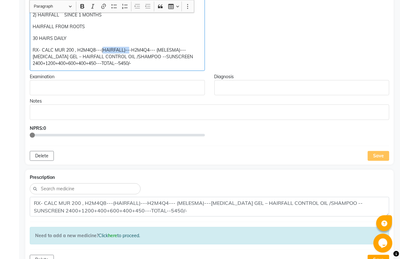
drag, startPoint x: 102, startPoint y: 48, endPoint x: 129, endPoint y: 46, distance: 27.3
click at [129, 47] on p "RX- CALC MUR 200 , H2M4Q8---(HAIRFALL)---H2M4Q4--- (MELESMA)---[MEDICAL_DATA] G…" at bounding box center [117, 57] width 169 height 20
click at [96, 49] on p "RX- CALC MUR 200 , H2M4Q8---(HAIRFALL)---H2M4Q4--- (MELESMA)---[MEDICAL_DATA] G…" at bounding box center [117, 57] width 169 height 20
drag, startPoint x: 102, startPoint y: 50, endPoint x: 127, endPoint y: 49, distance: 25.7
click at [127, 49] on p "RX- CALC MUR 200 , H2M4Q8---(HAIRFALL)---H2M4Q4--- (MELESMA)---[MEDICAL_DATA] G…" at bounding box center [117, 57] width 169 height 20
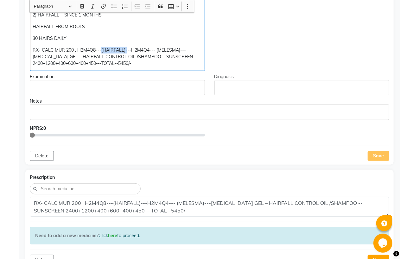
copy p "(HAIRFALL)-"
drag, startPoint x: 181, startPoint y: 48, endPoint x: 159, endPoint y: 51, distance: 22.7
click at [159, 51] on p "RX- CALC MUR 200 , H2M4Q8---(HAIRFALL)---H2M4Q4--- (MELESMA)---[MEDICAL_DATA] G…" at bounding box center [117, 57] width 169 height 20
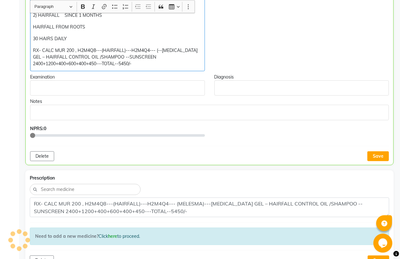
scroll to position [176, 0]
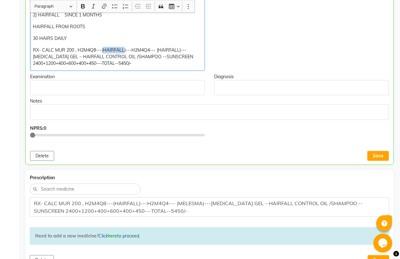
drag, startPoint x: 124, startPoint y: 49, endPoint x: 105, endPoint y: 53, distance: 19.4
click at [105, 53] on p "RX- CALC MUR 200 , H2M4Q8---(HAIRFALL)---H2M4Q4--- (HAIRFALL)---[MEDICAL_DATA] …" at bounding box center [117, 57] width 169 height 20
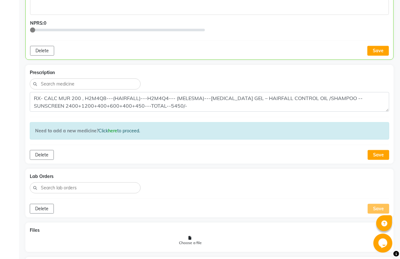
scroll to position [282, 0]
click at [375, 52] on button "Save" at bounding box center [379, 50] width 22 height 10
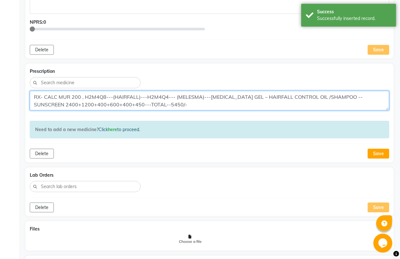
drag, startPoint x: 34, startPoint y: 97, endPoint x: 218, endPoint y: 106, distance: 184.7
click at [218, 106] on textarea "RX- CALC MUR 200 , H2M4Q8---(HAIRFALL)---H2M4Q4--- (MELESMA)---[MEDICAL_DATA] G…" at bounding box center [210, 101] width 360 height 20
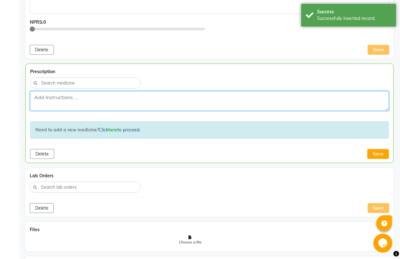
scroll to position [141, 0]
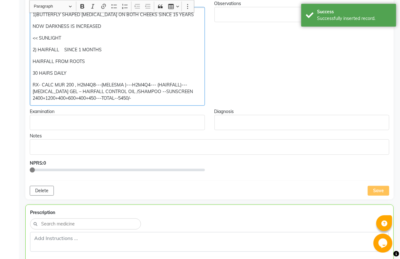
drag, startPoint x: 59, startPoint y: 96, endPoint x: 146, endPoint y: 107, distance: 87.8
click at [146, 107] on div "Doctor Notes Chief Complaints 1)BUTTERFLY SHAPED [MEDICAL_DATA] ON BOTH CHEEKS …" at bounding box center [209, 94] width 369 height 212
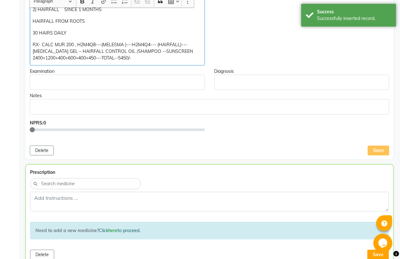
scroll to position [176, 0]
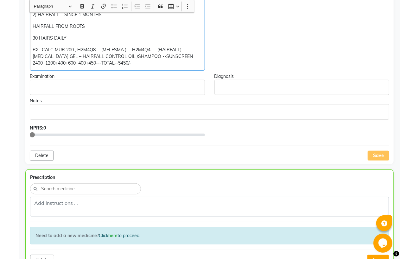
copy p "RX- CALC MUR 200 , H2M4Q8---(MELESMA )---H2M4Q4--- (HAIRFALL)---[MEDICAL_DATA] …"
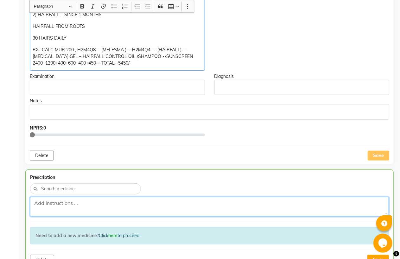
click at [62, 200] on textarea at bounding box center [209, 207] width 359 height 20
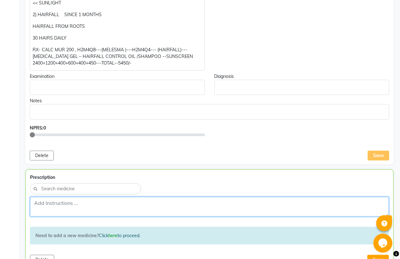
paste textarea "RX- CALC MUR 200 , H2M4Q8---(MELESMA )---H2M4Q4--- (HAIRFALL)---[MEDICAL_DATA] …"
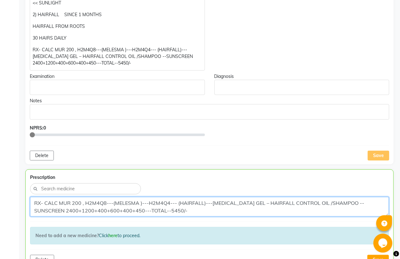
scroll to position [247, 0]
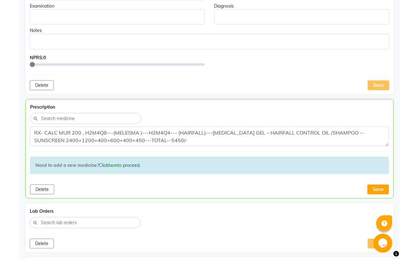
click at [379, 87] on div "Save" at bounding box center [379, 85] width 22 height 10
click at [374, 188] on button "Save" at bounding box center [379, 190] width 22 height 10
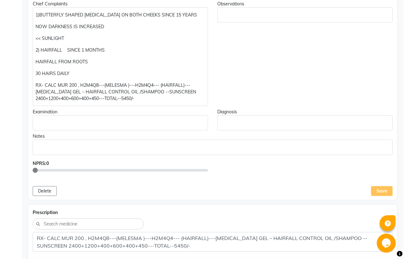
scroll to position [0, 0]
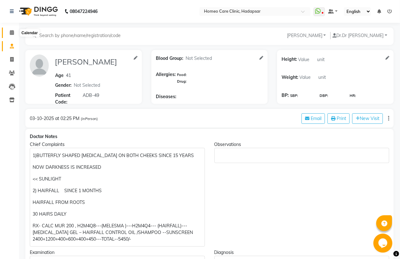
click at [13, 30] on icon at bounding box center [12, 32] width 4 height 5
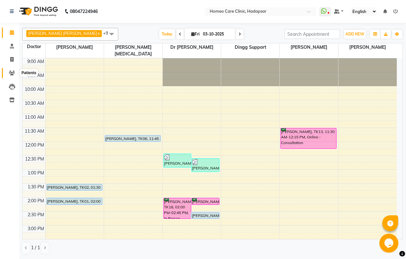
click at [13, 71] on icon at bounding box center [12, 73] width 6 height 5
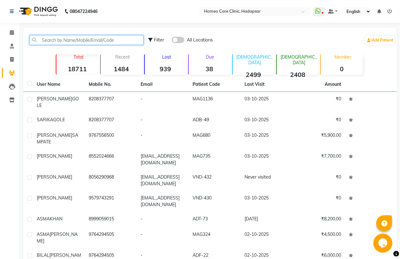
click at [77, 40] on input "text" at bounding box center [86, 40] width 114 height 10
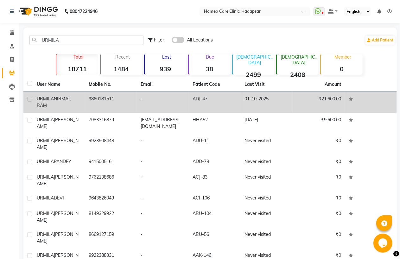
click at [203, 102] on td "ADJ-47" at bounding box center [215, 102] width 52 height 21
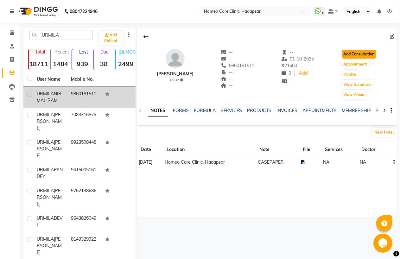
click at [351, 52] on button "Add Consultation" at bounding box center [359, 54] width 34 height 9
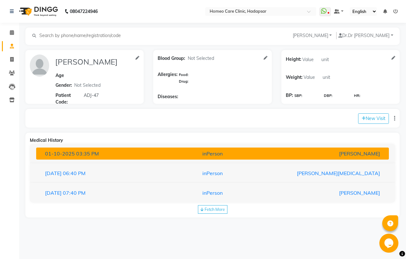
click at [290, 154] on div "[PERSON_NAME]" at bounding box center [327, 154] width 115 height 8
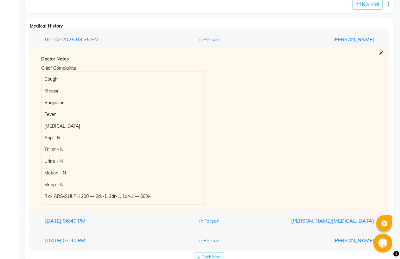
scroll to position [133, 0]
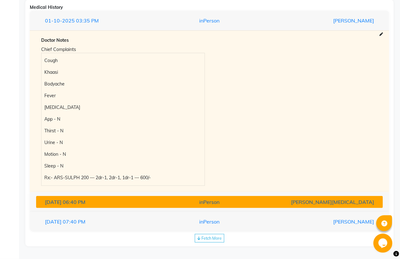
click at [236, 203] on div "inPerson" at bounding box center [209, 202] width 113 height 8
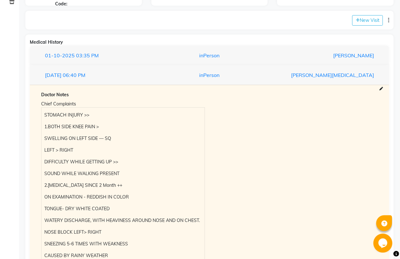
scroll to position [0, 0]
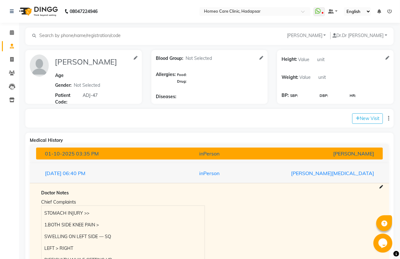
click at [190, 151] on div "inPerson" at bounding box center [209, 154] width 113 height 8
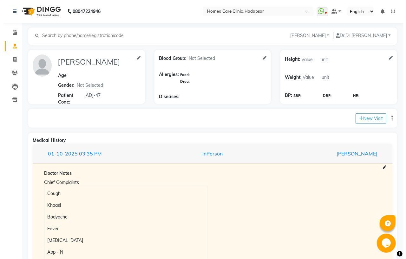
scroll to position [70, 0]
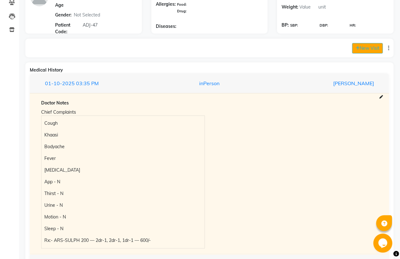
click at [363, 49] on button "New Visit" at bounding box center [367, 48] width 31 height 10
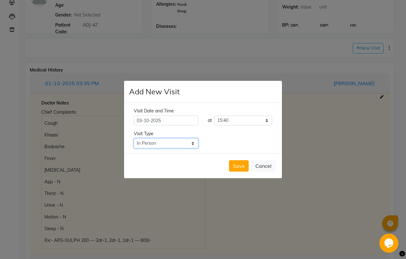
click at [156, 143] on select "Select Type In Person Video Phone Chat" at bounding box center [166, 143] width 64 height 10
click at [134, 138] on select "Select Type In Person Video Phone Chat" at bounding box center [166, 143] width 64 height 10
click at [239, 166] on button "Save" at bounding box center [239, 165] width 20 height 11
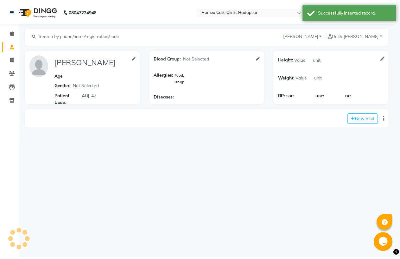
scroll to position [0, 0]
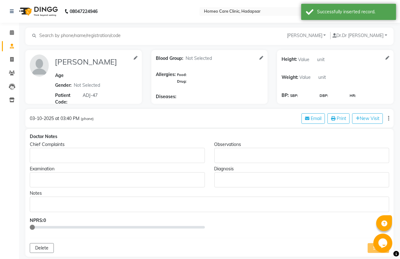
click at [62, 153] on p "Rich Text Editor, main" at bounding box center [117, 155] width 169 height 7
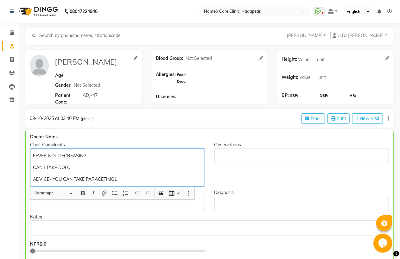
scroll to position [176, 0]
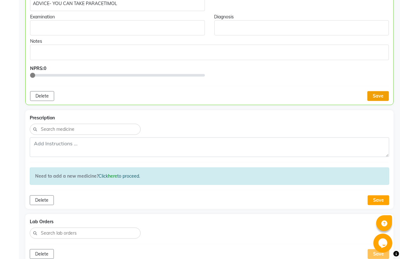
click at [384, 95] on button "Save" at bounding box center [379, 96] width 22 height 10
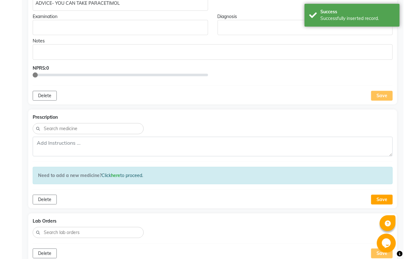
scroll to position [0, 0]
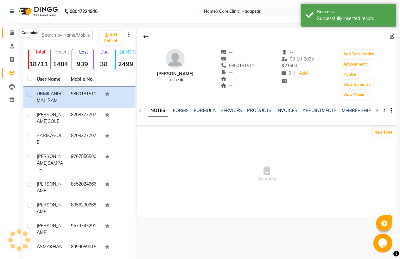
click at [9, 32] on span at bounding box center [11, 32] width 11 height 7
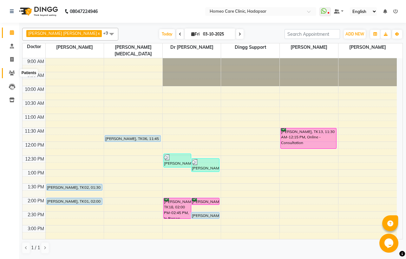
click at [11, 74] on icon at bounding box center [12, 73] width 6 height 5
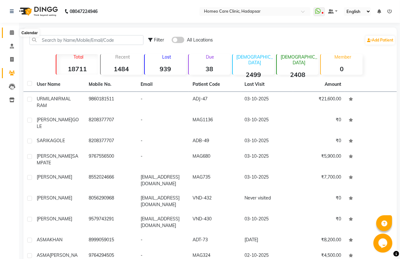
click at [12, 32] on icon at bounding box center [12, 32] width 4 height 5
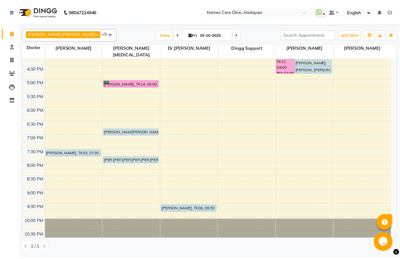
scroll to position [204, 0]
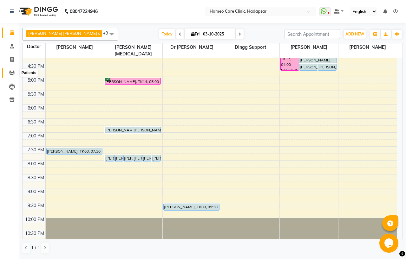
click at [11, 73] on icon at bounding box center [12, 73] width 6 height 5
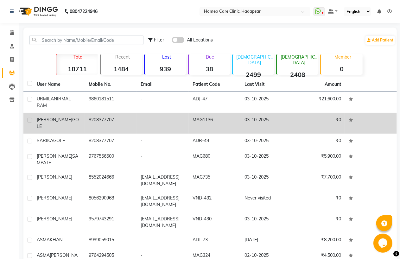
click at [67, 119] on span "GOLE" at bounding box center [58, 123] width 42 height 12
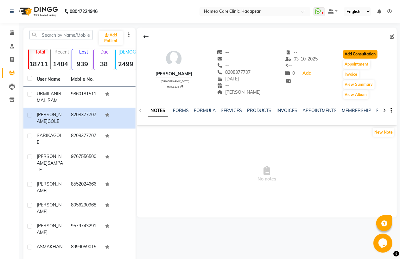
click at [357, 53] on button "Add Consultation" at bounding box center [360, 54] width 34 height 9
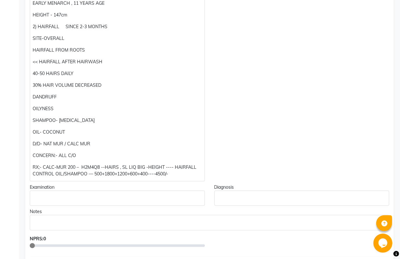
scroll to position [141, 0]
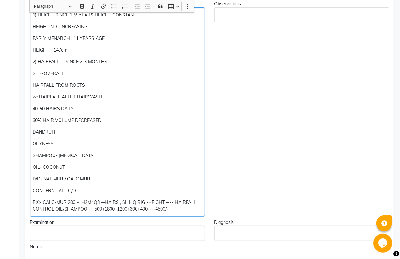
click at [129, 208] on p "RX;- CALC-MUR 200 – H2M4Q8 --HAIRS , SL LIQ BIG -HEIGHT ---- HAIRFALL CONTROL O…" at bounding box center [117, 205] width 169 height 13
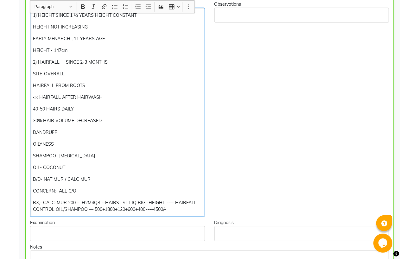
scroll to position [141, 0]
click at [119, 209] on p "RX;- CALC-MUR 200 – H2M4Q8 --HAIRS , SL LIQ BIG -HEIGHT ---- HAIRFALL CONTROL O…" at bounding box center [117, 205] width 169 height 13
drag, startPoint x: 165, startPoint y: 201, endPoint x: 145, endPoint y: 203, distance: 20.0
click at [145, 203] on p "RX;- CALC-MUR 200 – H2M4Q8 --HAIRS , SL LIQ BIG -HEIGHT ---- HAIRFALL CONTROL O…" at bounding box center [117, 205] width 169 height 13
click at [87, 209] on p "RX;- CALC-MUR 200 – H2M4Q8 --HAIRS , SL LIQ BIG ---- HAIRFALL CONTROL OIL/SHAMP…" at bounding box center [117, 205] width 169 height 13
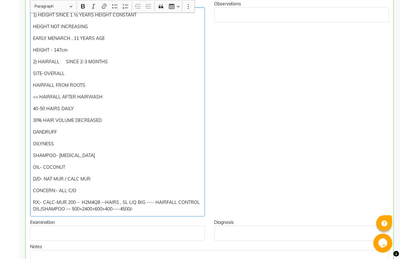
click at [169, 212] on p "RX;- CALC-MUR 200 – H2M4Q8 --HAIRS , SL LIQ BIG ---- HAIRFALL CONTROL OIL/SHAMP…" at bounding box center [117, 205] width 169 height 13
click at [125, 208] on p "RX;- CALC-MUR 200 – H2M4Q8 --HAIRS , SL LIQ BIG ---- HAIRFALL CONTROL OIL/SHAMP…" at bounding box center [117, 205] width 169 height 13
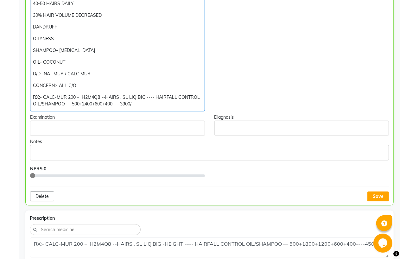
scroll to position [247, 0]
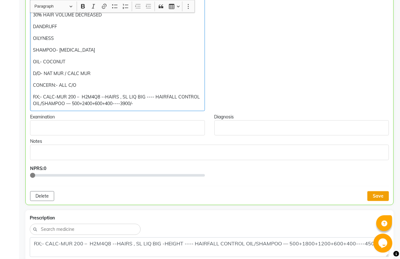
click at [378, 198] on button "Save" at bounding box center [379, 196] width 22 height 10
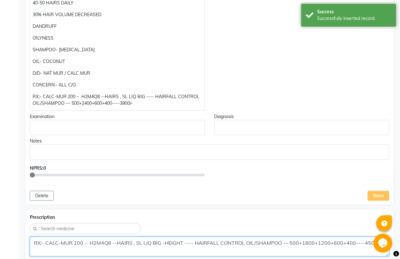
scroll to position [406, 0]
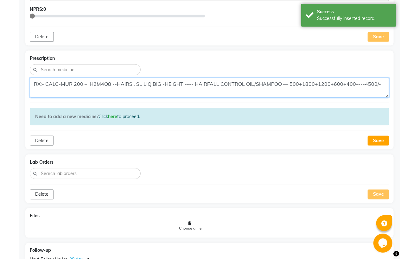
drag, startPoint x: 33, startPoint y: 241, endPoint x: 405, endPoint y: 111, distance: 394.2
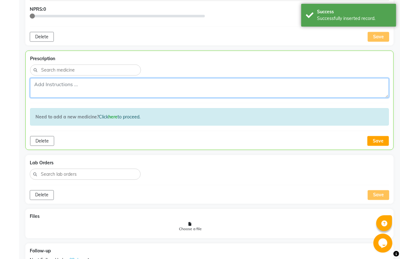
scroll to position [265, 0]
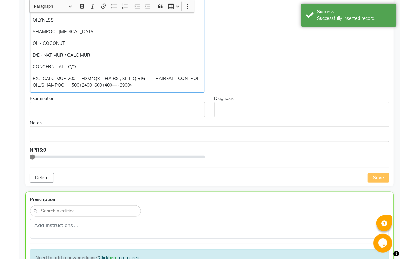
drag, startPoint x: 35, startPoint y: 79, endPoint x: 165, endPoint y: 92, distance: 130.6
copy p "RX;- CALC-MUR 200 – H2M4Q8 --HAIRS , SL LIQ BIG ---- HAIRFALL CONTROL OIL/SHAMP…"
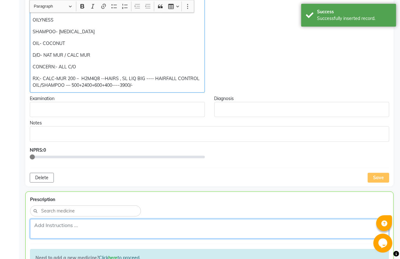
click at [67, 227] on textarea at bounding box center [209, 229] width 359 height 20
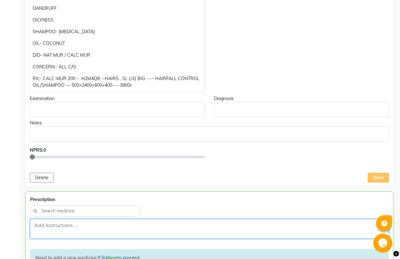
paste textarea "RX;- CALC-MUR 200 – H2M4Q8 --HAIRS , SL LIQ BIG ---- HAIRFALL CONTROL OIL/SHAMP…"
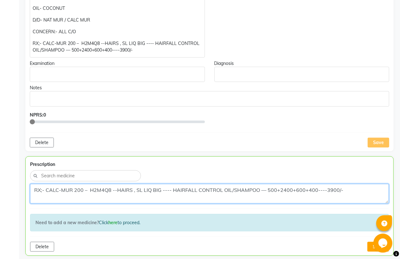
scroll to position [406, 0]
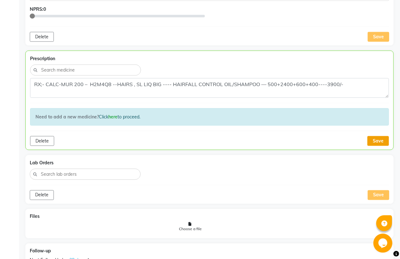
click at [374, 145] on button "Save" at bounding box center [379, 141] width 22 height 10
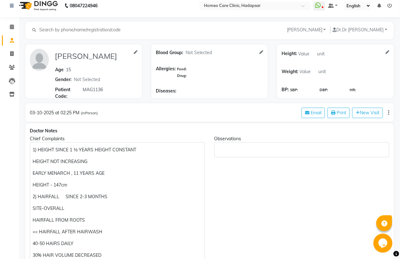
scroll to position [0, 0]
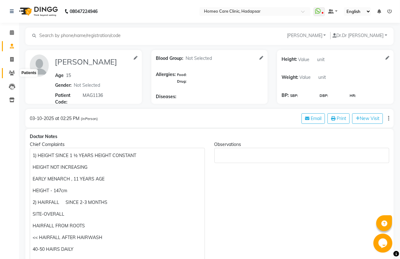
click at [9, 73] on icon at bounding box center [12, 73] width 6 height 5
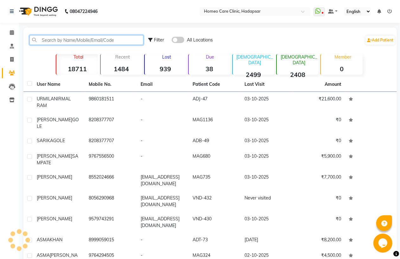
click at [75, 42] on input "text" at bounding box center [86, 40] width 114 height 10
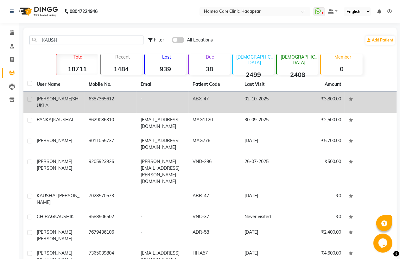
click at [100, 102] on td "6387365612" at bounding box center [111, 102] width 52 height 21
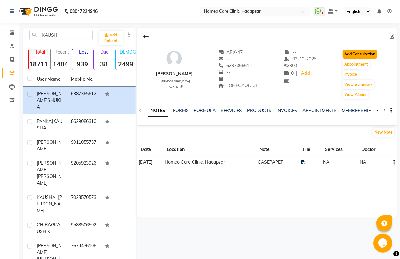
click at [369, 53] on button "Add Consultation" at bounding box center [360, 54] width 34 height 9
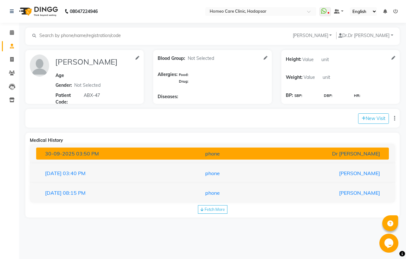
click at [126, 151] on div "[DATE] 03:50 PM" at bounding box center [97, 154] width 115 height 8
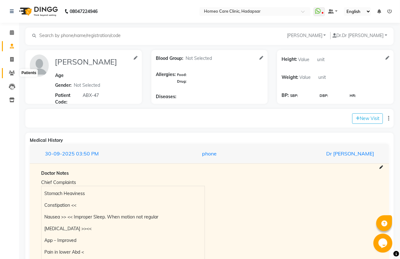
click at [13, 72] on icon at bounding box center [12, 73] width 6 height 5
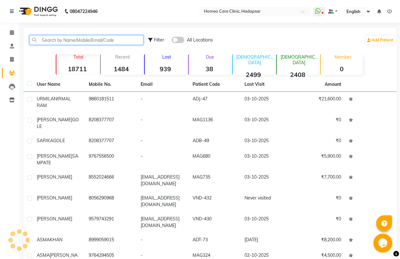
click at [64, 39] on input "text" at bounding box center [86, 40] width 114 height 10
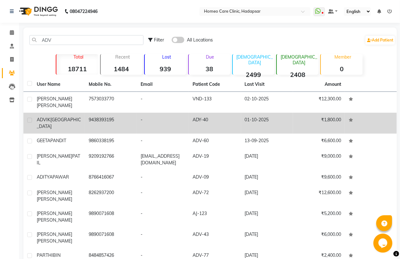
click at [68, 117] on div "ADVIK JENA" at bounding box center [59, 123] width 44 height 13
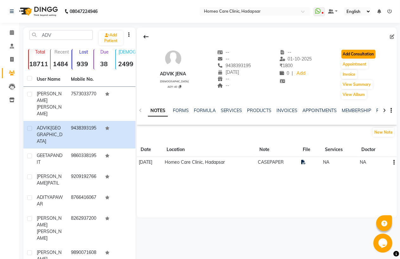
click at [372, 55] on button "Add Consultation" at bounding box center [359, 54] width 34 height 9
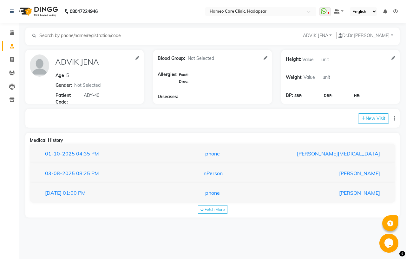
click at [107, 160] on div "[DATE] 04:35 PM phone [PERSON_NAME][MEDICAL_DATA]" at bounding box center [212, 154] width 365 height 20
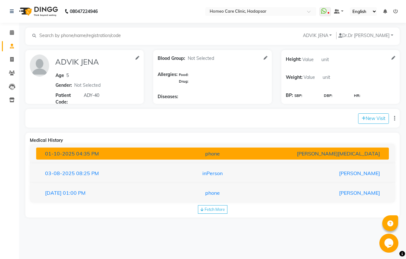
click at [107, 153] on div "[DATE] 04:35 PM" at bounding box center [97, 154] width 115 height 8
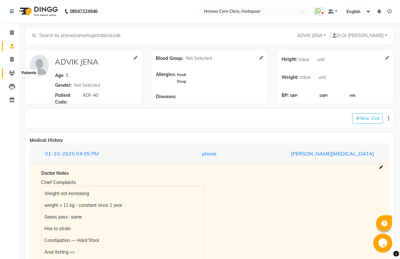
click at [10, 71] on icon at bounding box center [12, 73] width 6 height 5
